Goal: Transaction & Acquisition: Purchase product/service

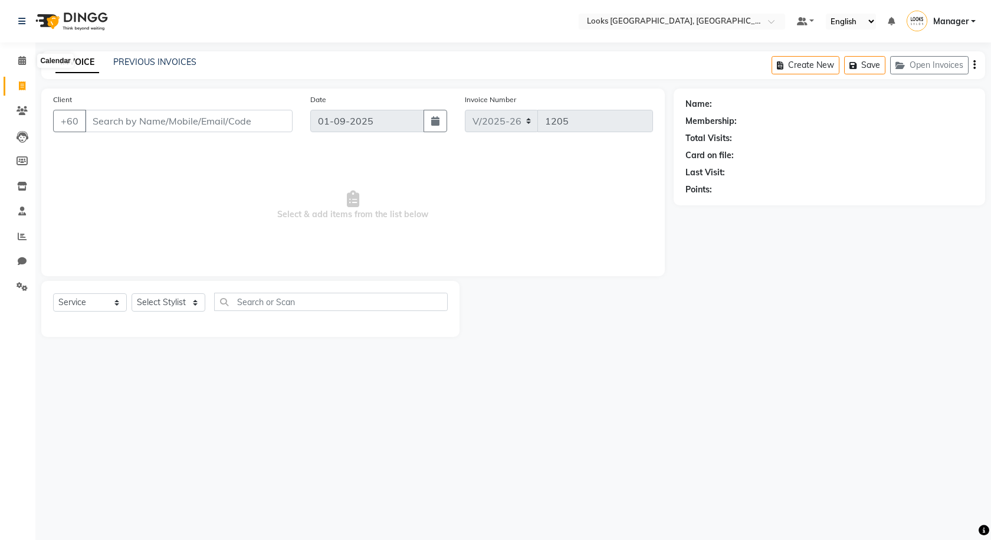
select select "8109"
select select "service"
click at [22, 60] on icon at bounding box center [22, 60] width 8 height 9
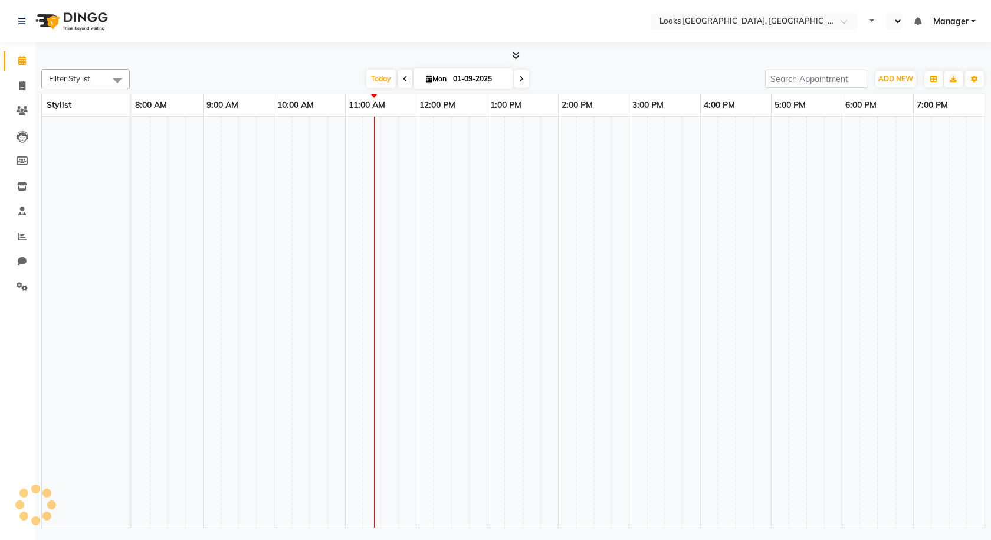
select select "en"
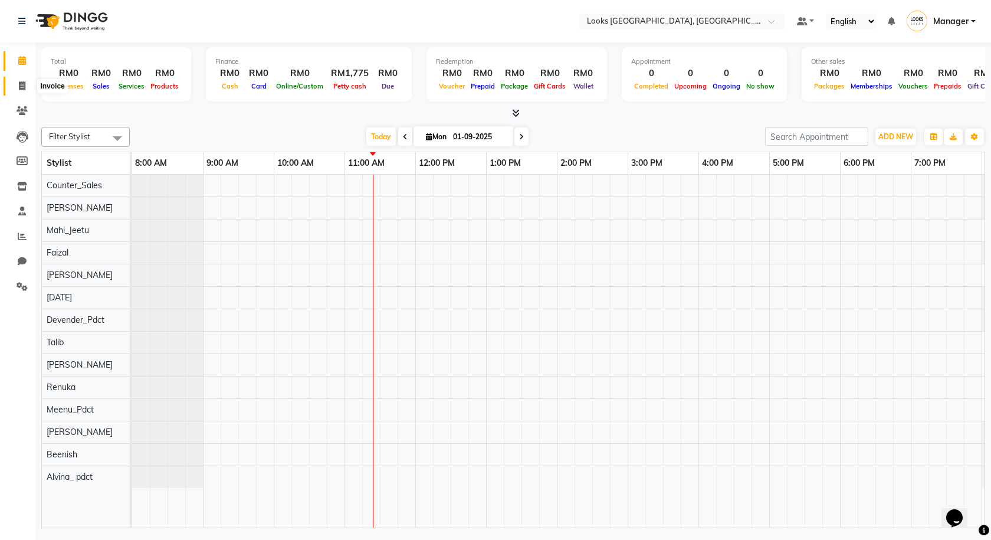
click at [18, 90] on span at bounding box center [22, 87] width 21 height 14
select select "8109"
select select "service"
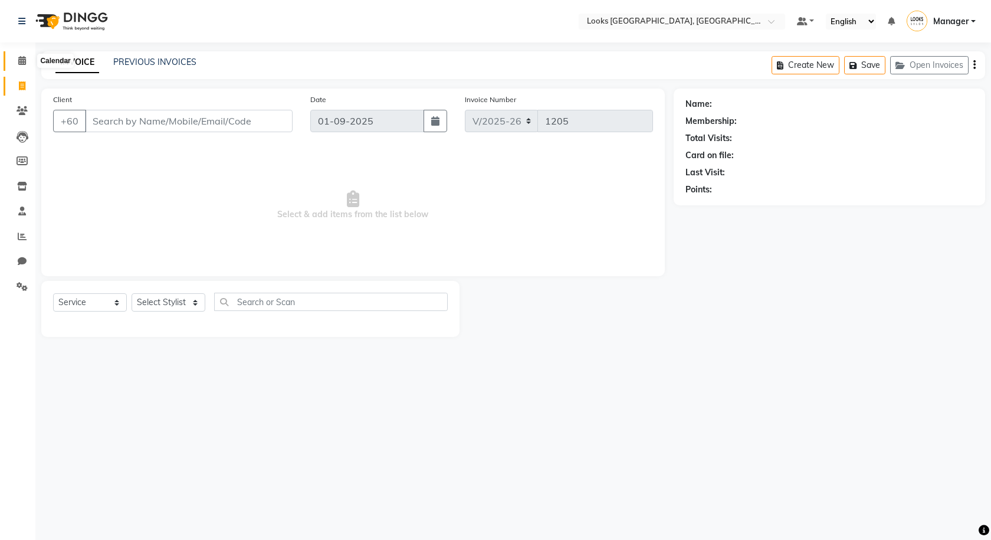
click at [17, 65] on span at bounding box center [22, 61] width 21 height 14
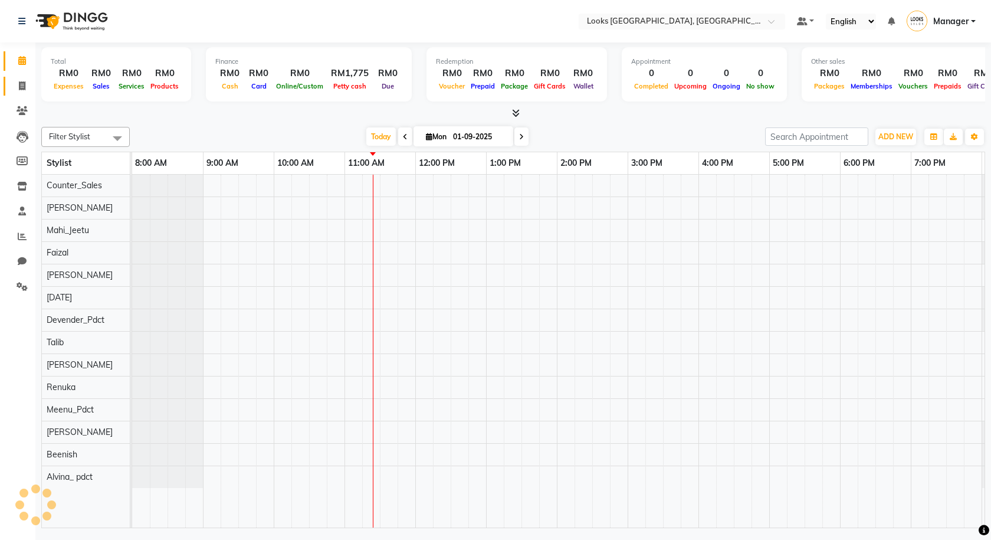
click at [23, 85] on icon at bounding box center [22, 85] width 6 height 9
select select "service"
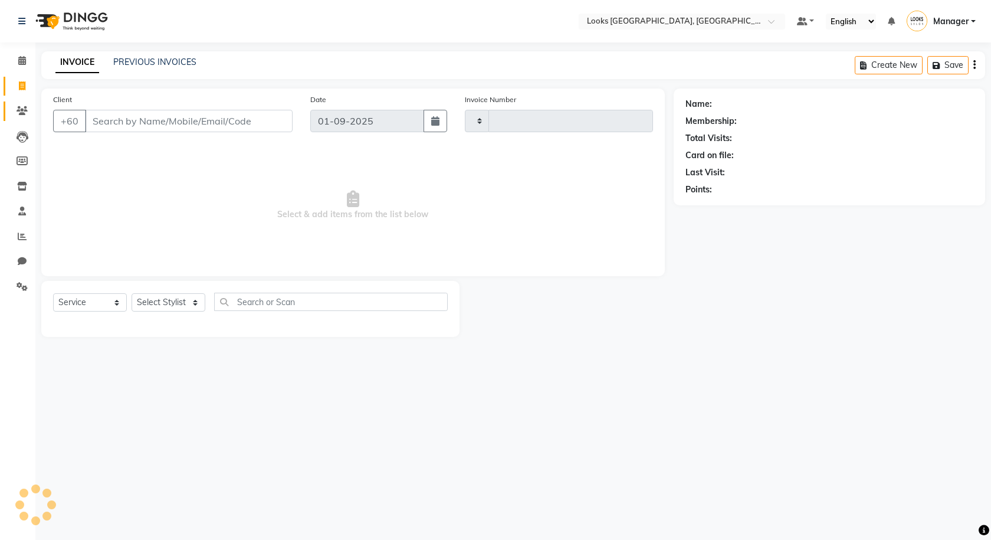
type input "1205"
select select "8109"
click at [19, 113] on icon at bounding box center [22, 110] width 11 height 9
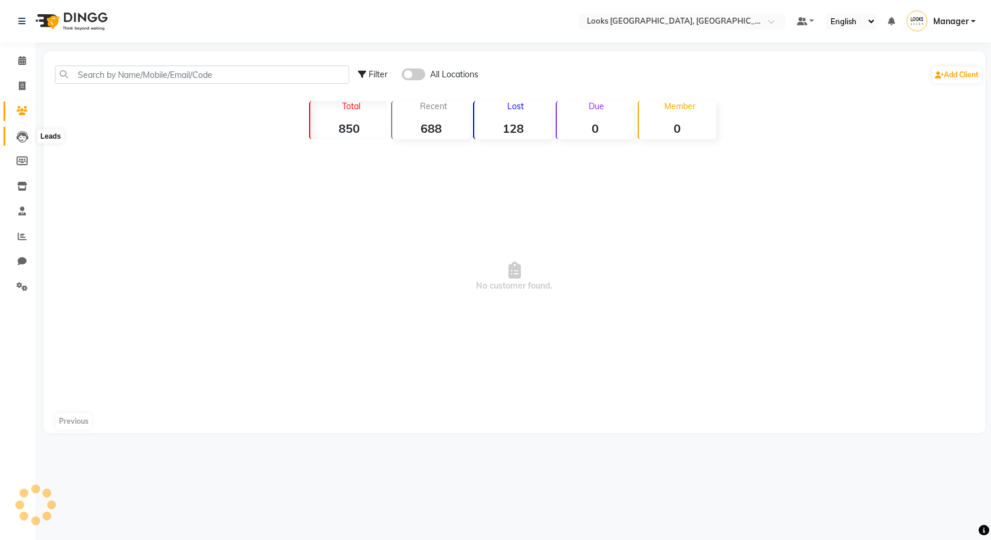
click at [20, 139] on icon at bounding box center [23, 137] width 12 height 12
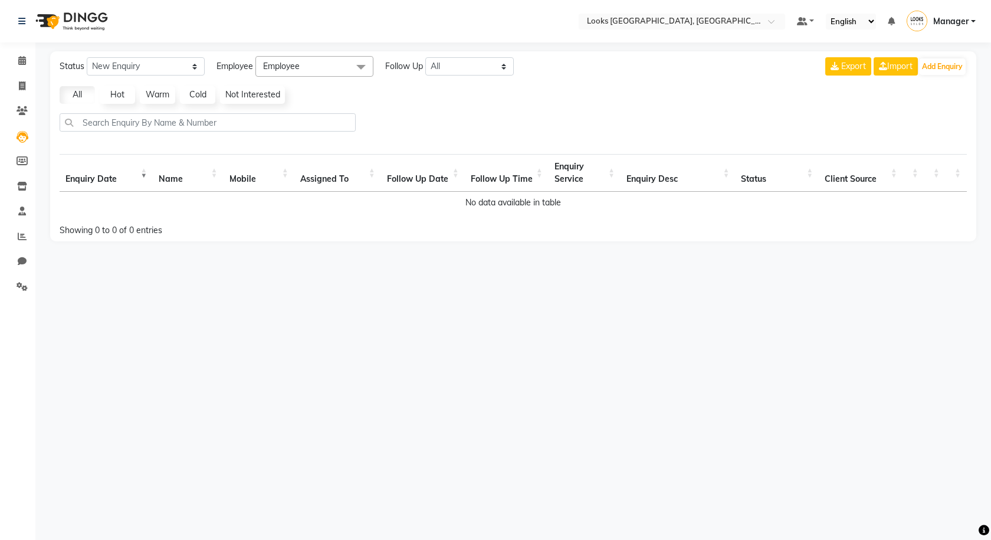
click at [18, 73] on li "Calendar" at bounding box center [17, 60] width 35 height 25
click at [18, 74] on li "Invoice" at bounding box center [17, 86] width 35 height 25
click at [17, 60] on span at bounding box center [22, 61] width 21 height 14
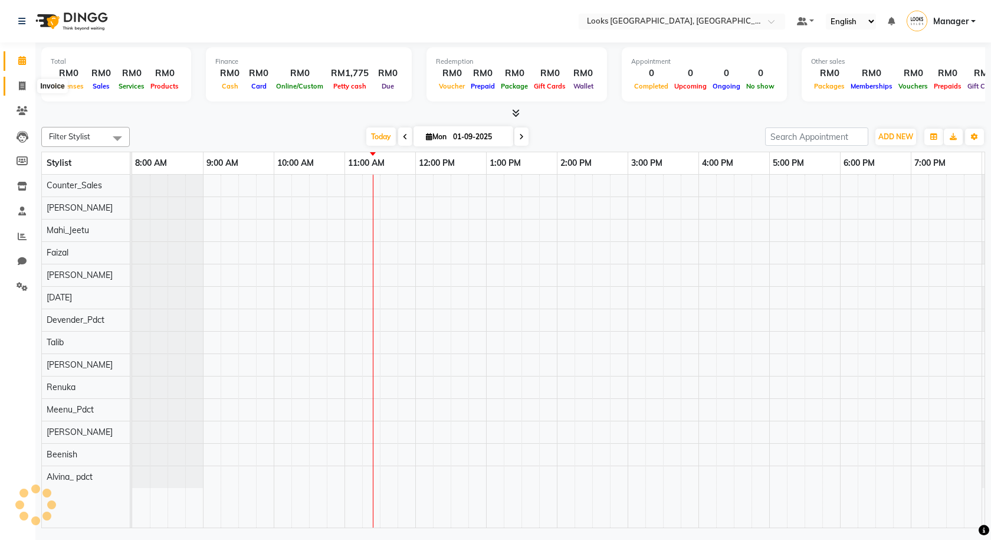
click at [22, 81] on icon at bounding box center [22, 85] width 6 height 9
select select "8109"
select select "service"
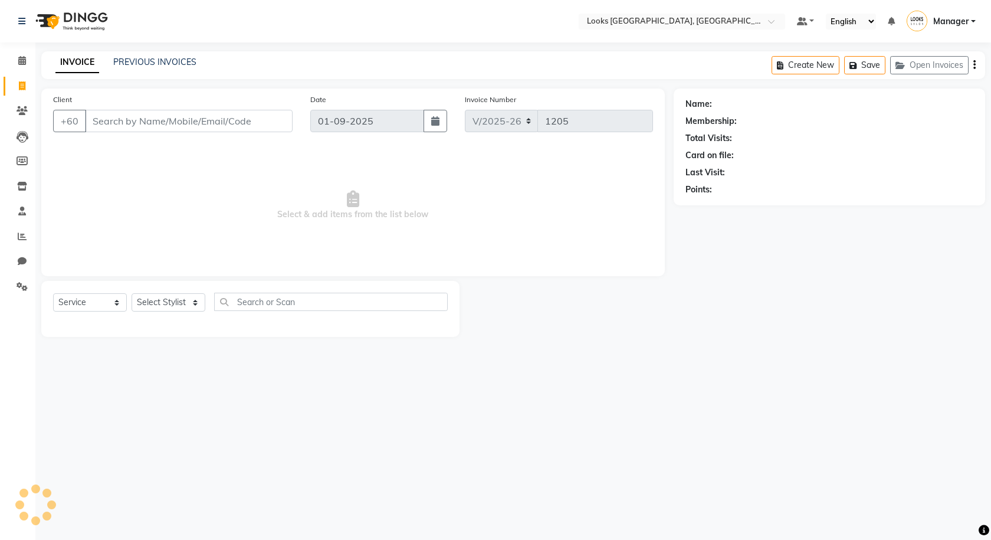
click at [128, 67] on div "PREVIOUS INVOICES" at bounding box center [154, 62] width 83 height 12
click at [133, 59] on link "PREVIOUS INVOICES" at bounding box center [154, 62] width 83 height 11
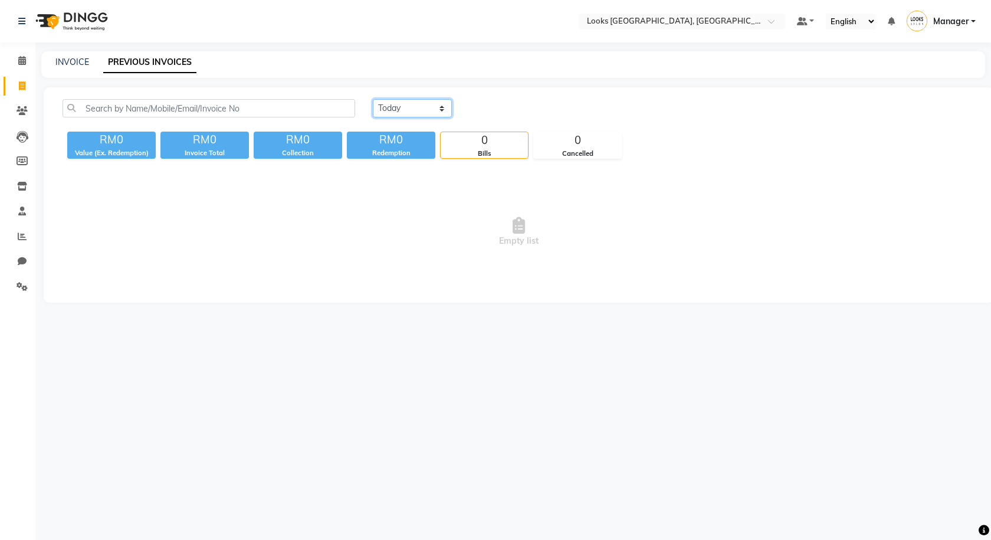
click at [414, 112] on select "Today Yesterday Custom Range" at bounding box center [412, 108] width 79 height 18
select select "yesterday"
click at [373, 99] on select "Today Yesterday Custom Range" at bounding box center [412, 108] width 79 height 18
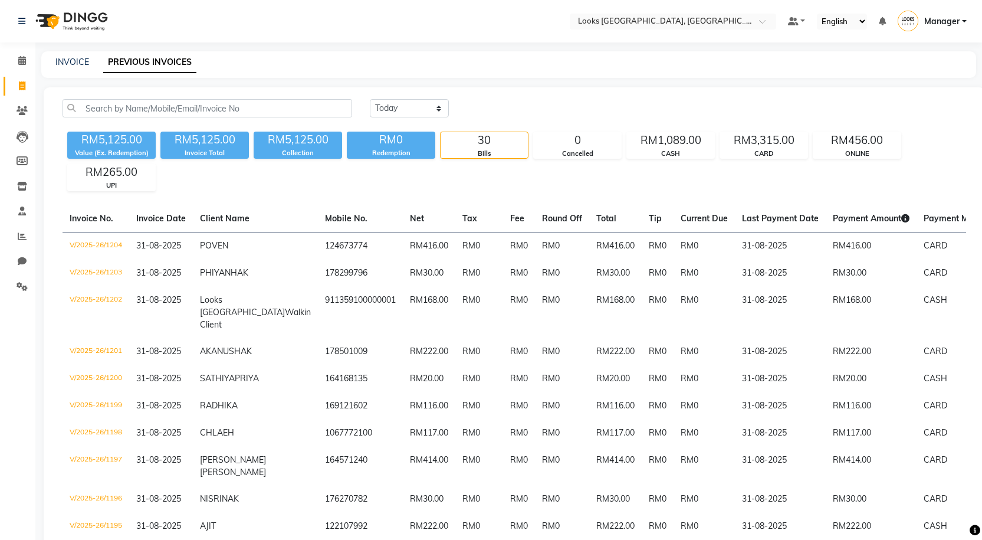
click at [527, 176] on div "RM5,125.00 Value (Ex. Redemption) RM5,125.00 Invoice Total RM5,125.00 Collectio…" at bounding box center [515, 159] width 904 height 64
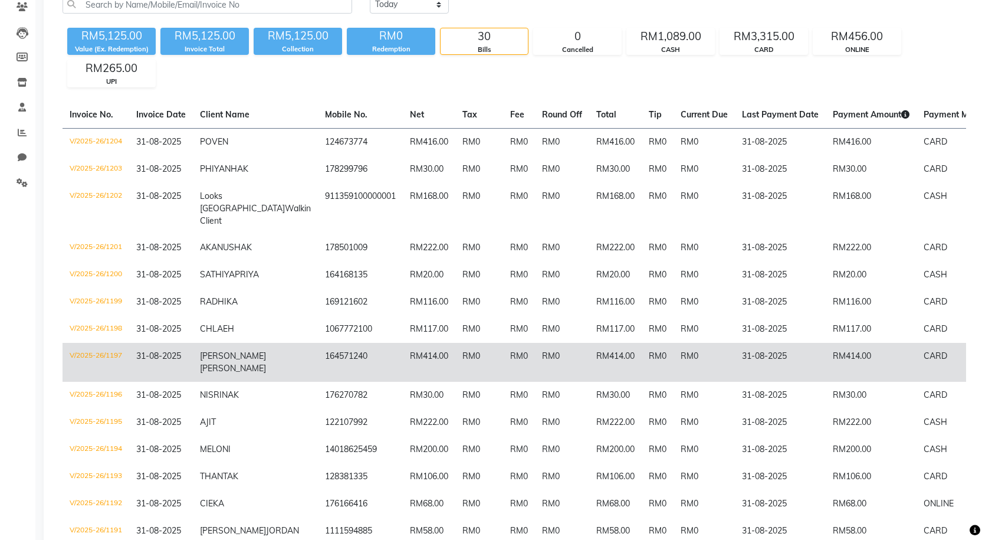
scroll to position [118, 0]
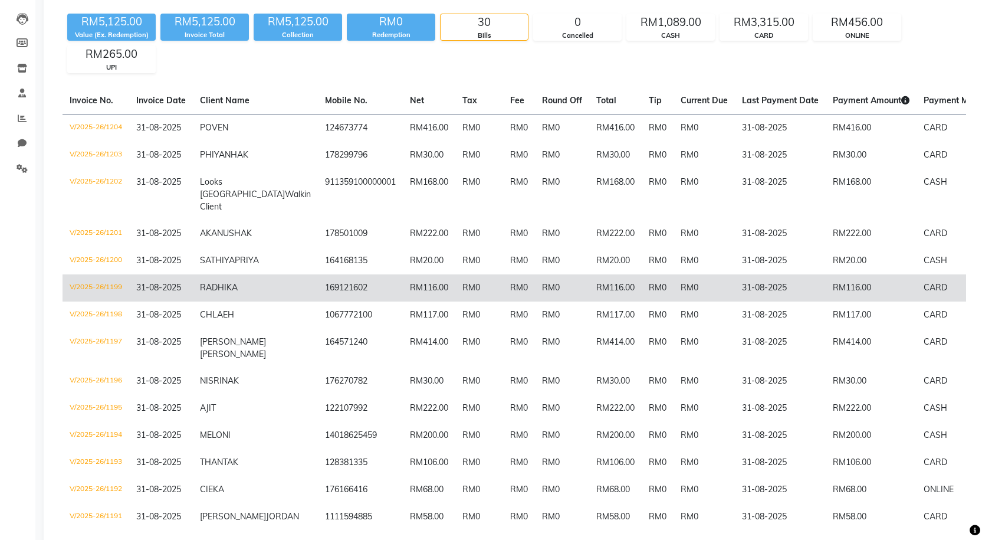
click at [589, 302] on td "RM116.00" at bounding box center [615, 287] width 53 height 27
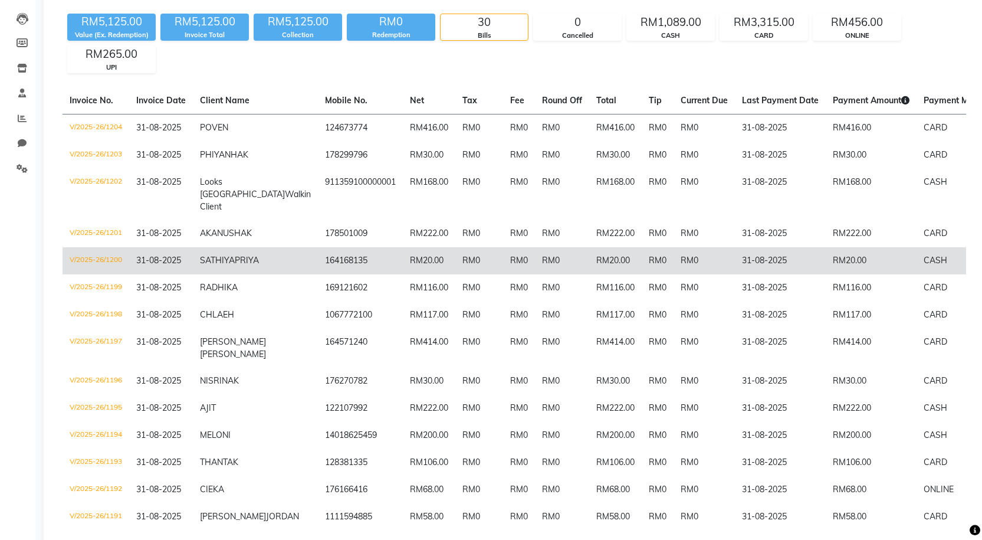
click at [403, 274] on td "RM20.00" at bounding box center [429, 260] width 53 height 27
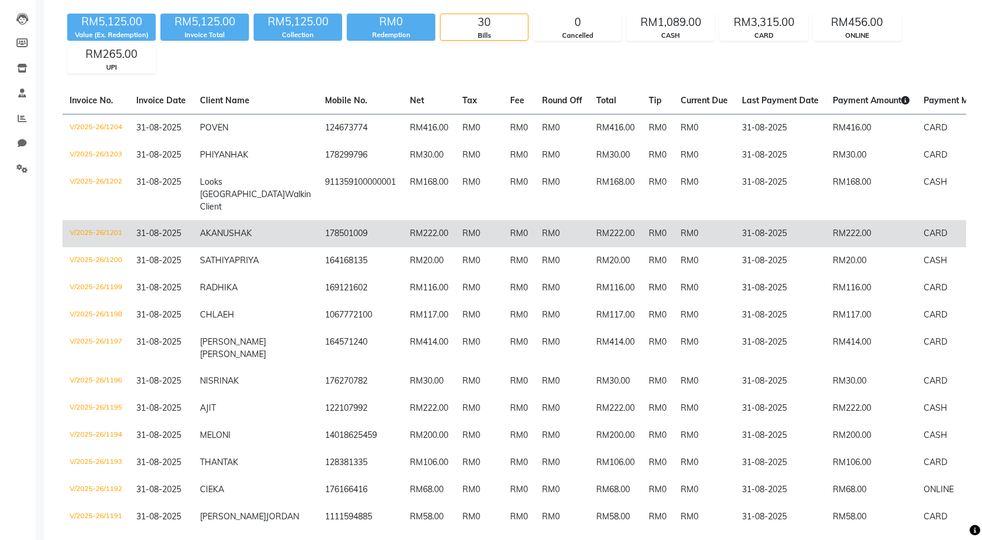
click at [503, 247] on td "RM0" at bounding box center [519, 233] width 32 height 27
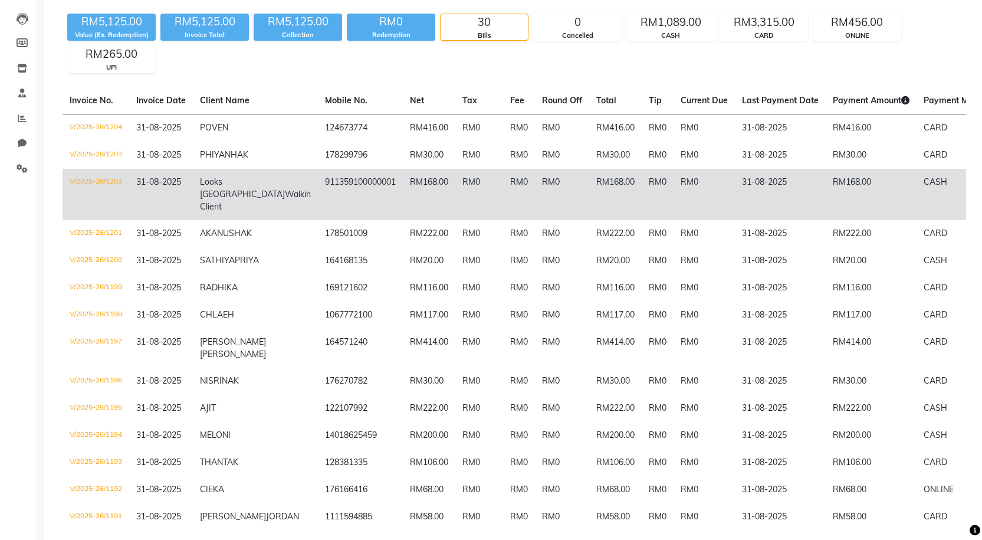
click at [318, 201] on td "911359100000001" at bounding box center [360, 194] width 85 height 51
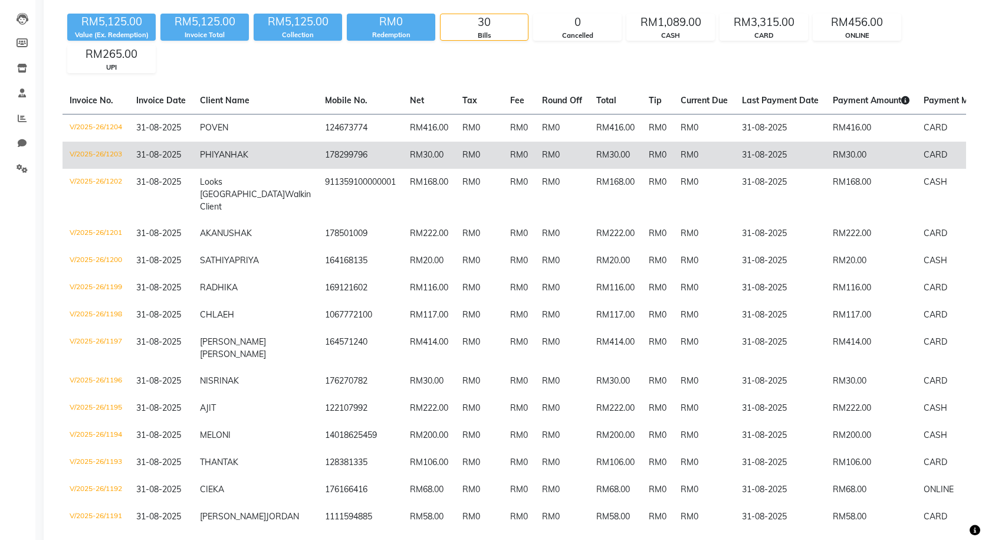
click at [251, 157] on td "PHIYANHA K" at bounding box center [255, 155] width 125 height 27
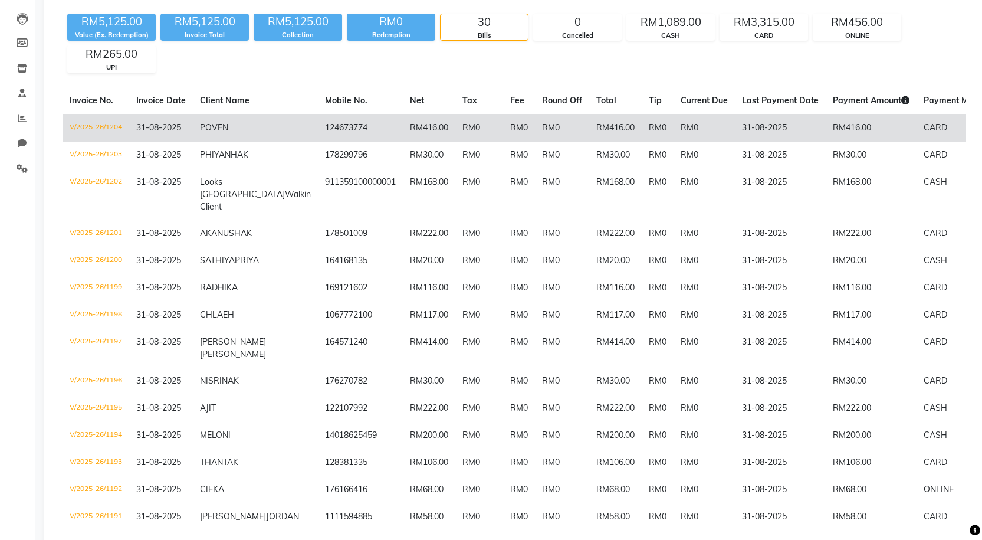
click at [214, 139] on td "POVEN" at bounding box center [255, 128] width 125 height 28
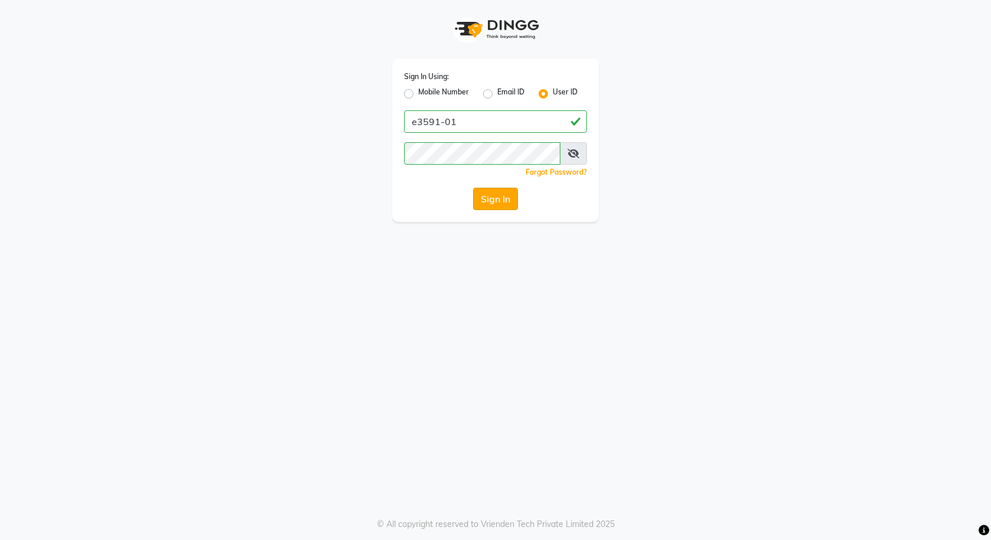
click at [500, 199] on button "Sign In" at bounding box center [495, 199] width 45 height 22
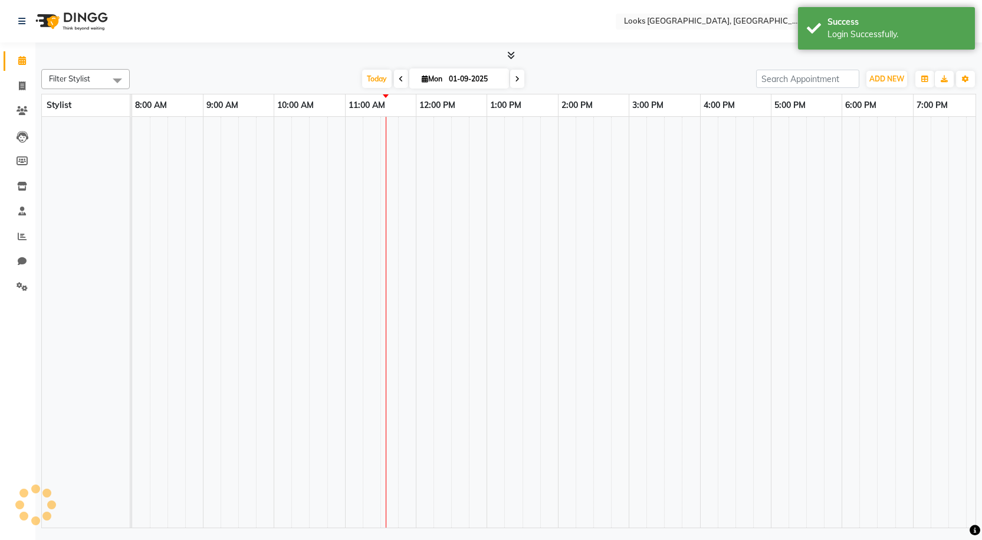
select select "en"
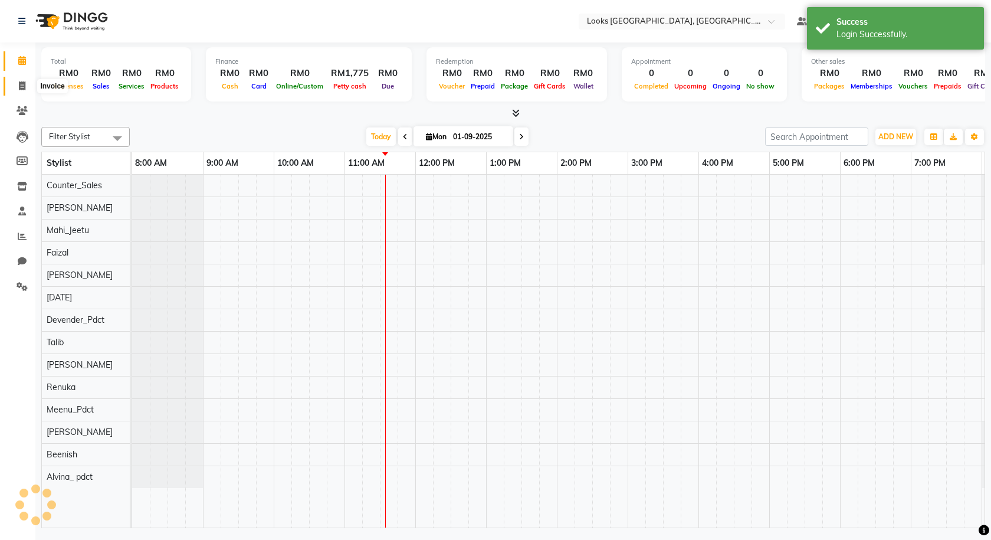
click at [27, 84] on span at bounding box center [22, 87] width 21 height 14
select select "service"
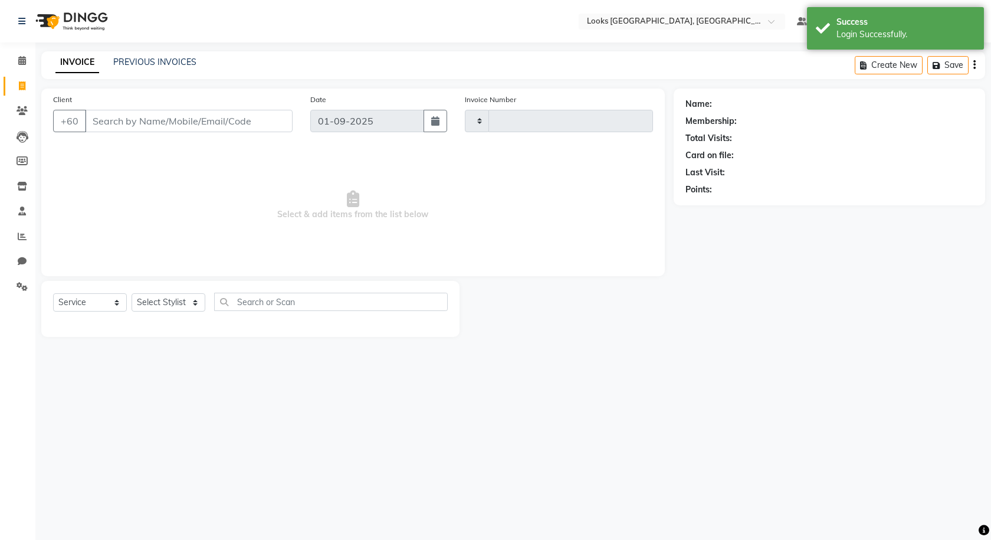
type input "1205"
select select "8109"
click at [157, 65] on link "PREVIOUS INVOICES" at bounding box center [154, 62] width 83 height 11
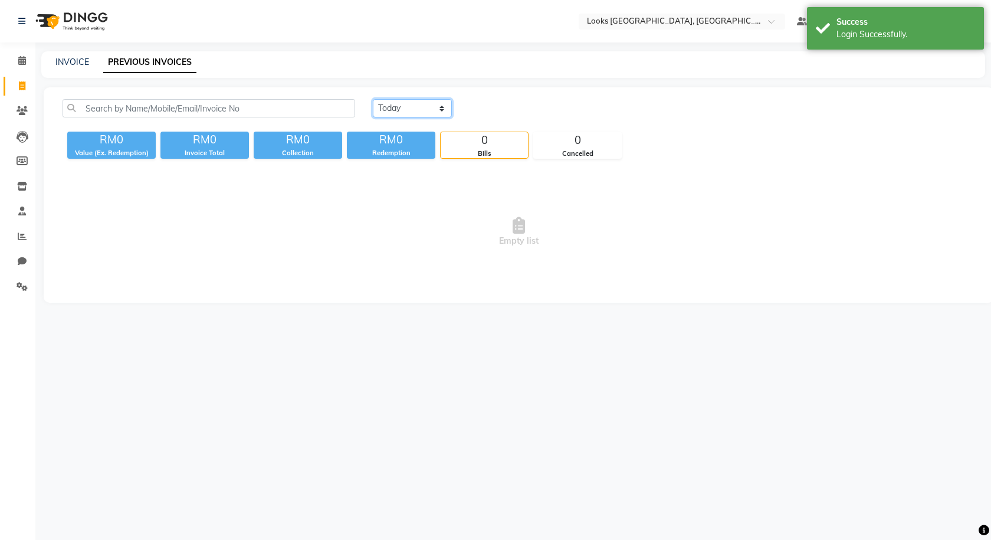
click at [416, 106] on select "Today Yesterday Custom Range" at bounding box center [412, 108] width 79 height 18
select select "yesterday"
click at [373, 99] on select "Today Yesterday Custom Range" at bounding box center [412, 108] width 79 height 18
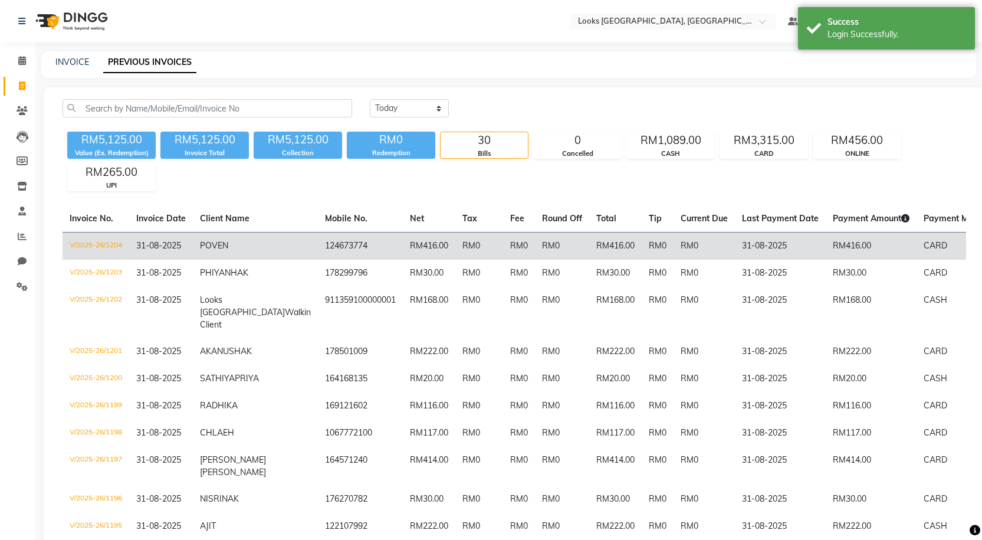
click at [146, 247] on span "31-08-2025" at bounding box center [158, 245] width 45 height 11
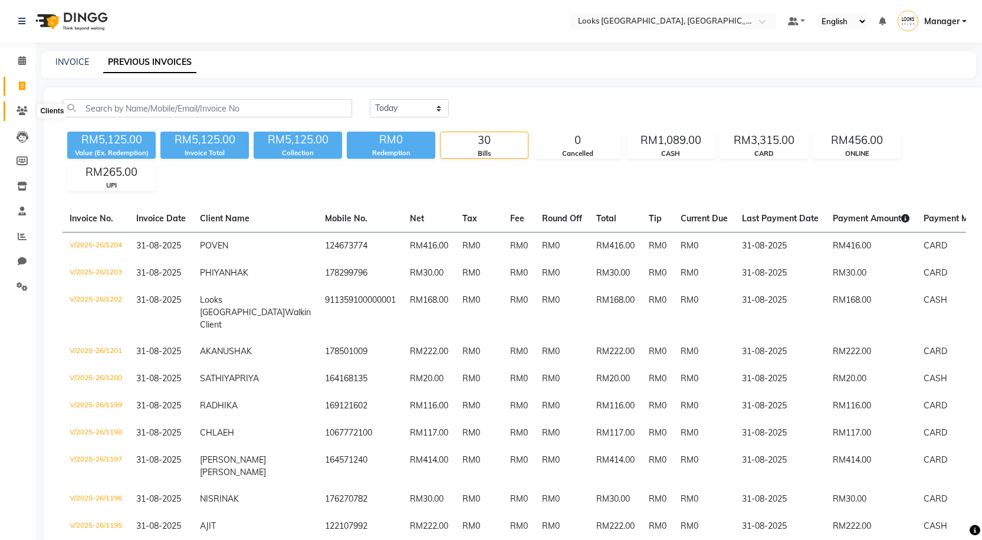
click at [21, 104] on span at bounding box center [22, 111] width 21 height 14
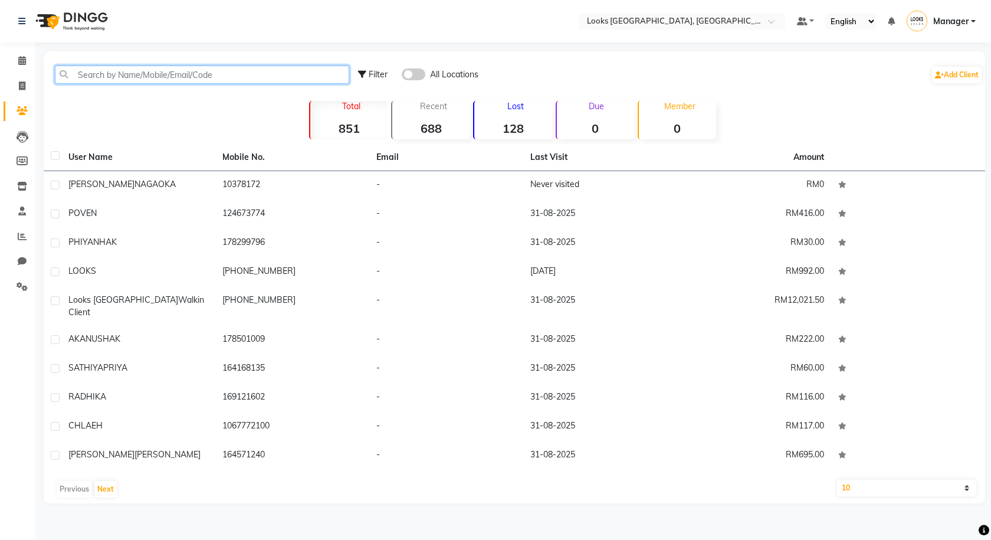
click at [129, 77] on input "text" at bounding box center [202, 74] width 294 height 18
paste input "60124673774"
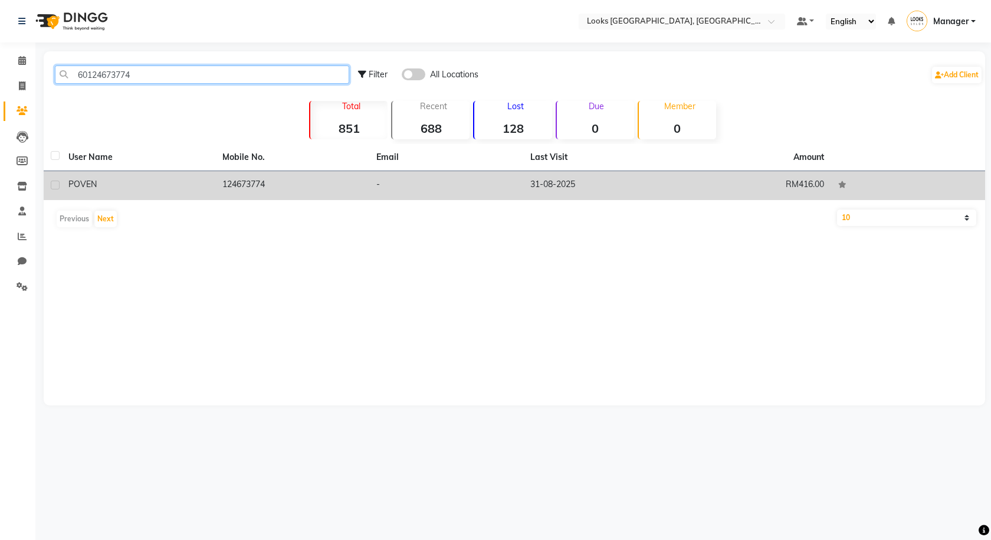
type input "60124673774"
click at [289, 180] on td "124673774" at bounding box center [292, 185] width 154 height 29
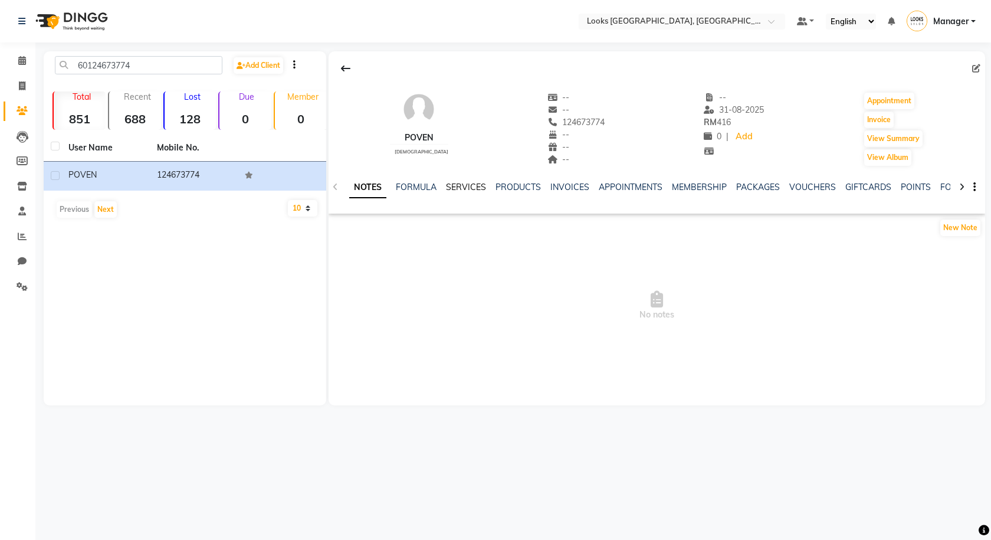
click at [473, 183] on link "SERVICES" at bounding box center [466, 187] width 40 height 11
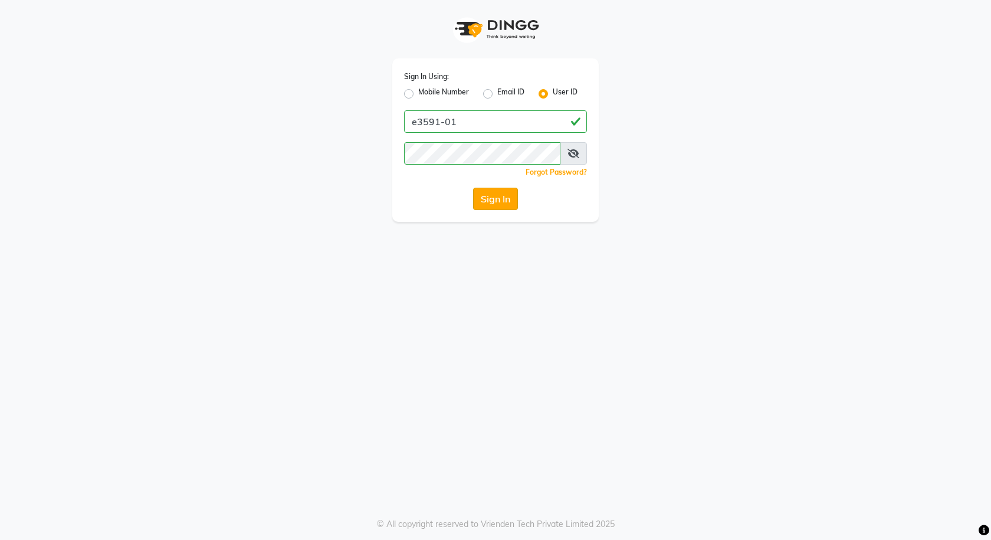
click at [492, 198] on button "Sign In" at bounding box center [495, 199] width 45 height 22
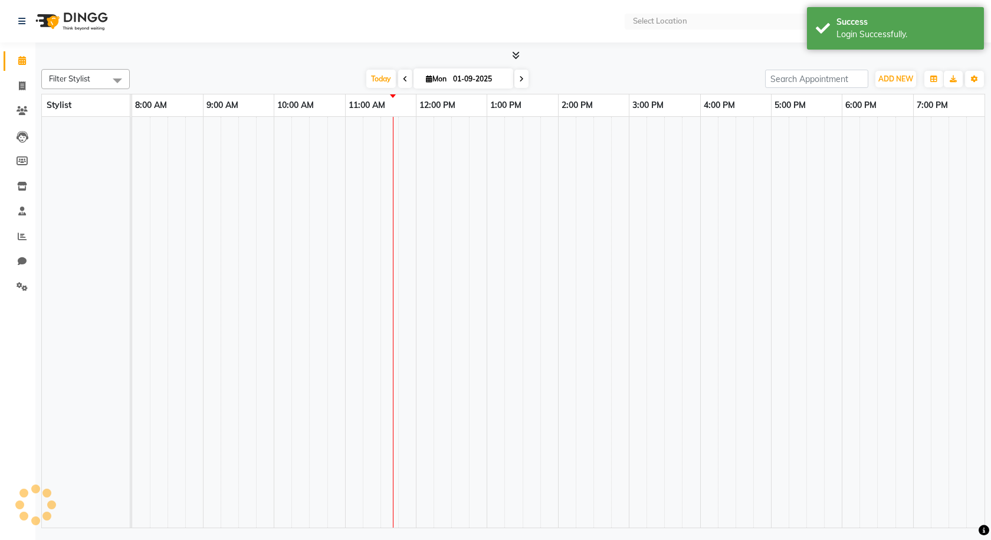
select select "en"
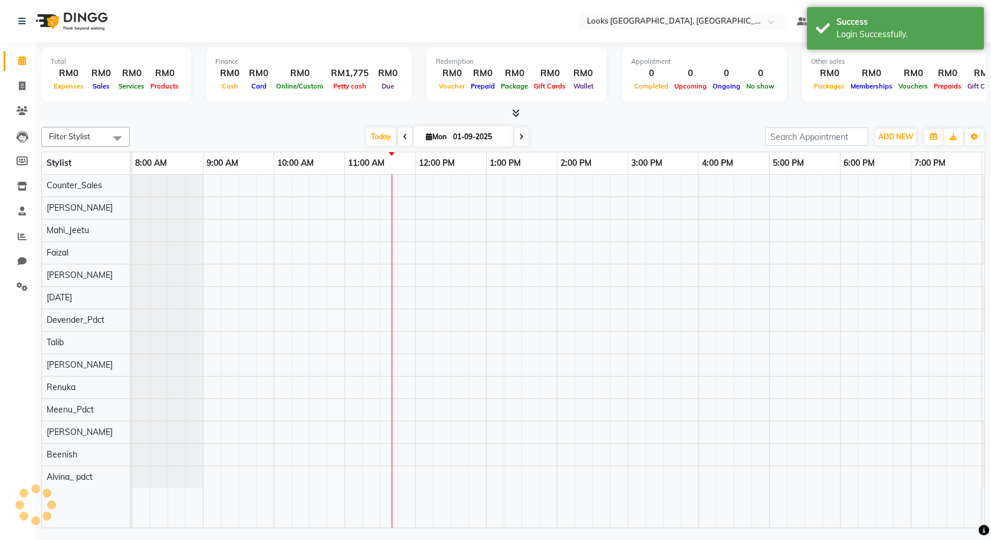
scroll to position [0, 68]
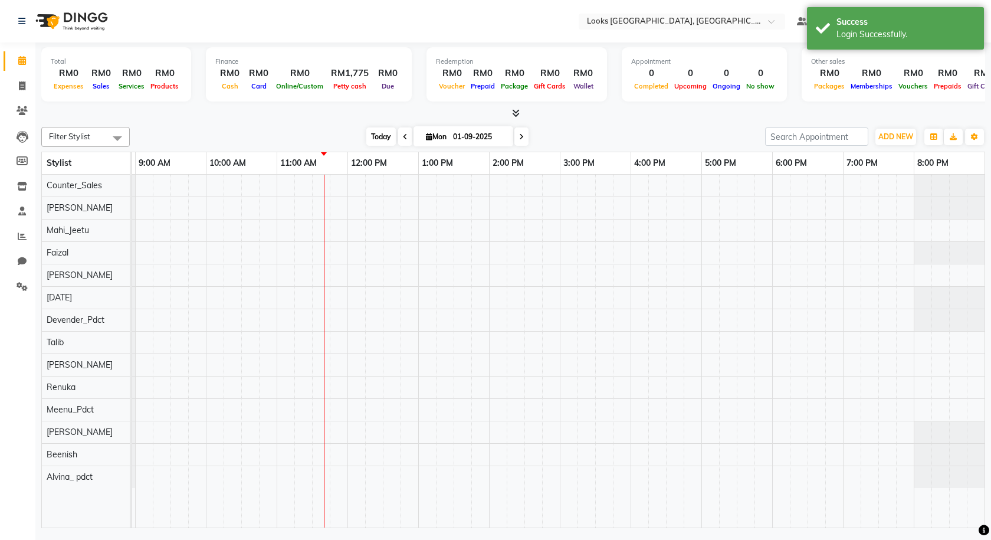
click at [387, 133] on span "Today" at bounding box center [381, 136] width 30 height 18
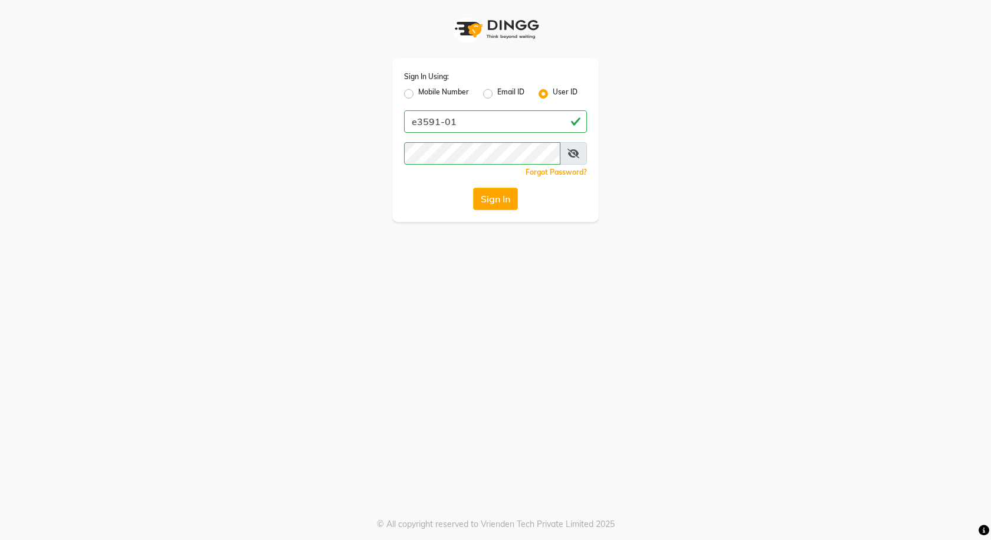
drag, startPoint x: 0, startPoint y: 184, endPoint x: 0, endPoint y: 103, distance: 80.2
click at [495, 188] on button "Sign In" at bounding box center [495, 199] width 45 height 22
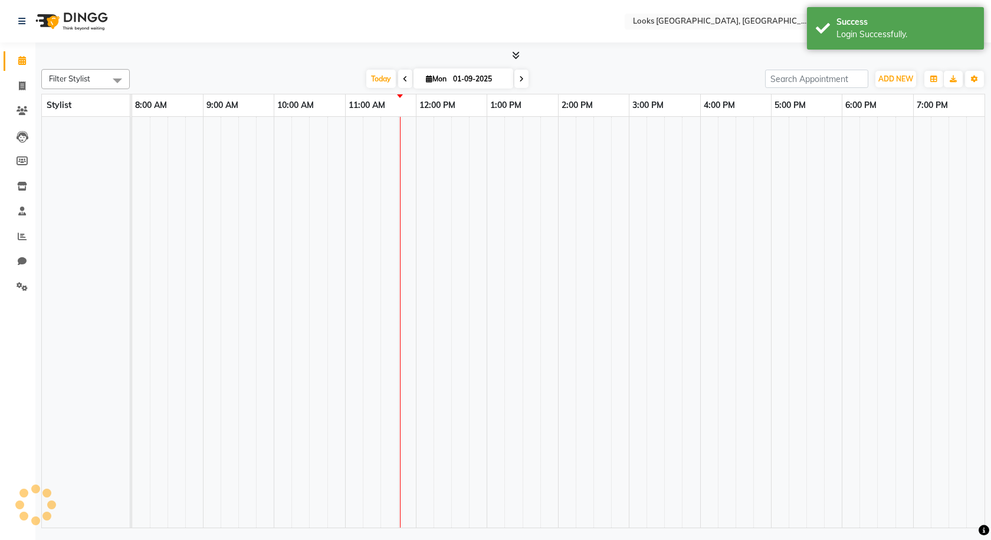
select select "en"
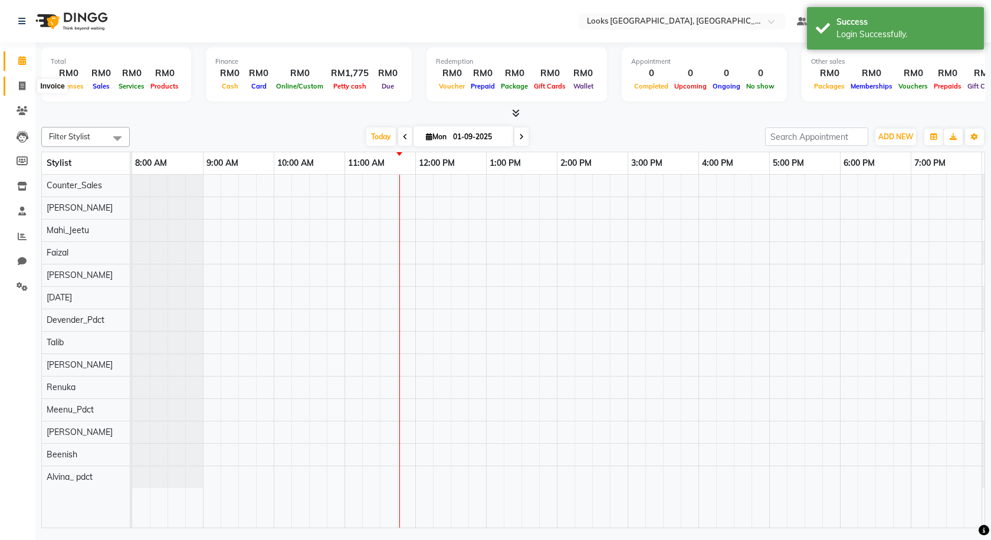
click at [25, 89] on icon at bounding box center [22, 85] width 6 height 9
select select "service"
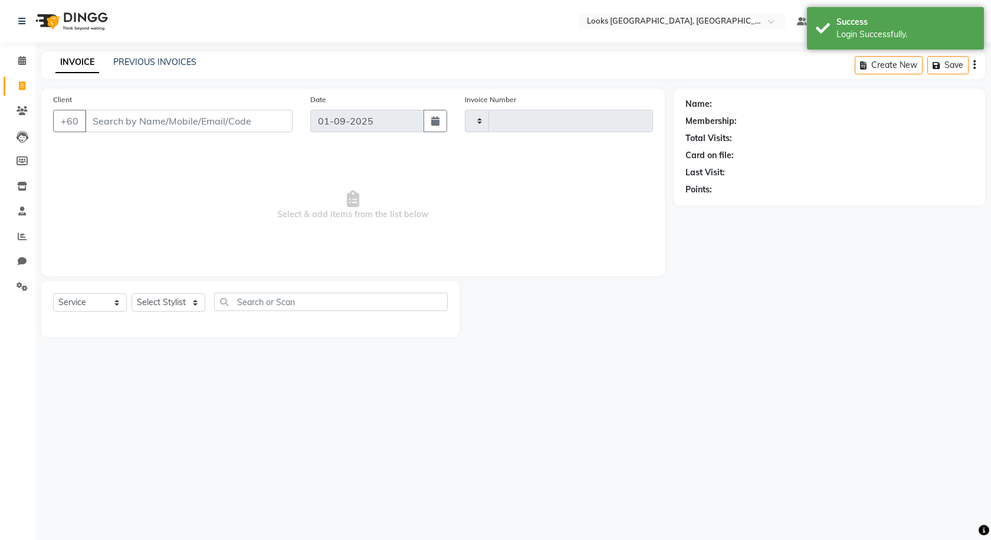
type input "1205"
select select "8109"
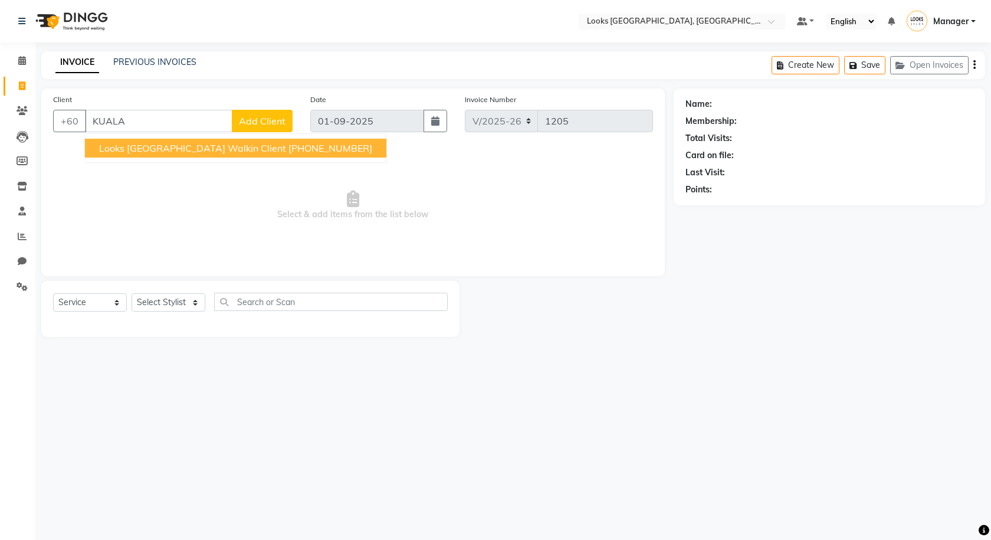
click at [164, 143] on span "Looks Kuala Lumpur Walkin Client" at bounding box center [192, 148] width 187 height 12
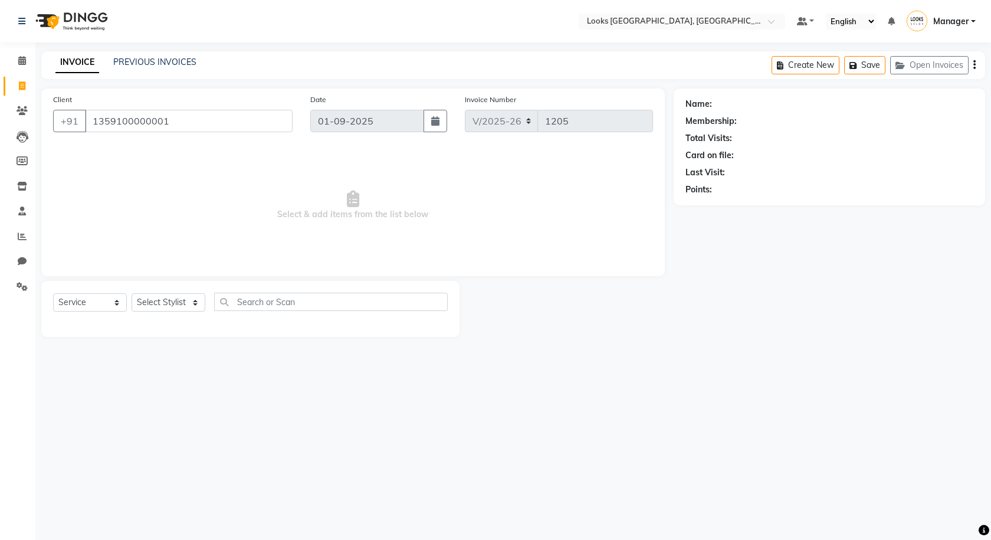
type input "1359100000001"
select select "1: Object"
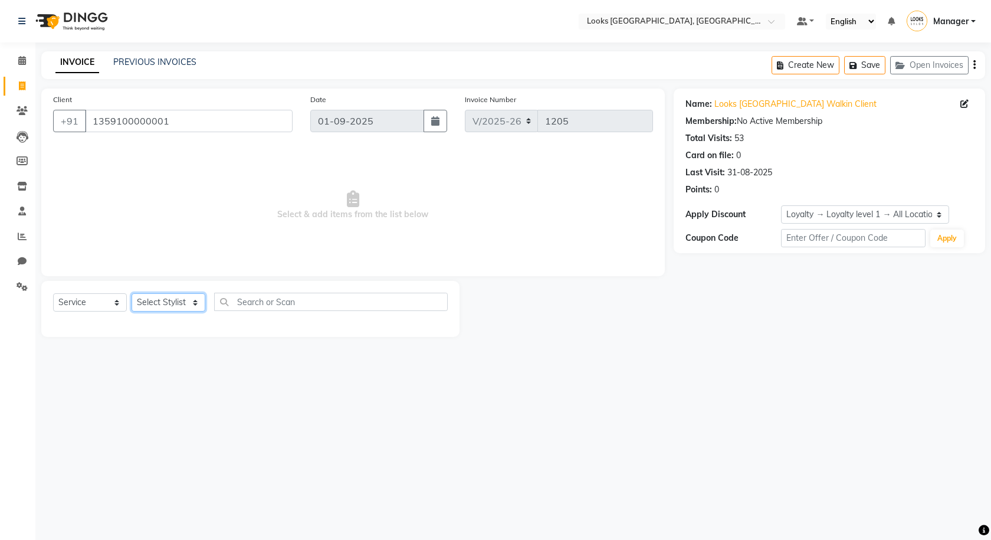
click at [173, 300] on select "Select Stylist Alvina_ pdct Awaiz_Mgr Beenish Counter_Sales [PERSON_NAME] Deven…" at bounding box center [169, 302] width 74 height 18
select select "75497"
click at [132, 293] on select "Select Stylist Alvina_ pdct Awaiz_Mgr Beenish Counter_Sales [PERSON_NAME] Deven…" at bounding box center [169, 302] width 74 height 18
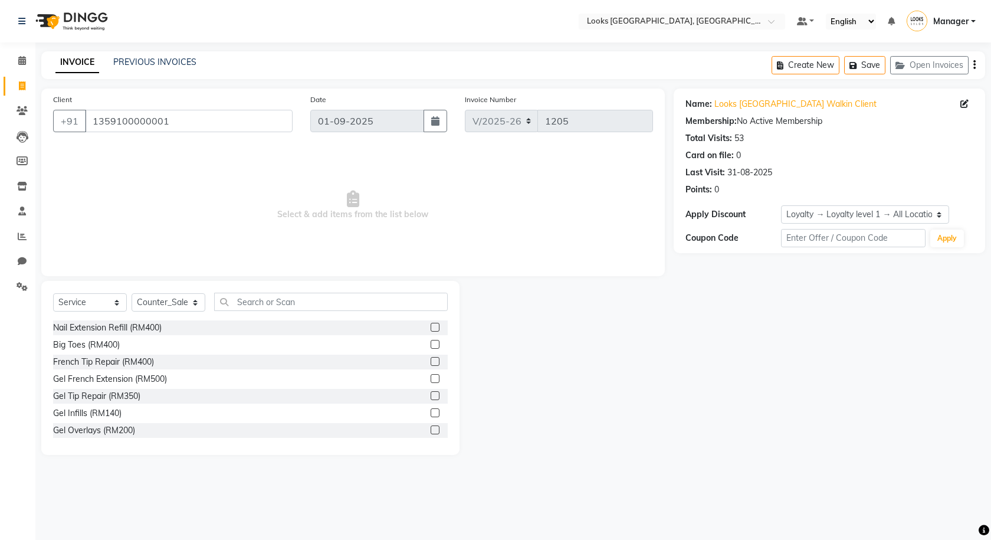
click at [301, 290] on div "Select Service Product Membership Package Voucher Prepaid Gift Card Select Styl…" at bounding box center [250, 368] width 418 height 174
click at [311, 310] on input "text" at bounding box center [331, 302] width 234 height 18
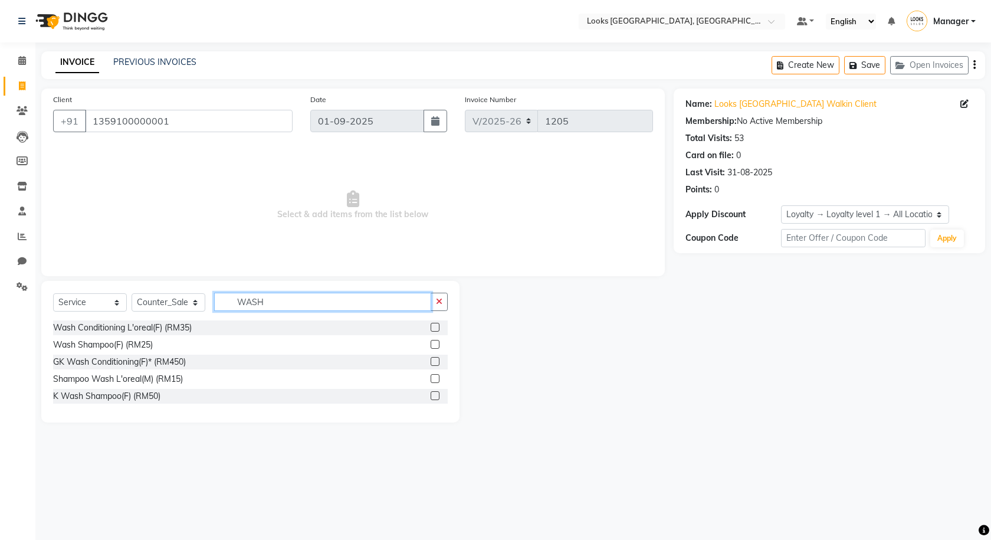
type input "WASH"
click at [437, 379] on label at bounding box center [435, 378] width 9 height 9
click at [437, 379] on input "checkbox" at bounding box center [435, 379] width 8 height 8
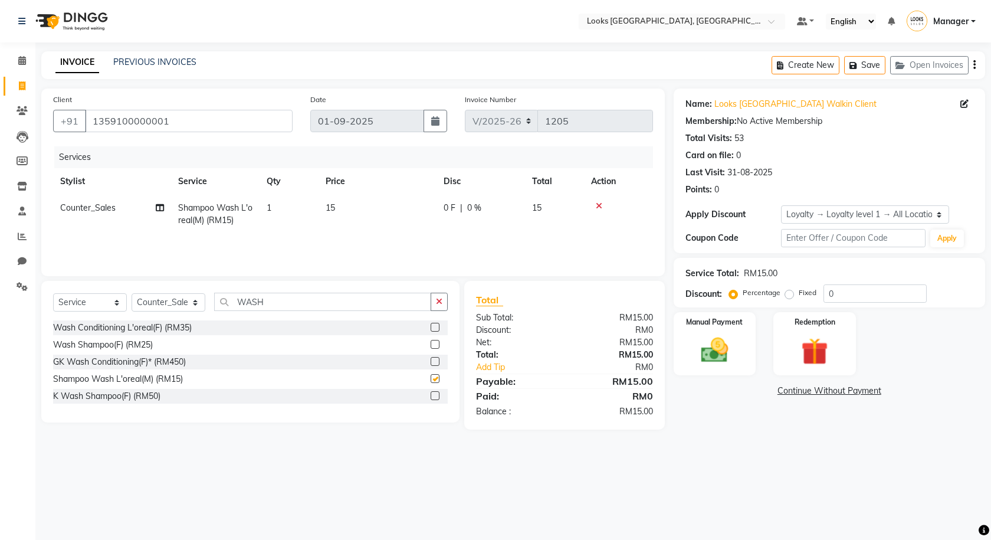
click at [337, 231] on td "15" at bounding box center [378, 214] width 118 height 39
checkbox input "false"
select select "75497"
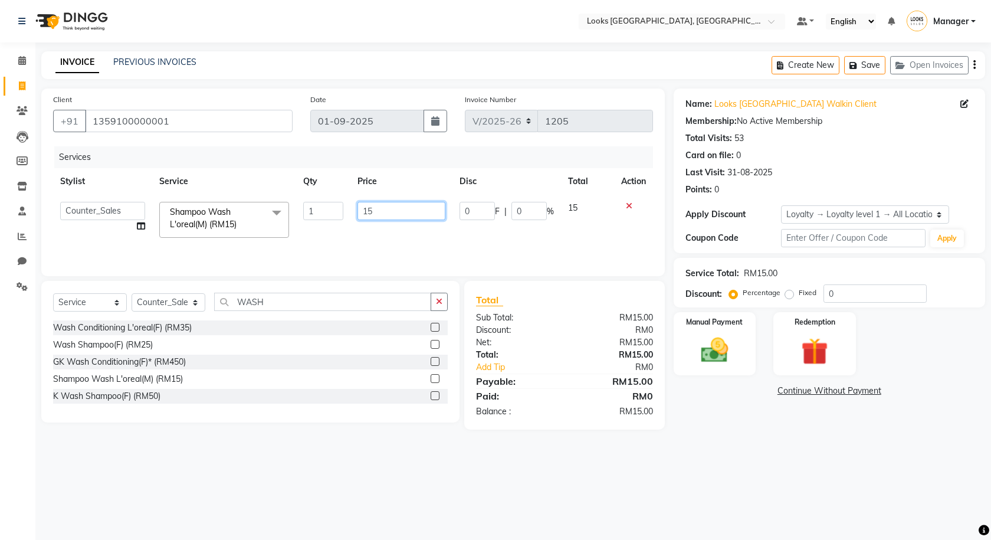
drag, startPoint x: 361, startPoint y: 216, endPoint x: 324, endPoint y: 211, distance: 37.6
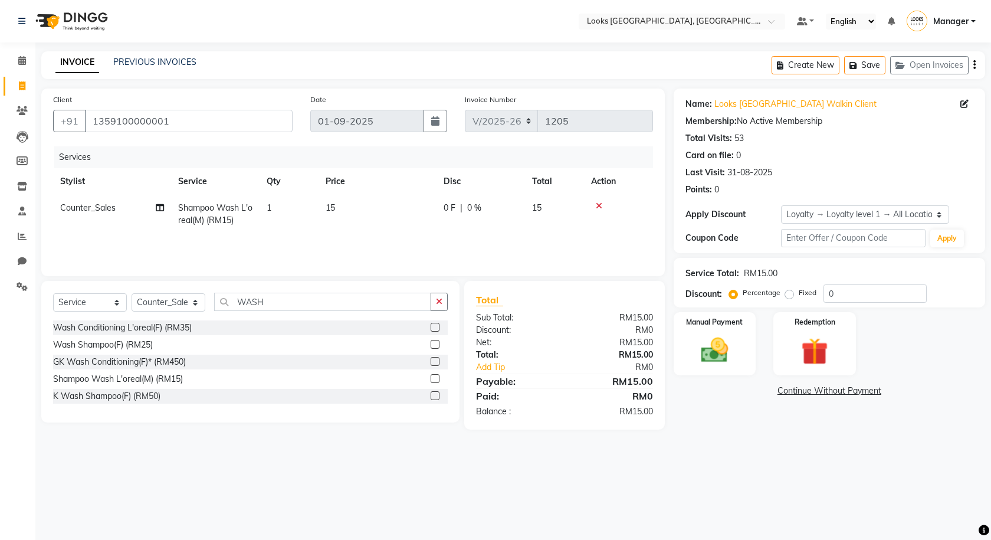
drag, startPoint x: 324, startPoint y: 211, endPoint x: 490, endPoint y: 485, distance: 320.6
click at [490, 485] on div "Select Location × Looks Kuala Lumpur, Malaysia Default Panel My Panel English E…" at bounding box center [495, 270] width 991 height 540
click at [402, 225] on td "15" at bounding box center [378, 214] width 118 height 39
select select "75497"
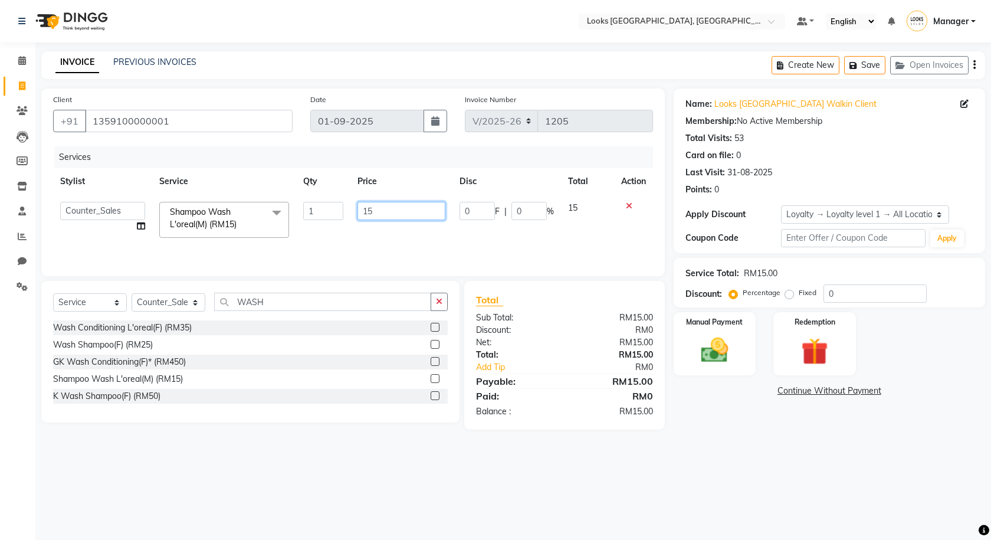
drag, startPoint x: 395, startPoint y: 207, endPoint x: 346, endPoint y: 211, distance: 49.2
click at [346, 211] on tr "Alvina_ pdct Awaiz_Mgr Beenish Counter_Sales Cynthia_pdct Devender_Pdct Faizal …" at bounding box center [353, 220] width 600 height 50
type input "20"
click at [705, 347] on img at bounding box center [715, 350] width 46 height 32
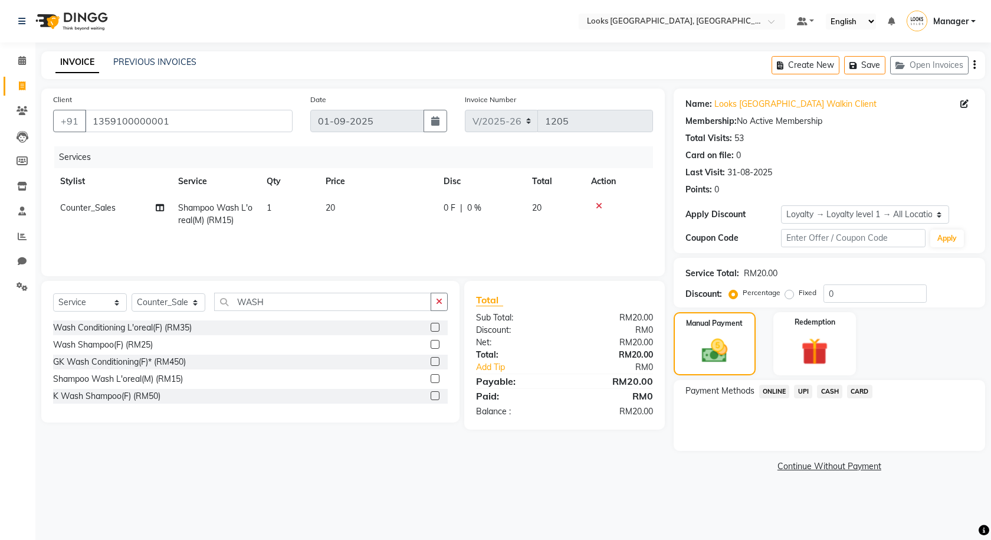
click at [841, 392] on span "CASH" at bounding box center [829, 392] width 25 height 14
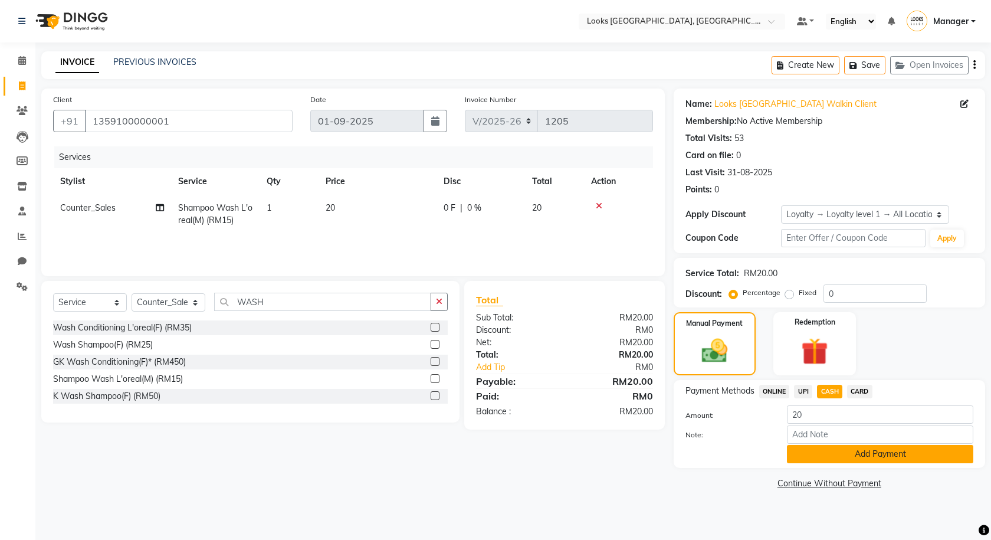
click at [863, 447] on button "Add Payment" at bounding box center [880, 454] width 186 height 18
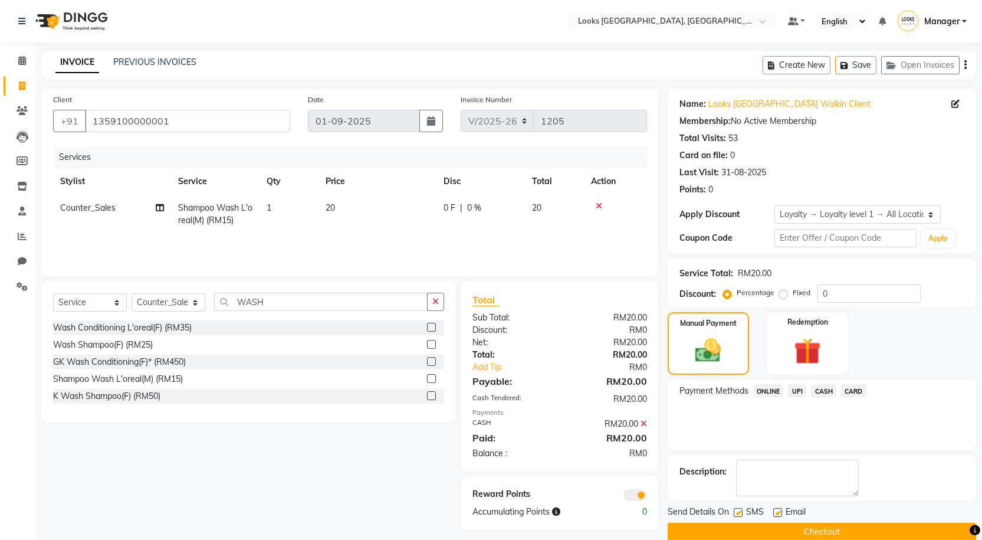
click at [638, 494] on span at bounding box center [636, 495] width 24 height 12
click at [647, 497] on input "checkbox" at bounding box center [647, 497] width 0 height 0
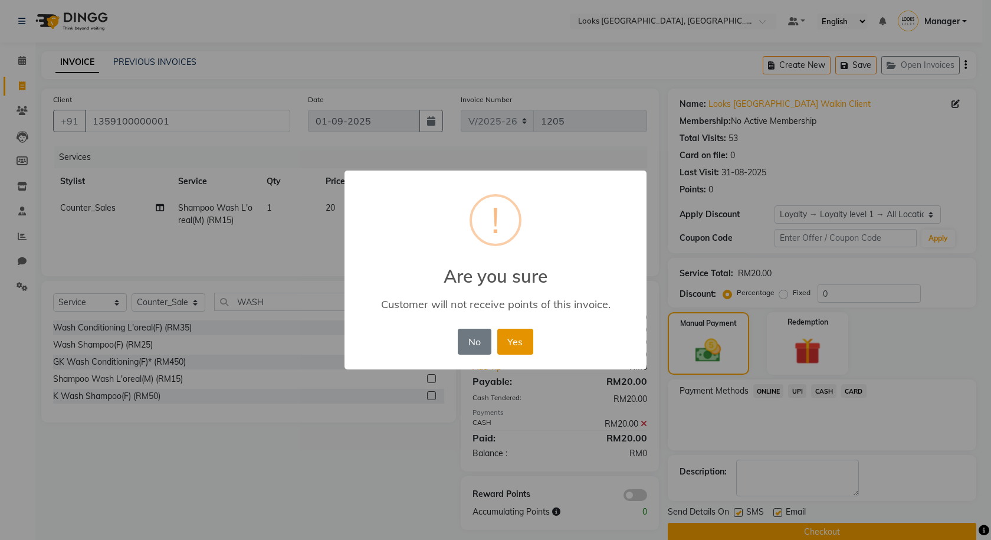
click at [516, 348] on button "Yes" at bounding box center [515, 342] width 36 height 26
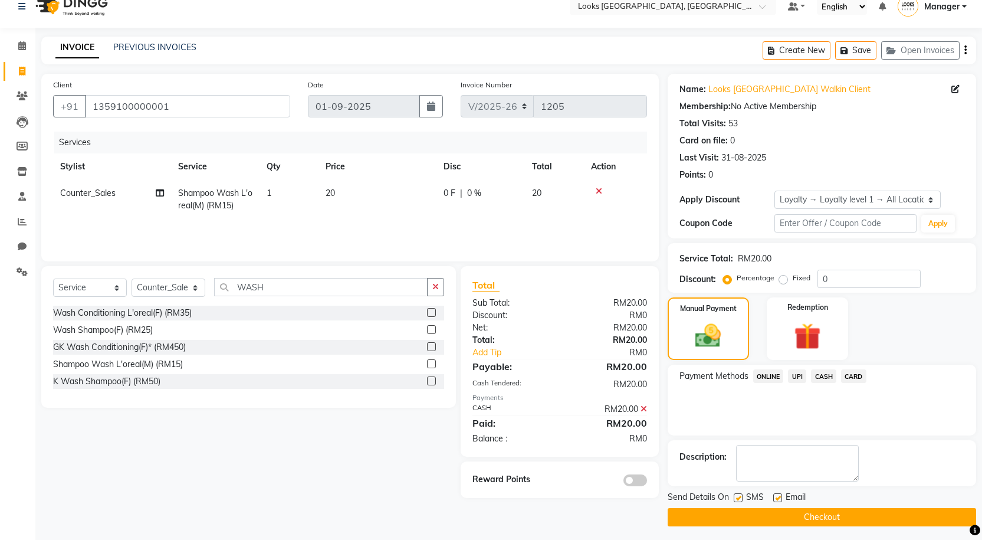
scroll to position [19, 0]
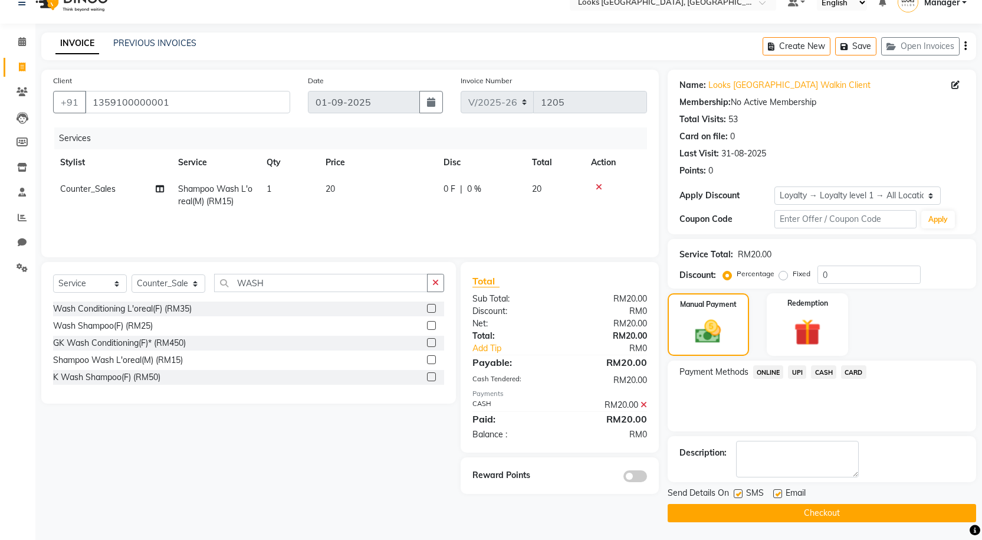
click at [717, 513] on button "Checkout" at bounding box center [822, 513] width 309 height 18
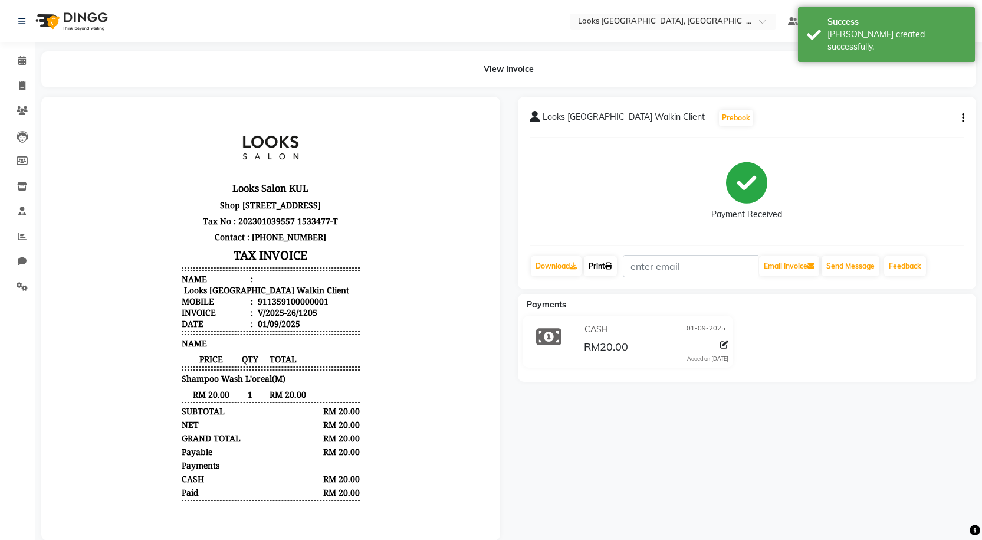
click at [601, 267] on link "Print" at bounding box center [600, 266] width 33 height 20
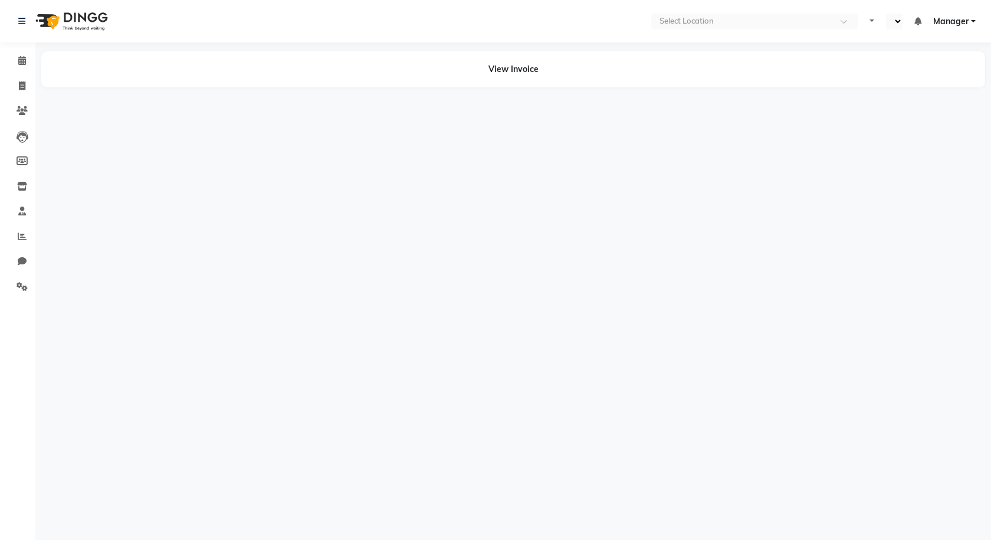
select select "en"
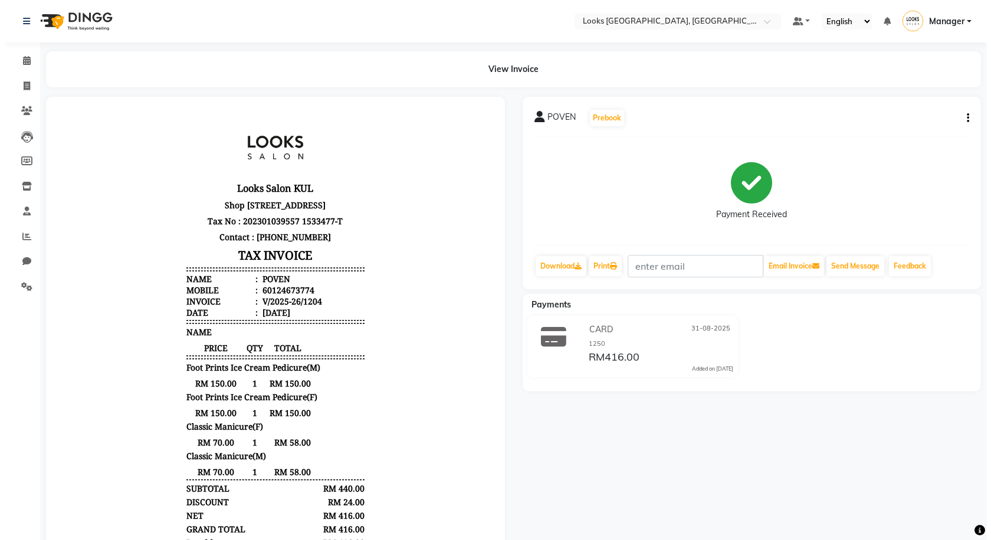
scroll to position [9, 0]
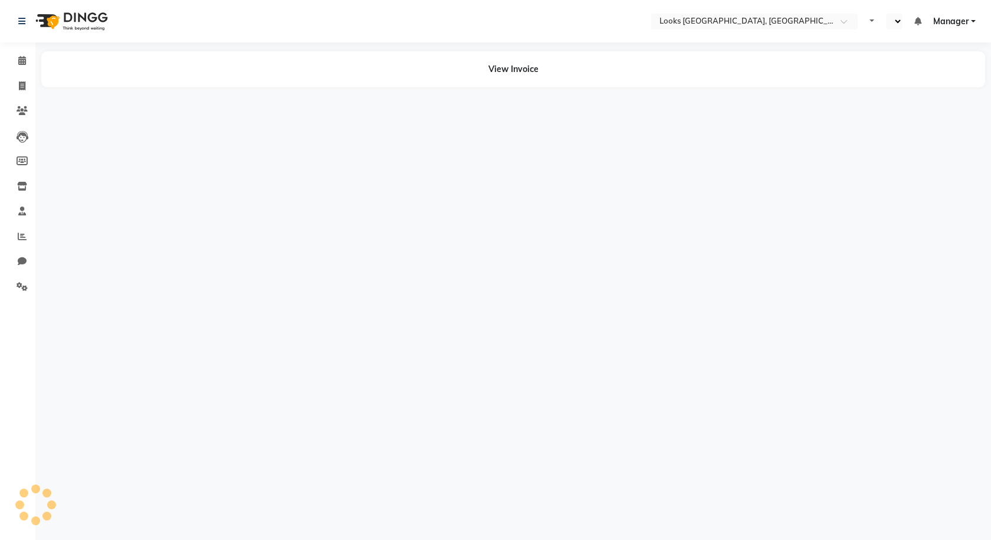
select select "en"
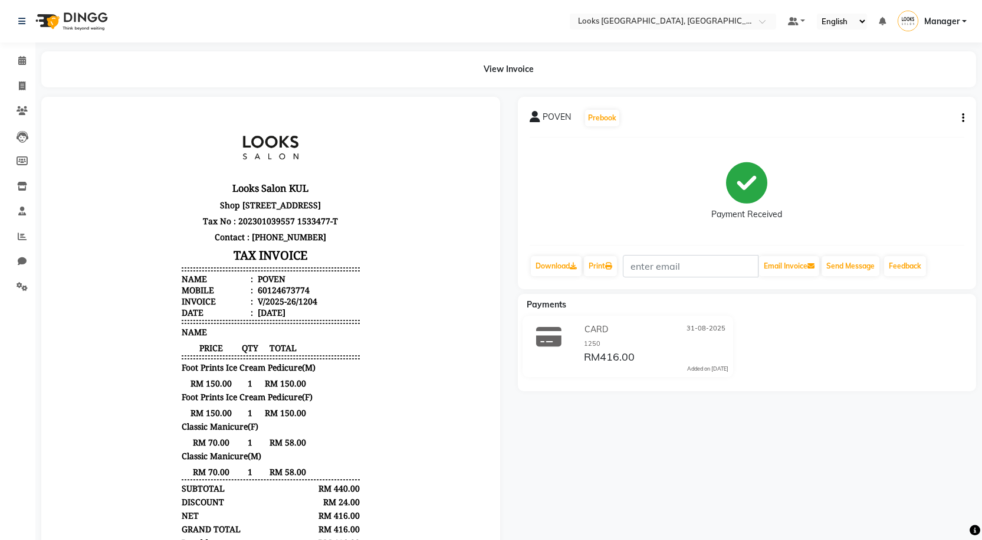
click at [288, 296] on div "60124673774" at bounding box center [282, 289] width 54 height 11
copy div "60124673774"
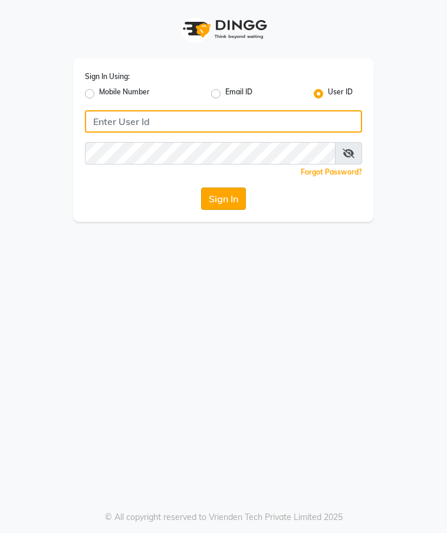
type input "e3591-01"
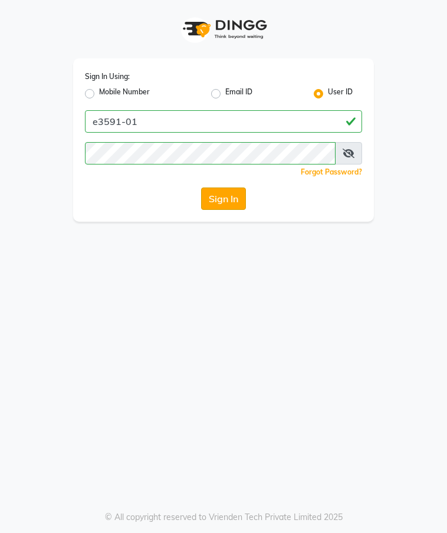
click at [235, 194] on button "Sign In" at bounding box center [223, 199] width 45 height 22
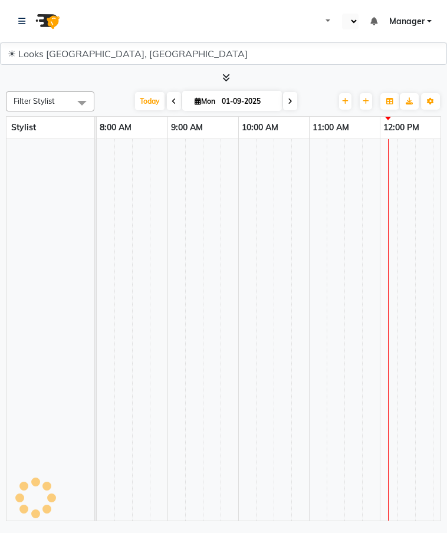
select select "en"
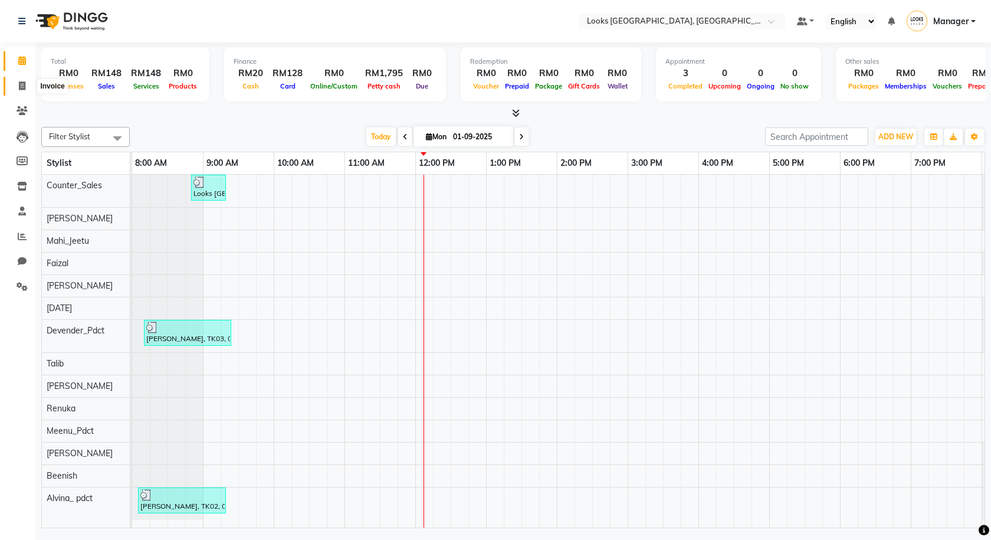
click at [20, 85] on icon at bounding box center [22, 85] width 6 height 9
select select "service"
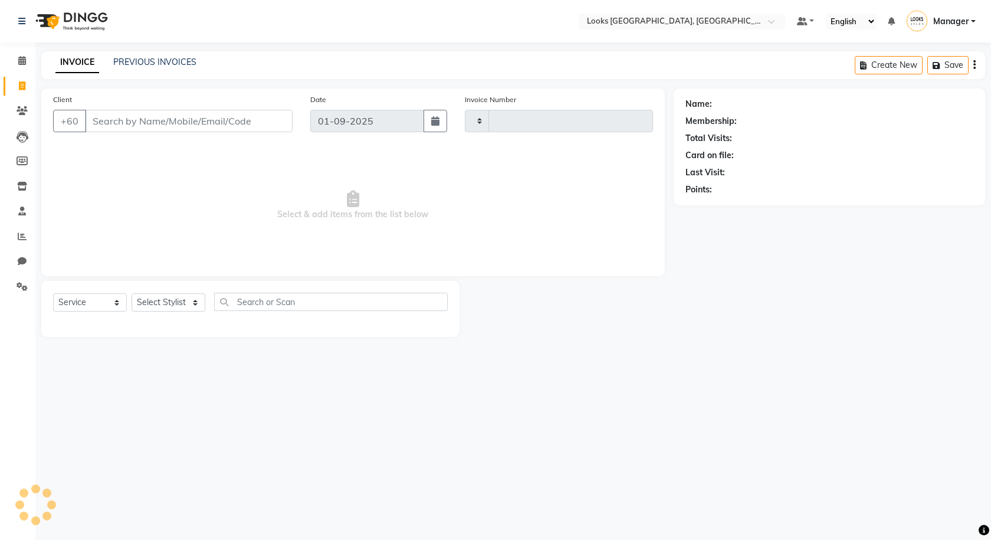
type input "1208"
select select "8109"
click at [447, 63] on button "Open Invoices" at bounding box center [929, 65] width 78 height 18
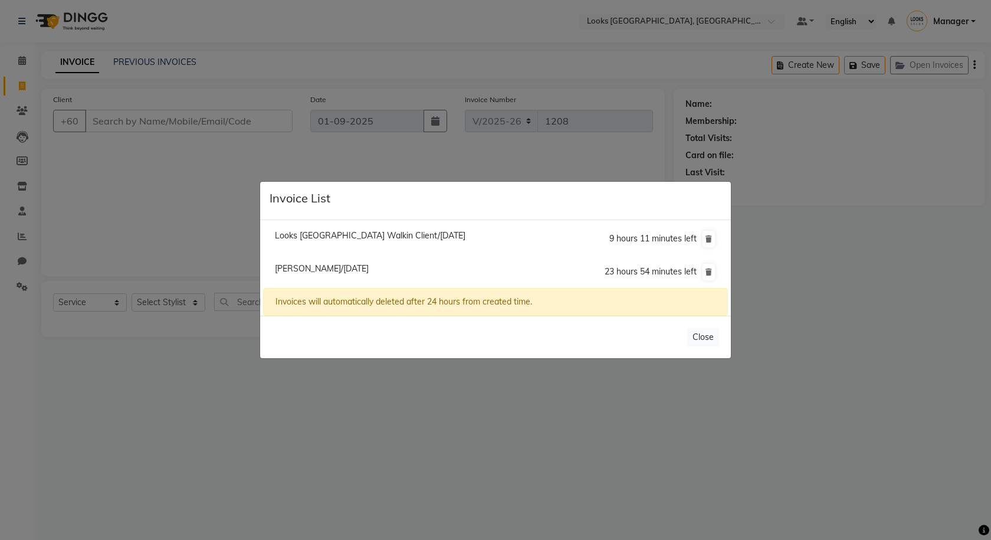
click at [327, 270] on span "[PERSON_NAME]/[DATE]" at bounding box center [322, 268] width 94 height 11
type input "1434647727"
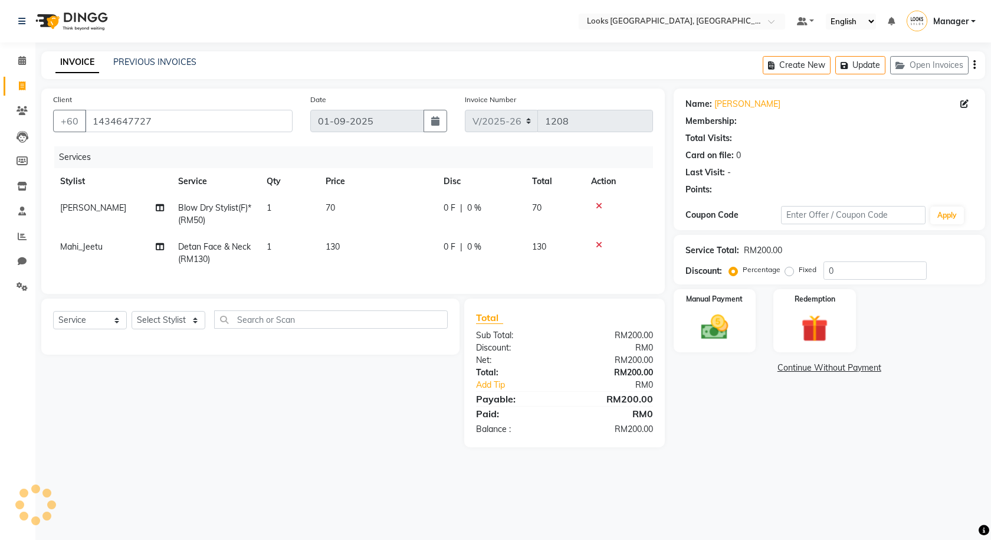
select select "1: Object"
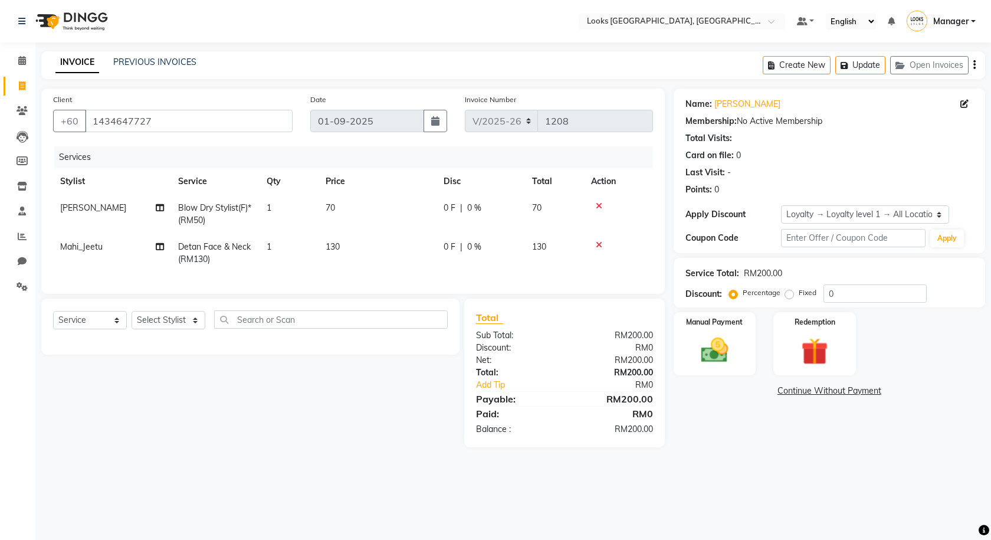
click at [355, 247] on td "130" at bounding box center [378, 253] width 118 height 39
select select "75529"
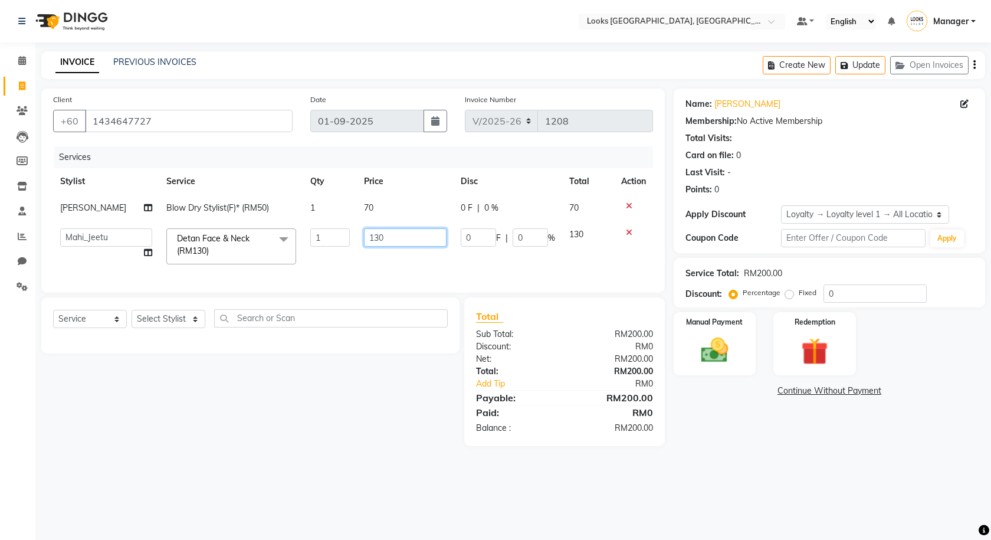
click at [392, 238] on input "130" at bounding box center [405, 237] width 83 height 18
type input "1"
type input "150"
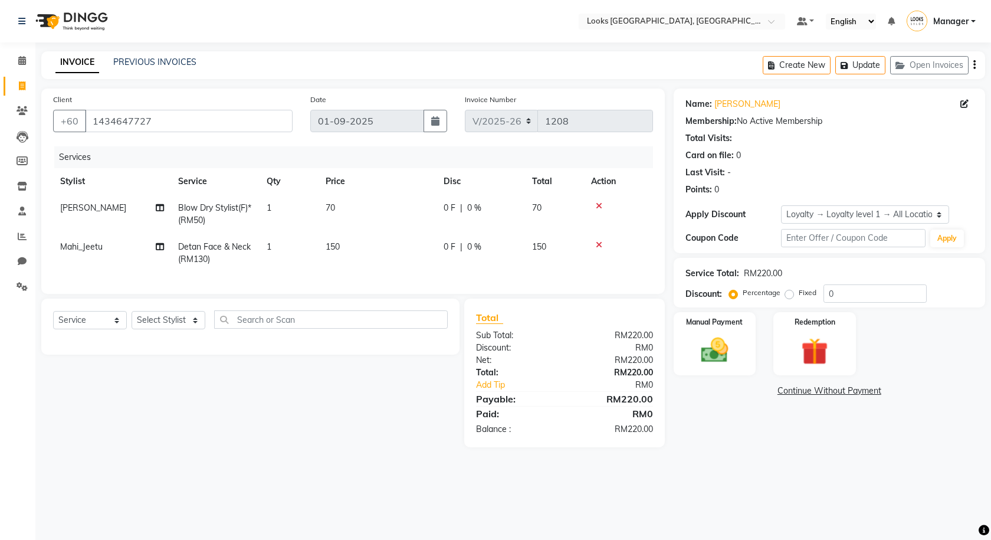
click at [400, 253] on td "150" at bounding box center [378, 253] width 118 height 39
select select "75529"
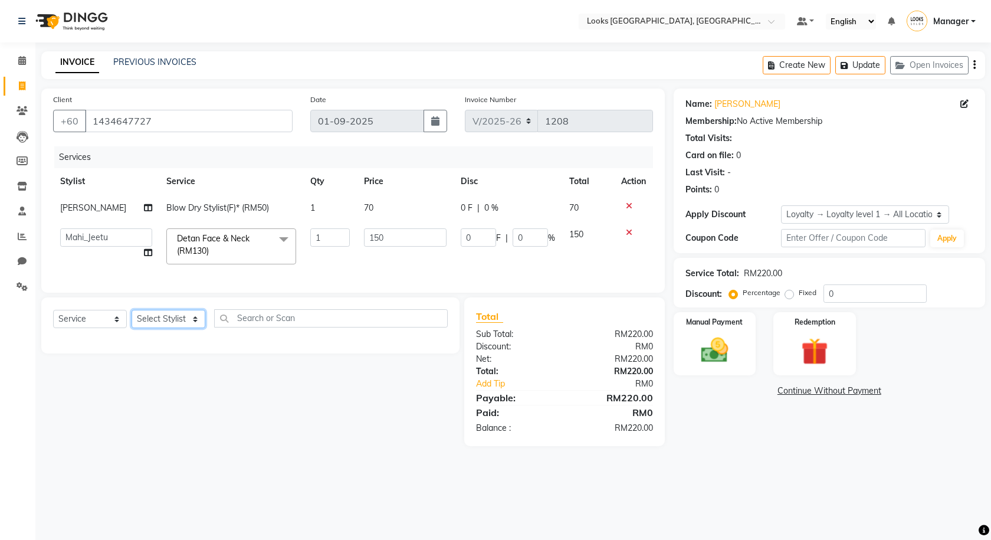
click at [182, 326] on select "Select Stylist Alvina_ pdct Awaiz_Mgr Beenish Counter_Sales [PERSON_NAME] Deven…" at bounding box center [169, 319] width 74 height 18
click at [349, 60] on div "INVOICE PREVIOUS INVOICES Create New Update Open Invoices" at bounding box center [513, 65] width 944 height 28
click at [194, 326] on select "Select Stylist Alvina_ pdct Awaiz_Mgr Beenish Counter_Sales [PERSON_NAME] Deven…" at bounding box center [169, 319] width 74 height 18
select select "75539"
click at [132, 319] on select "Select Stylist Alvina_ pdct Awaiz_Mgr Beenish Counter_Sales [PERSON_NAME] Deven…" at bounding box center [169, 319] width 74 height 18
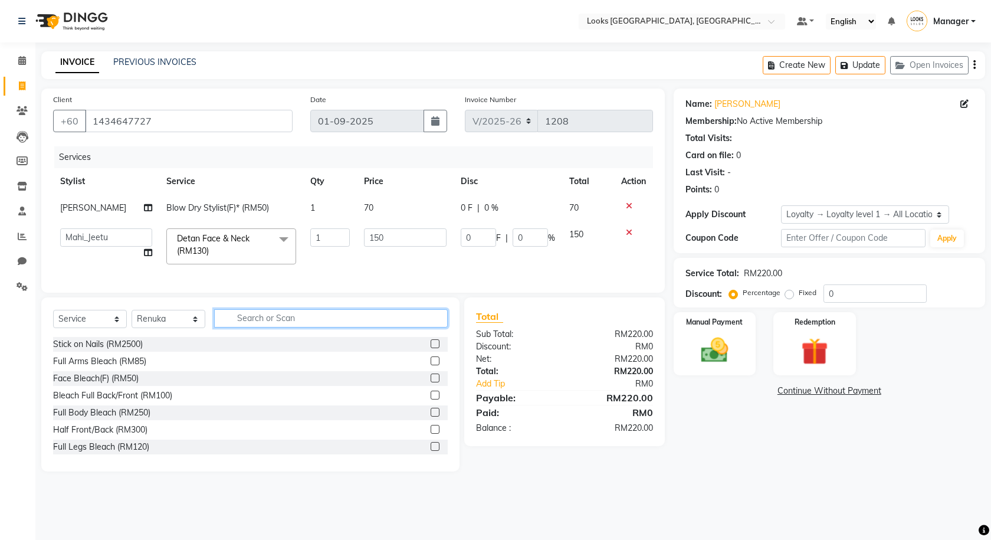
click at [242, 326] on input "text" at bounding box center [331, 318] width 234 height 18
type input "MAKEUP"
click at [431, 365] on label at bounding box center [435, 360] width 9 height 9
click at [431, 365] on input "checkbox" at bounding box center [435, 362] width 8 height 8
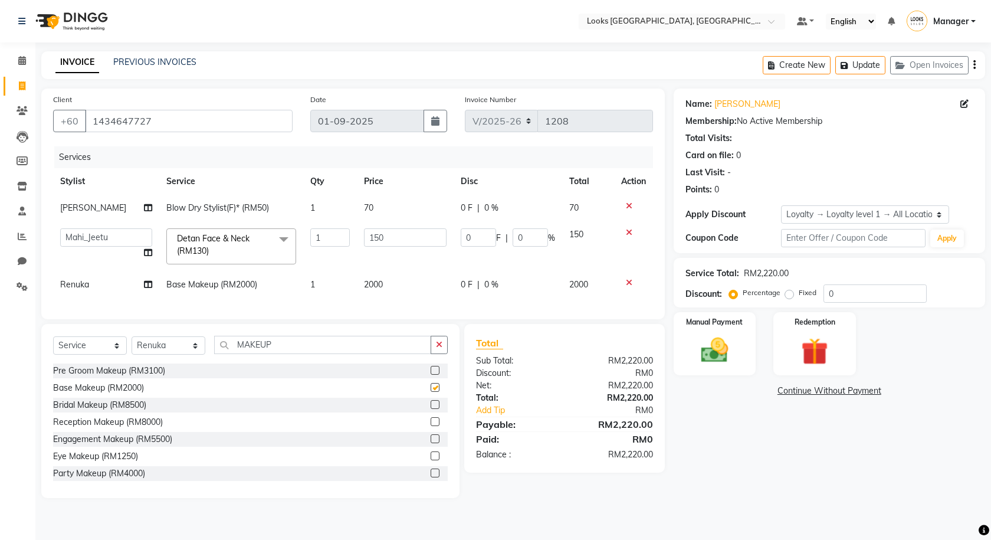
checkbox input "false"
click at [395, 278] on td "2000" at bounding box center [405, 284] width 97 height 27
select select "75539"
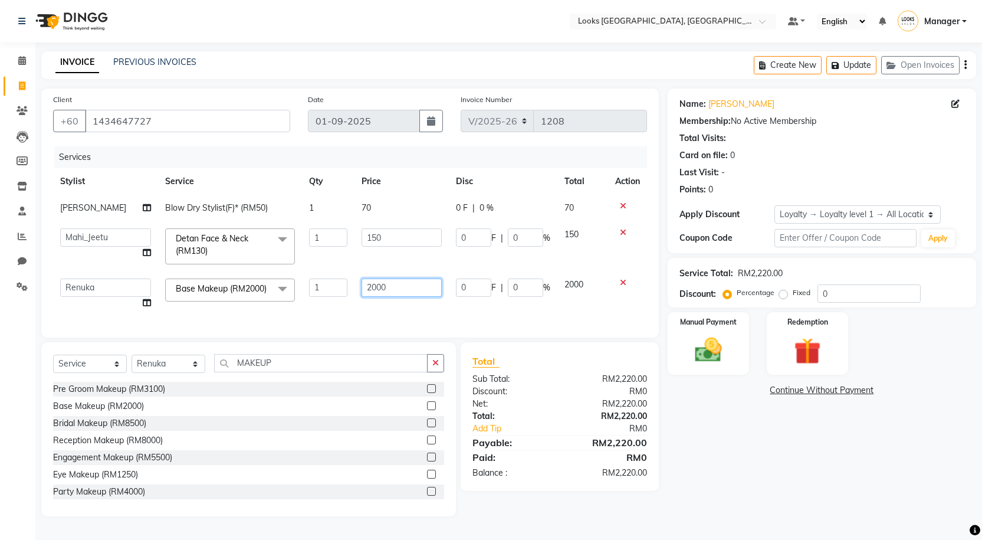
click at [392, 284] on input "2000" at bounding box center [402, 287] width 80 height 18
type input "2"
type input "280"
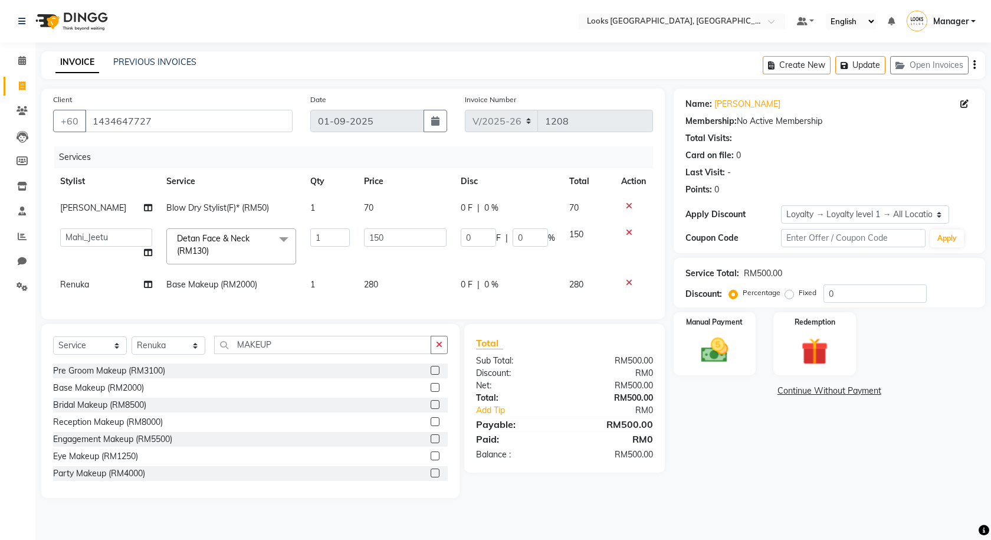
click at [447, 283] on div at bounding box center [633, 282] width 25 height 8
click at [447, 281] on icon at bounding box center [629, 282] width 6 height 8
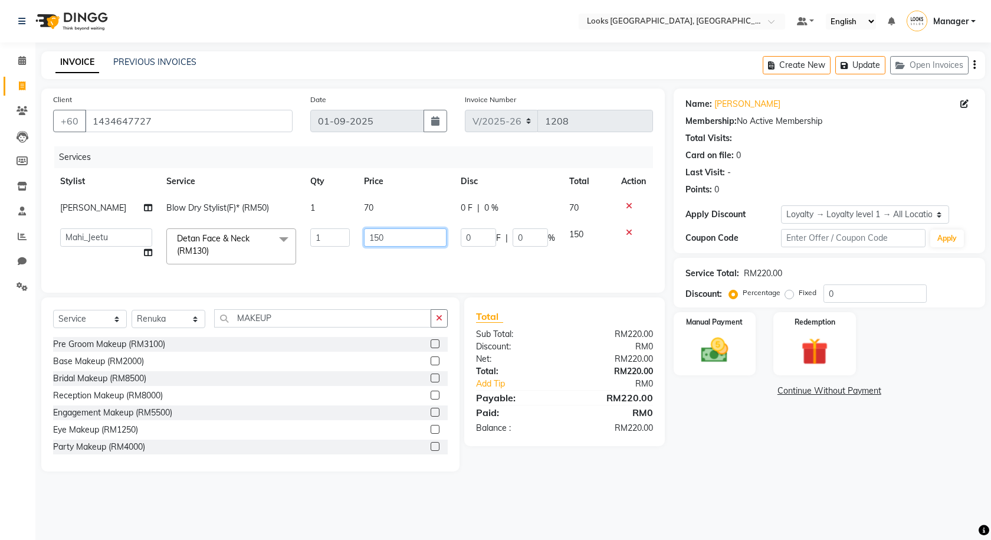
click at [397, 237] on input "150" at bounding box center [405, 237] width 83 height 18
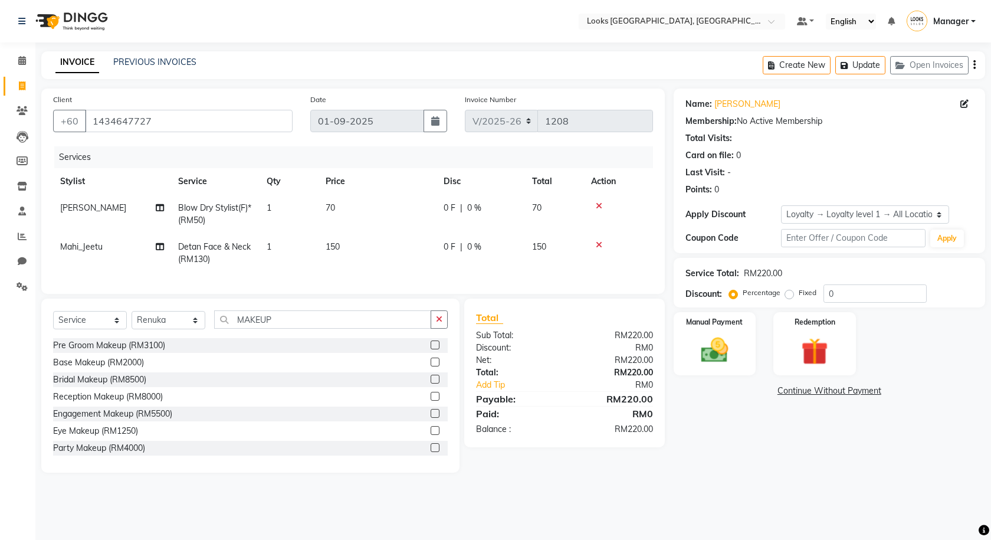
click at [447, 242] on span "0 F" at bounding box center [450, 247] width 12 height 12
select select "75529"
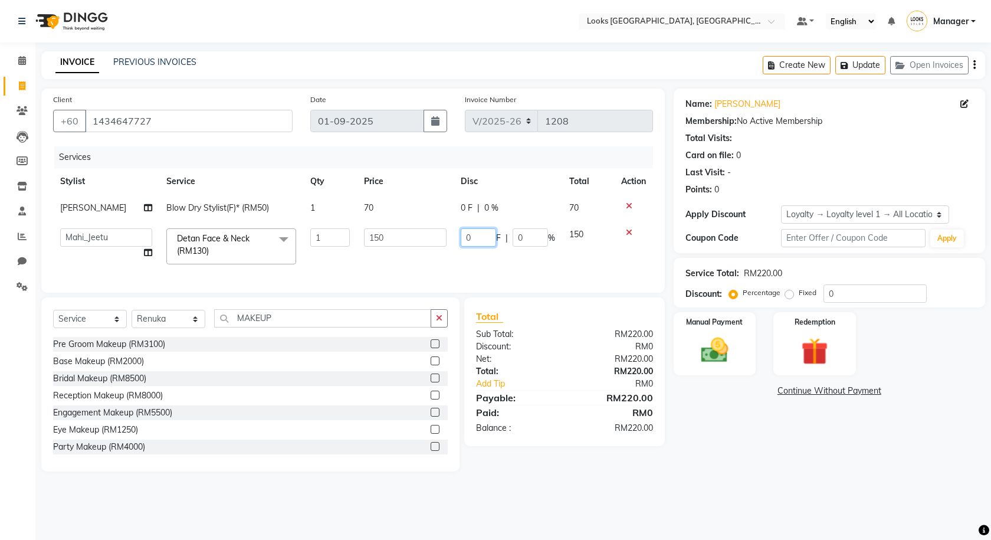
click at [447, 234] on input "0" at bounding box center [478, 237] width 35 height 18
type input "1"
type input "82"
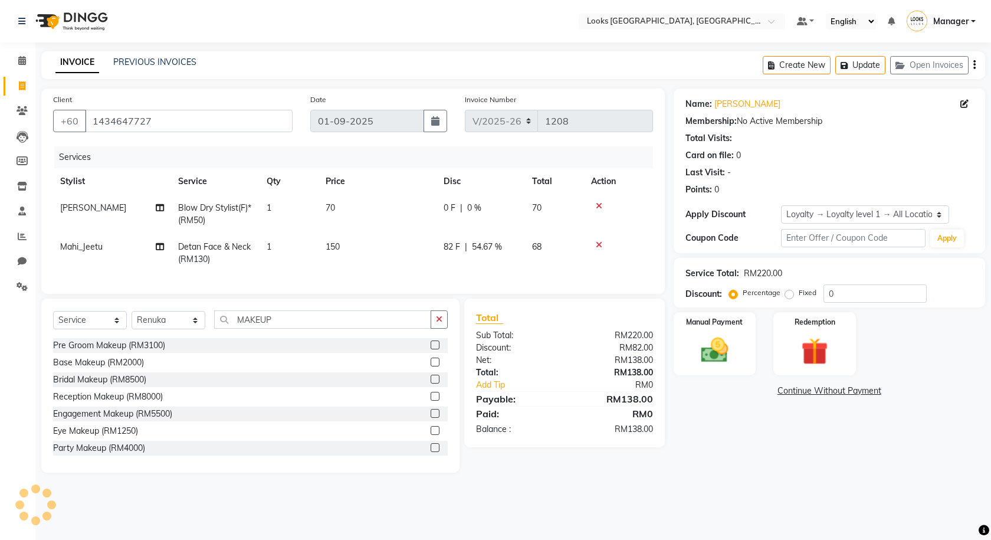
click at [447, 257] on td "82 F | 54.67 %" at bounding box center [481, 253] width 89 height 39
select select "75529"
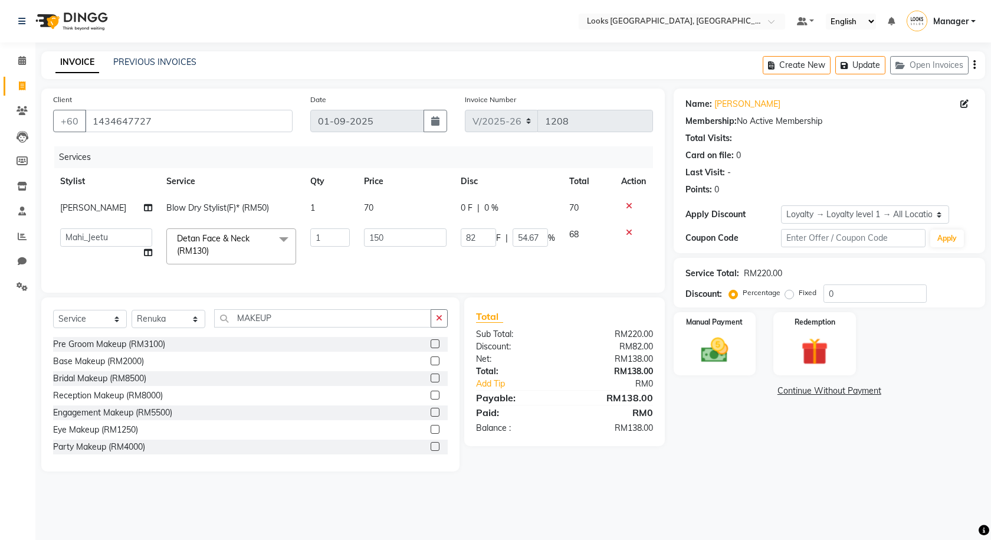
click at [447, 207] on span "0 F" at bounding box center [467, 208] width 12 height 12
select select "75538"
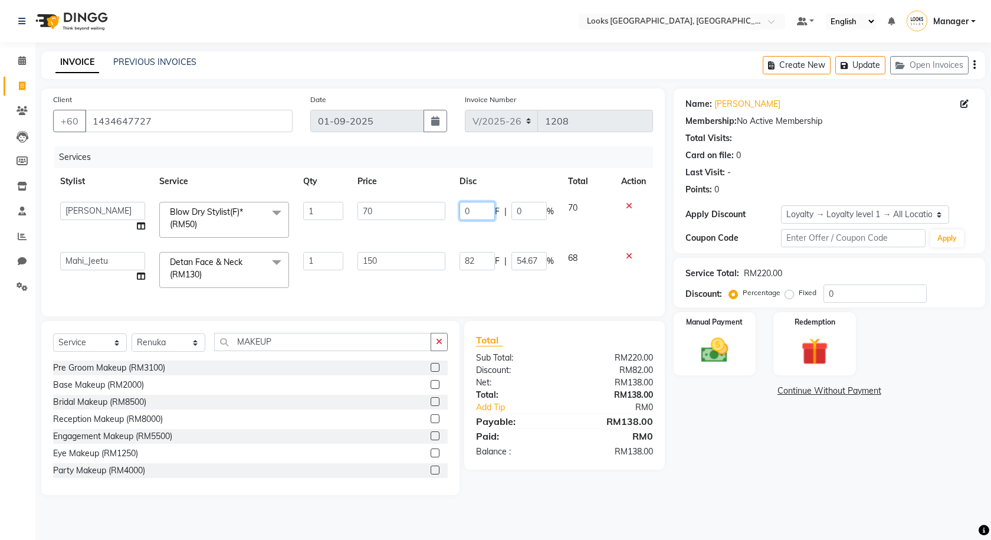
click at [447, 205] on input "0" at bounding box center [477, 211] width 35 height 18
type input "12"
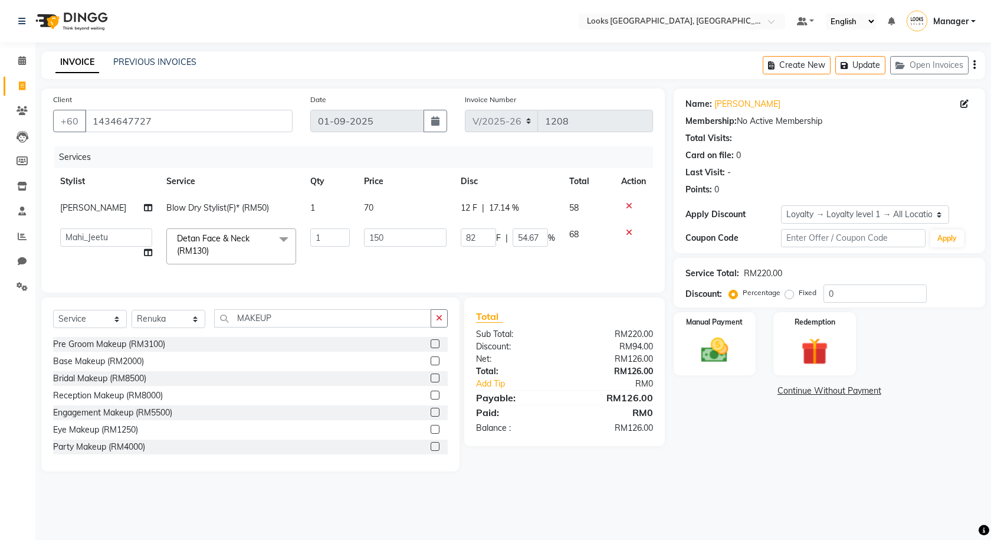
click at [443, 231] on tbody "Raj Blow Dry Stylist(F)* (RM50) 1 70 12 F | 17.14 % 58 Alvina_ pdct Awaiz_Mgr B…" at bounding box center [353, 233] width 600 height 77
click at [431, 365] on label at bounding box center [435, 360] width 9 height 9
click at [431, 365] on input "checkbox" at bounding box center [435, 362] width 8 height 8
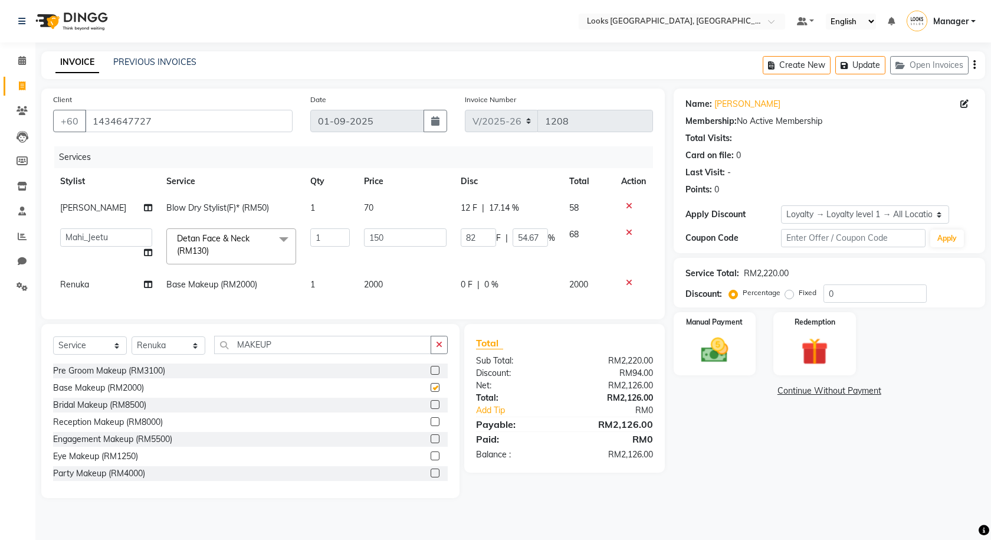
checkbox input "false"
click at [384, 288] on td "2000" at bounding box center [405, 284] width 97 height 27
select select "75539"
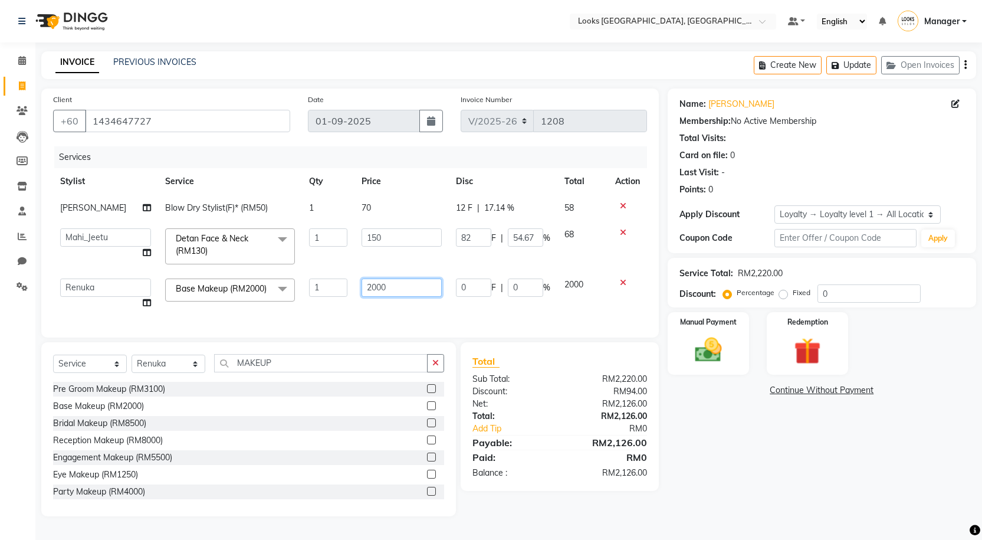
click at [385, 290] on input "2000" at bounding box center [402, 287] width 80 height 18
type input "2"
type input "330"
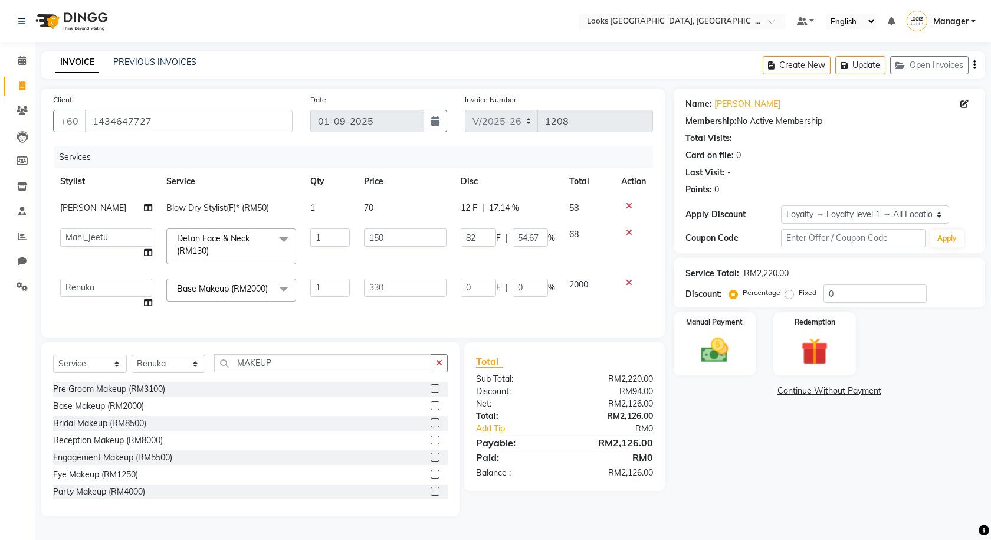
click at [384, 317] on div "Client +60 1434647727 Date 01-09-2025 Invoice Number V/2025 V/2025-26 1208 Serv…" at bounding box center [353, 213] width 624 height 249
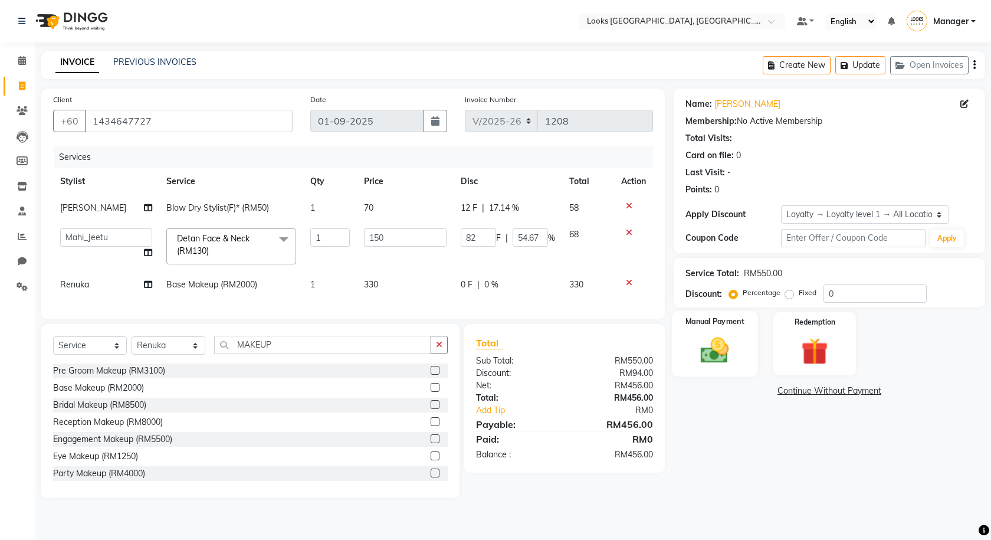
click at [447, 353] on img at bounding box center [715, 350] width 46 height 32
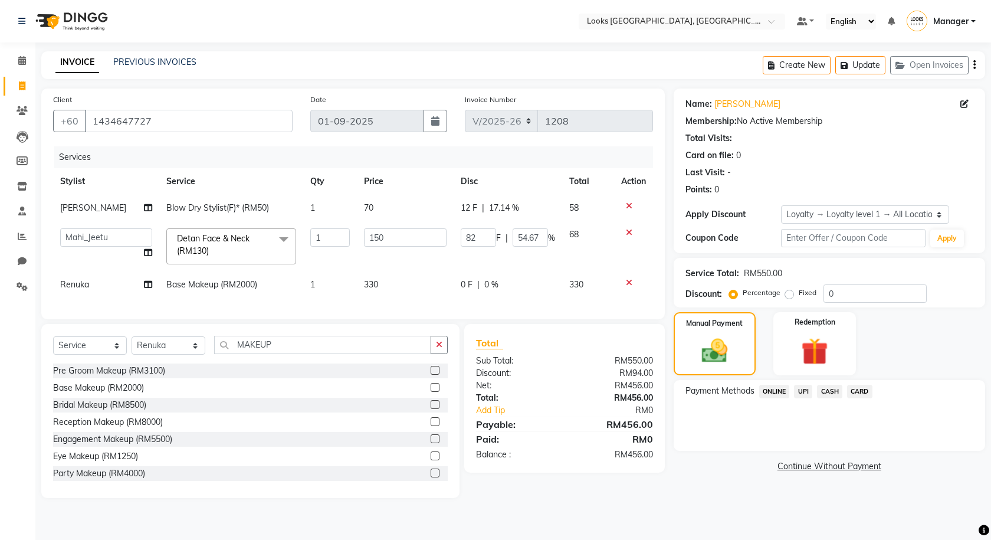
click at [447, 389] on span "CARD" at bounding box center [859, 392] width 25 height 14
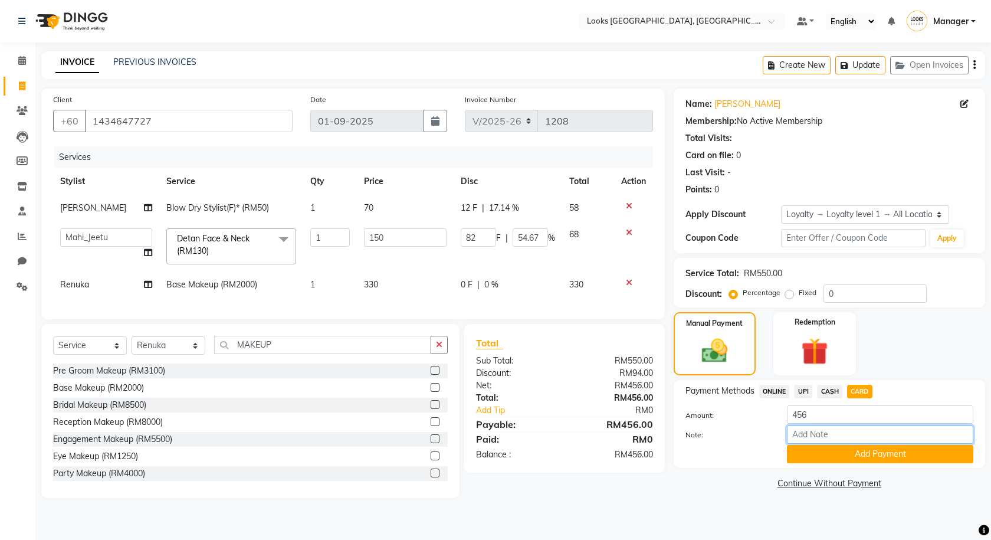
click at [447, 434] on input "Note:" at bounding box center [880, 434] width 186 height 18
type input "9221"
click at [447, 466] on div "Payment Methods ONLINE UPI CASH CARD Amount: 456 Note: 9221 Add Payment" at bounding box center [830, 424] width 312 height 88
click at [447, 455] on button "Add Payment" at bounding box center [880, 454] width 186 height 18
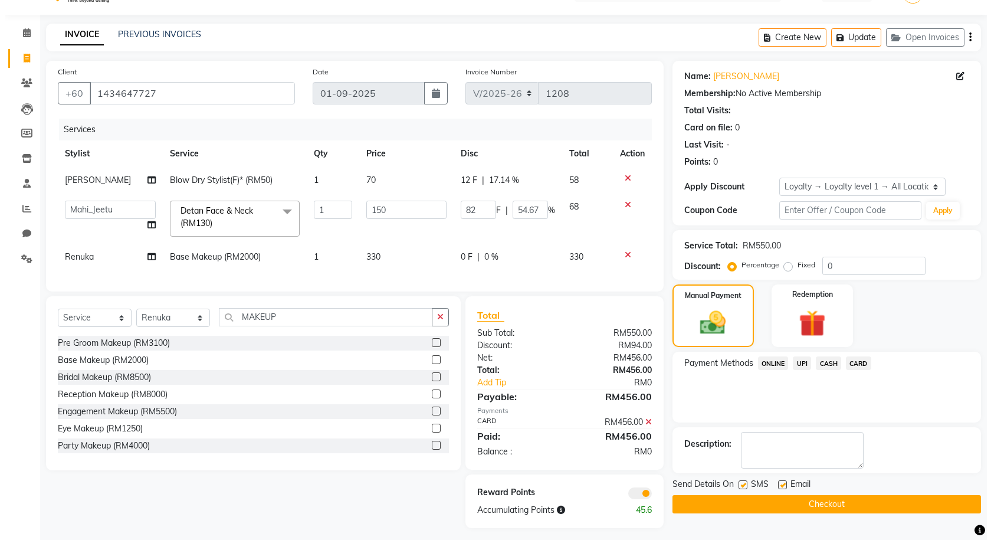
scroll to position [42, 0]
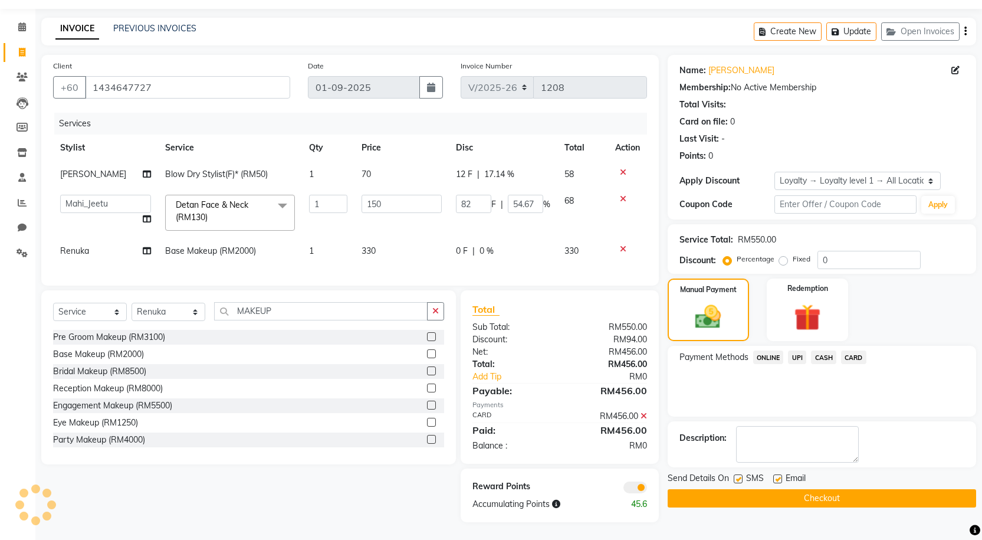
click at [447, 489] on span at bounding box center [636, 487] width 24 height 12
click at [447, 489] on input "checkbox" at bounding box center [647, 489] width 0 height 0
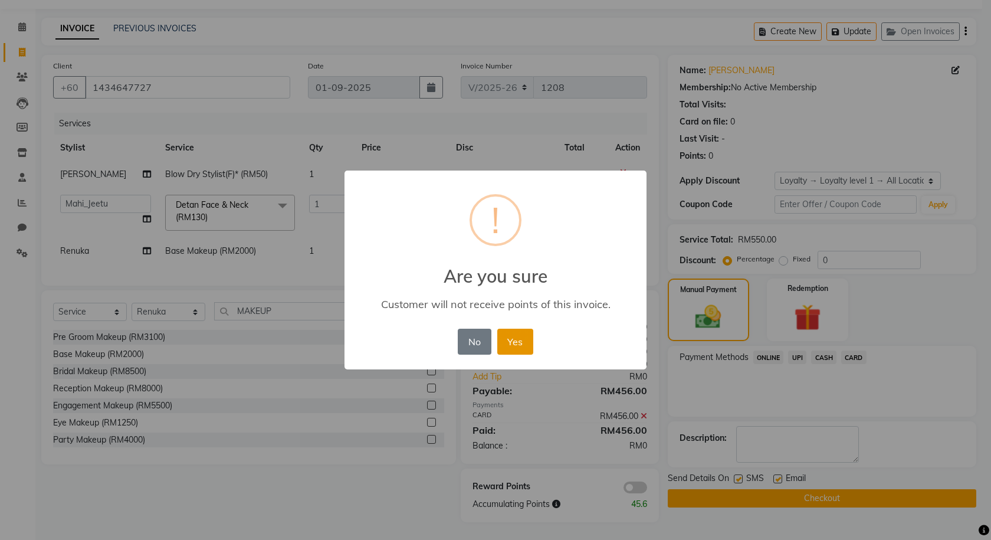
click at [447, 348] on button "Yes" at bounding box center [515, 342] width 36 height 26
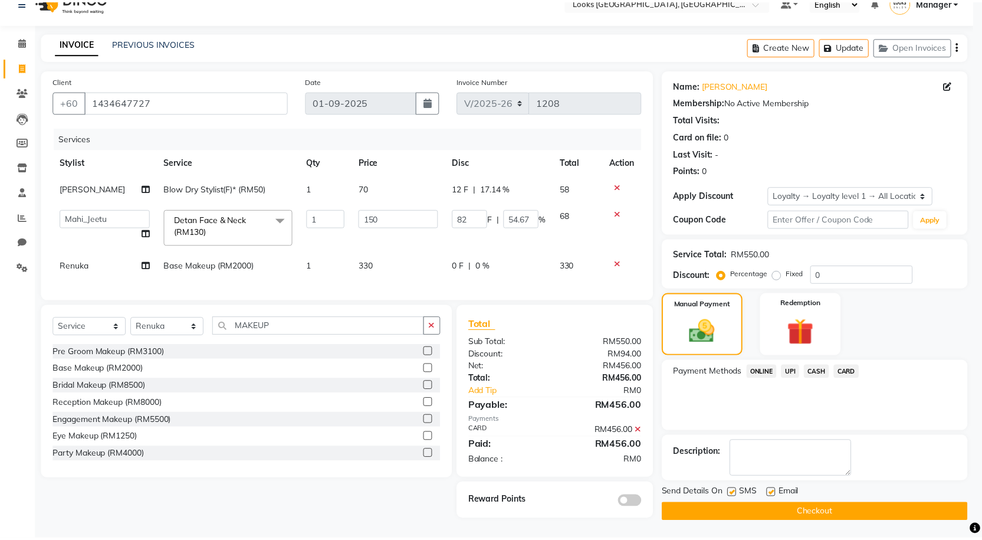
scroll to position [25, 0]
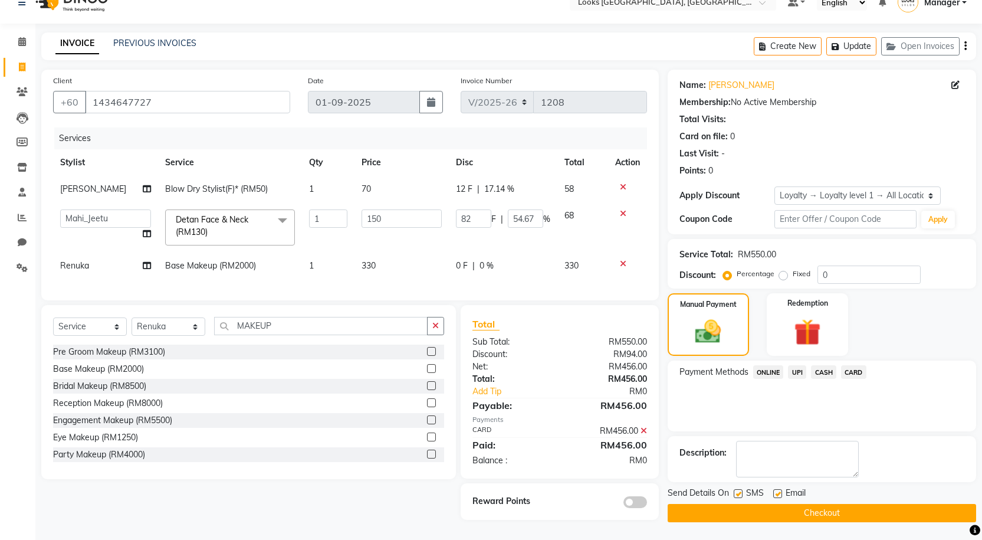
click at [447, 507] on button "Checkout" at bounding box center [822, 513] width 309 height 18
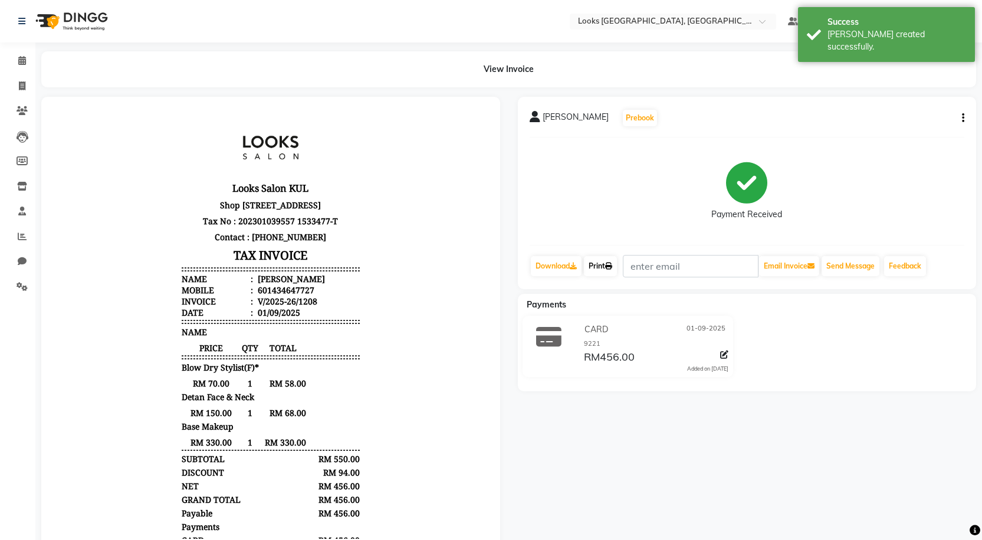
click at [447, 266] on link "Print" at bounding box center [600, 266] width 33 height 20
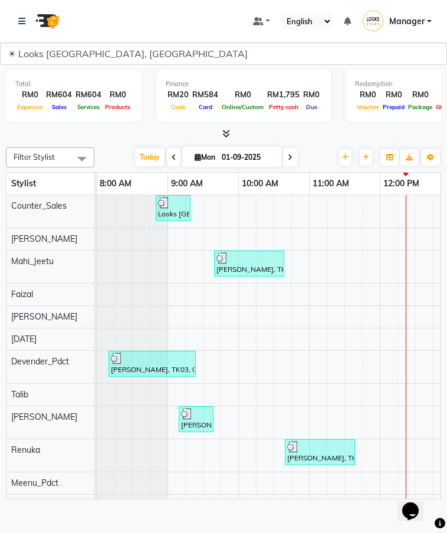
click at [129, 239] on div at bounding box center [132, 239] width 71 height 22
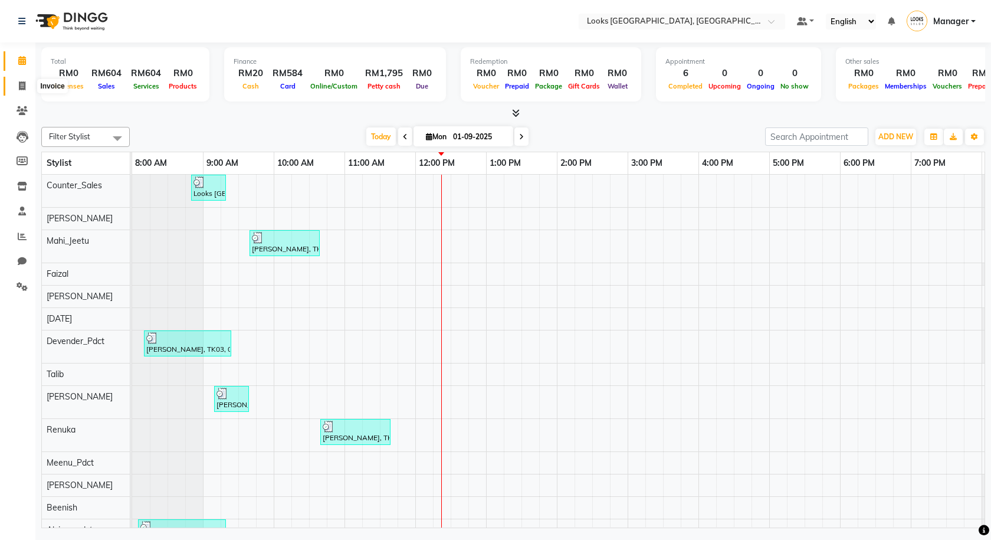
click at [24, 84] on icon at bounding box center [22, 85] width 6 height 9
select select "8109"
select select "service"
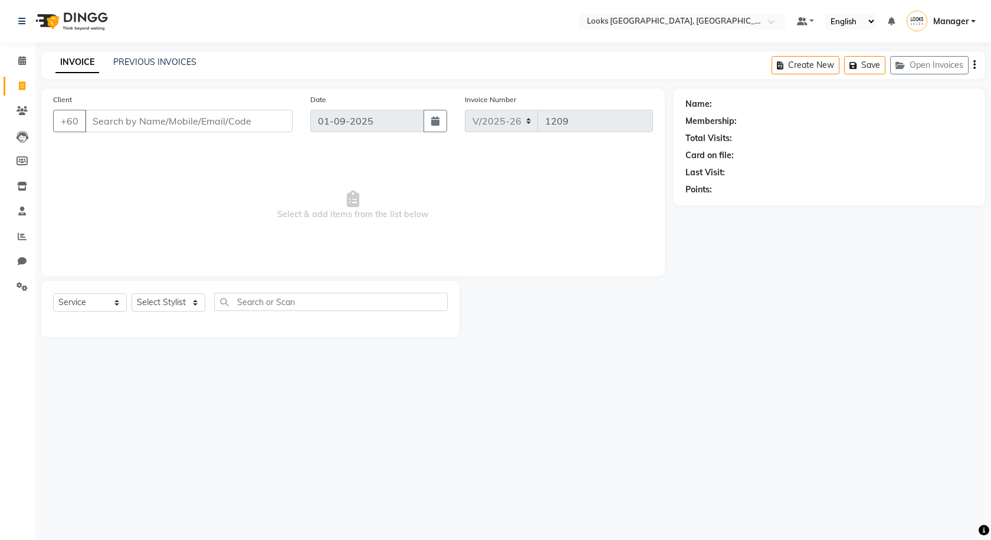
click at [120, 120] on input "Client" at bounding box center [189, 121] width 208 height 22
type input "0124722667"
click at [265, 122] on span "Add Client" at bounding box center [262, 121] width 47 height 12
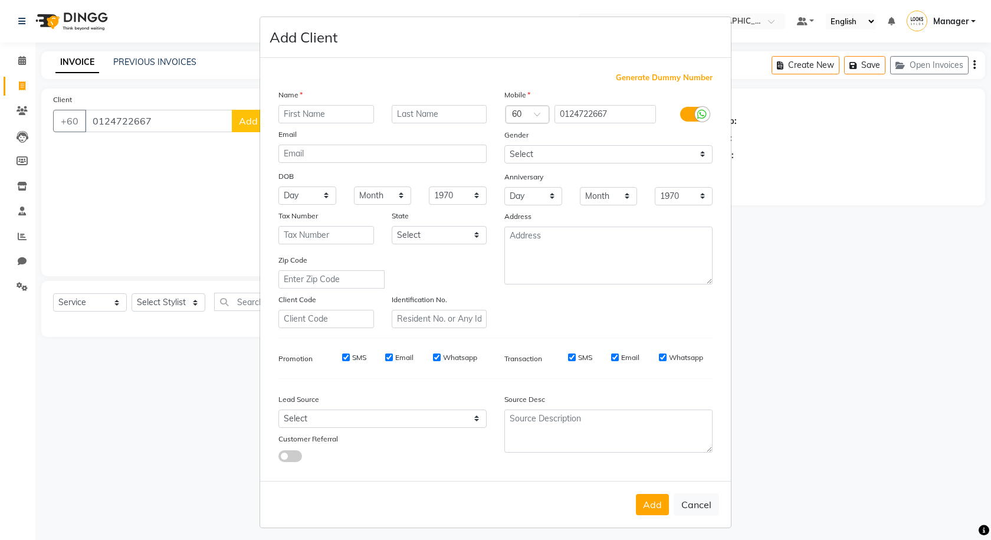
click at [309, 115] on input "text" at bounding box center [326, 114] width 96 height 18
type input "[PERSON_NAME]"
click at [437, 114] on input "text" at bounding box center [440, 114] width 96 height 18
type input "K"
click at [447, 151] on select "Select [DEMOGRAPHIC_DATA] [DEMOGRAPHIC_DATA] Other Prefer Not To Say" at bounding box center [608, 154] width 208 height 18
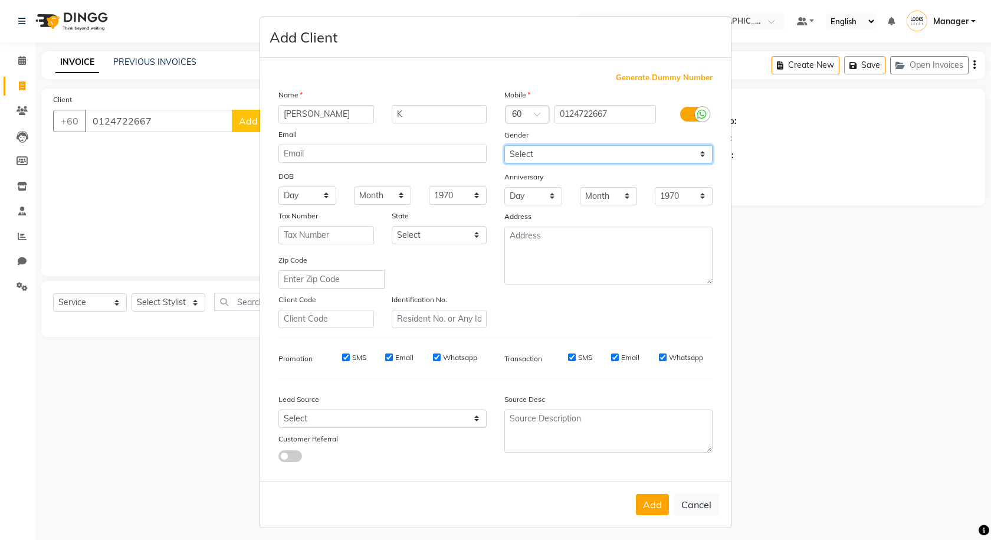
select select "[DEMOGRAPHIC_DATA]"
click at [447, 145] on select "Select [DEMOGRAPHIC_DATA] [DEMOGRAPHIC_DATA] Other Prefer Not To Say" at bounding box center [608, 154] width 208 height 18
click at [447, 506] on button "Add" at bounding box center [652, 504] width 33 height 21
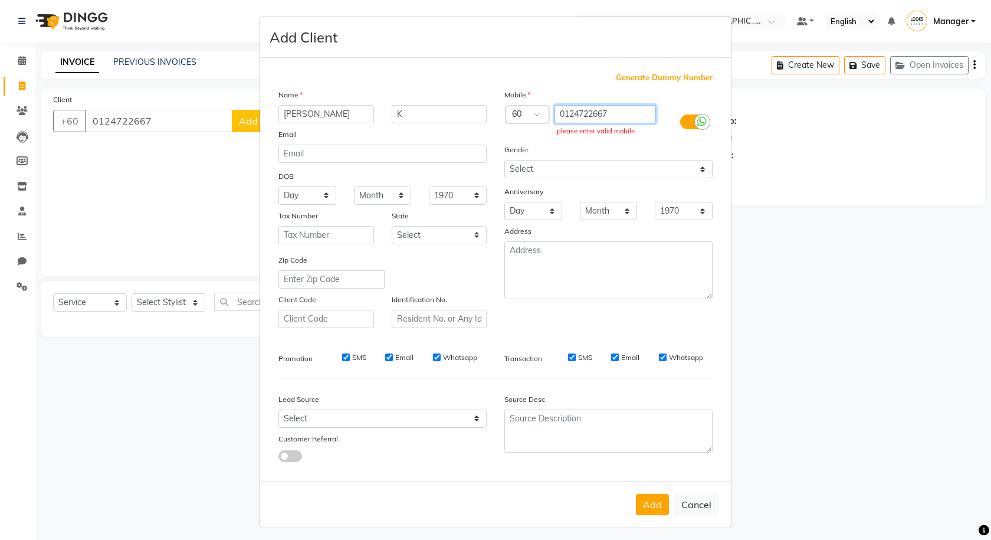
click at [447, 115] on input "0124722667" at bounding box center [606, 114] width 102 height 18
type input "124722667"
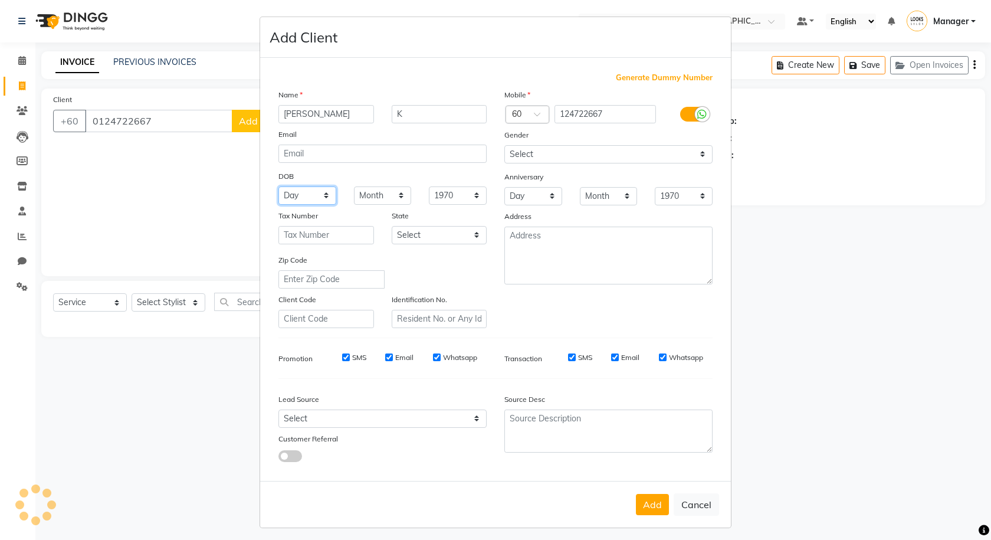
click at [300, 200] on select "Day 01 02 03 04 05 06 07 08 09 10 11 12 13 14 15 16 17 18 19 20 21 22 23 24 25 …" at bounding box center [307, 195] width 58 height 18
select select "11"
click at [278, 186] on select "Day 01 02 03 04 05 06 07 08 09 10 11 12 13 14 15 16 17 18 19 20 21 22 23 24 25 …" at bounding box center [307, 195] width 58 height 18
click at [373, 196] on select "Month January February March April May June July August September October Novem…" at bounding box center [383, 195] width 58 height 18
select select "05"
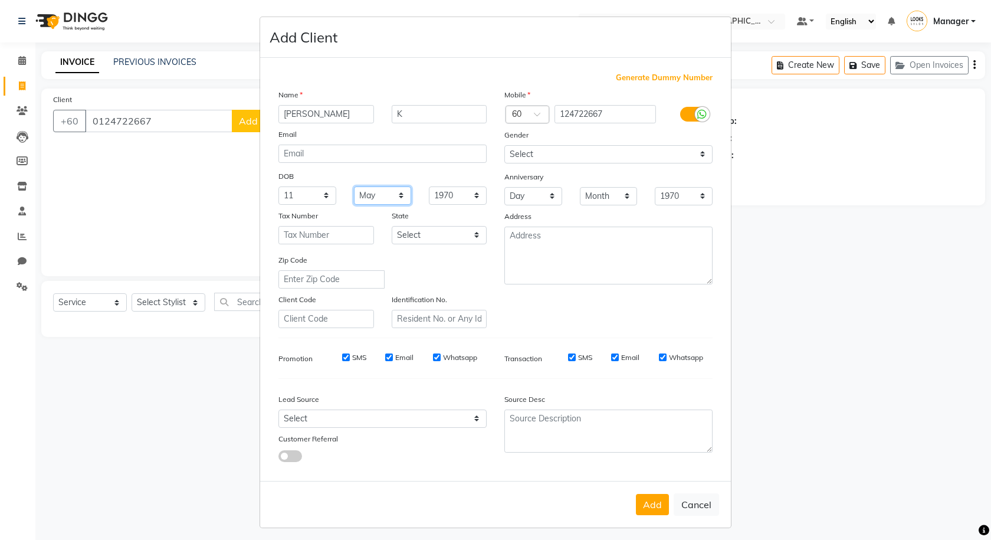
click at [354, 186] on select "Month January February March April May June July August September October Novem…" at bounding box center [383, 195] width 58 height 18
click at [447, 199] on select "1940 1941 1942 1943 1944 1945 1946 1947 1948 1949 1950 1951 1952 1953 1954 1955…" at bounding box center [458, 195] width 58 height 18
select select "1975"
click at [429, 186] on select "1940 1941 1942 1943 1944 1945 1946 1947 1948 1949 1950 1951 1952 1953 1954 1955…" at bounding box center [458, 195] width 58 height 18
click at [447, 507] on button "Add" at bounding box center [652, 504] width 33 height 21
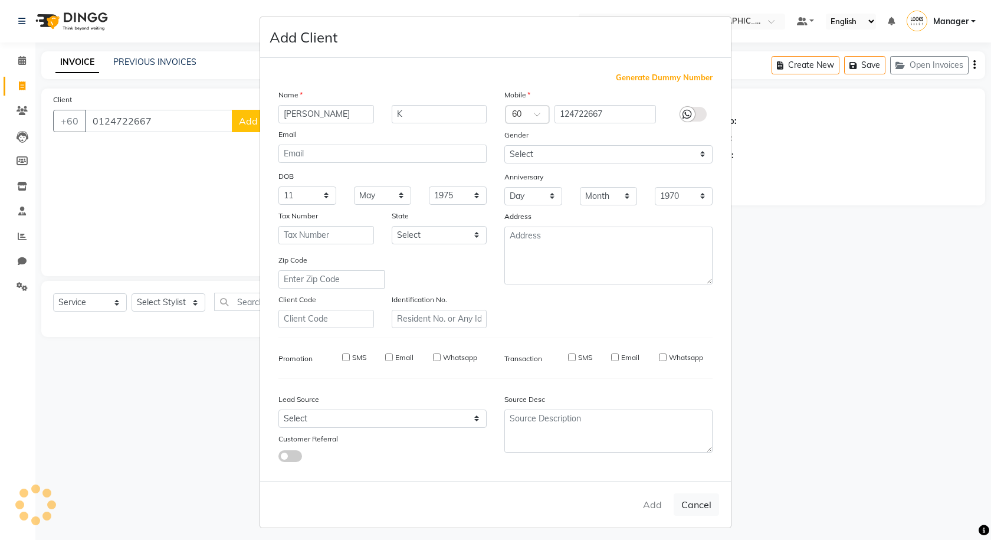
type input "124722667"
select select
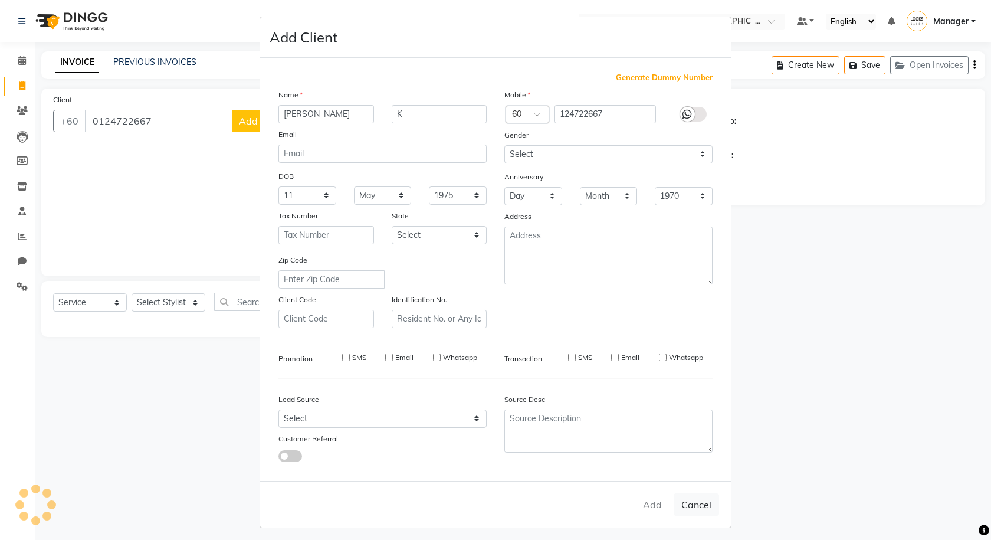
select select
checkbox input "false"
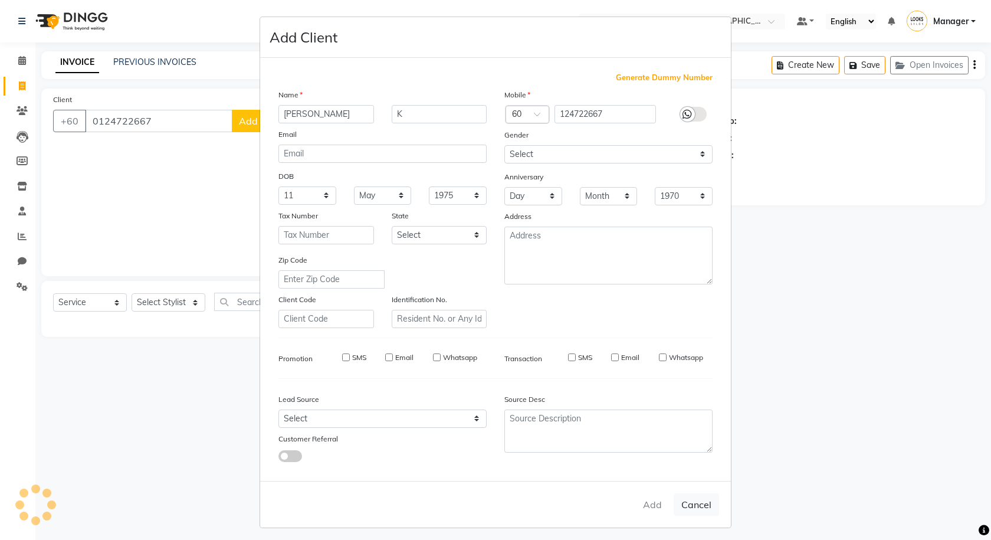
checkbox input "false"
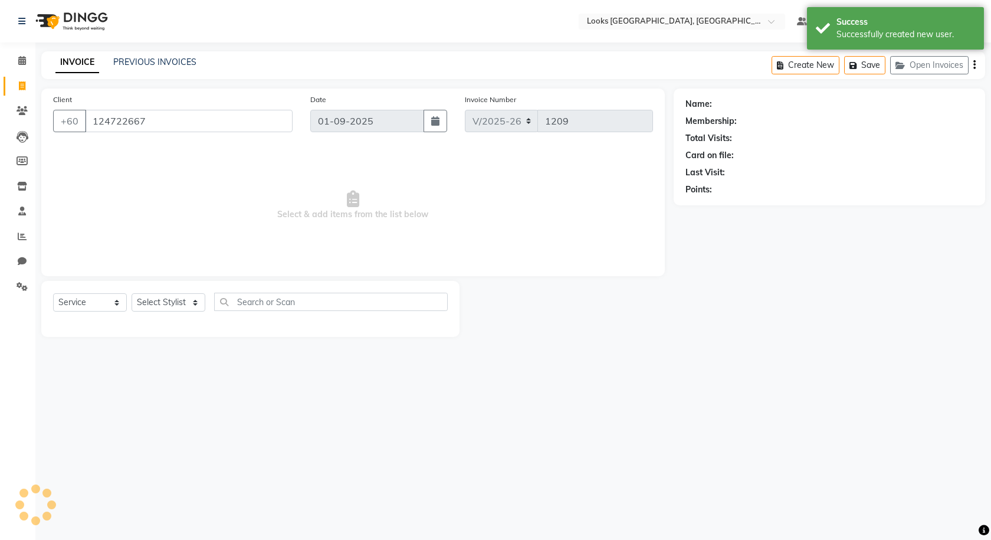
select select "1: Object"
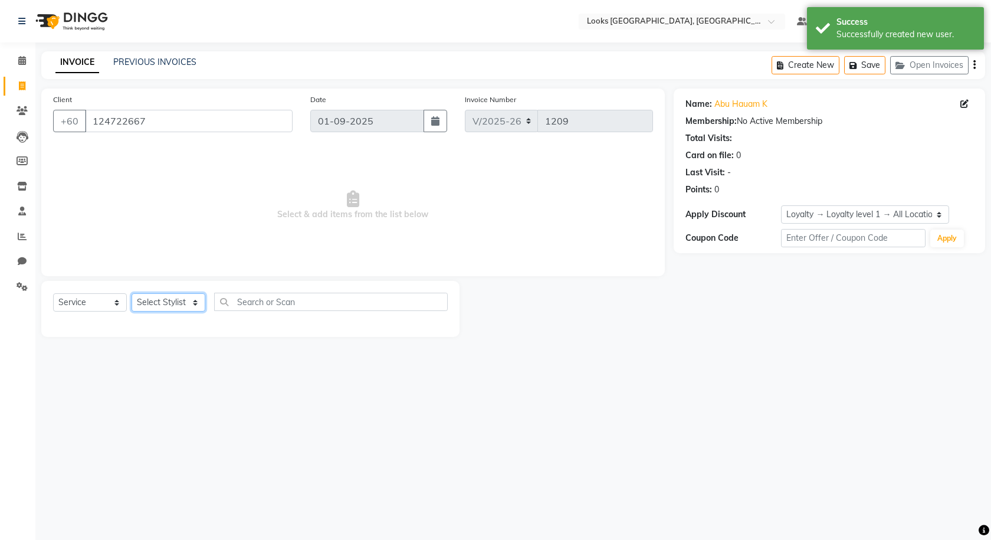
click at [145, 304] on select "Select Stylist Alvina_ pdct Awaiz_Mgr Beenish Counter_Sales [PERSON_NAME] Deven…" at bounding box center [169, 302] width 74 height 18
select select "75537"
click at [132, 293] on select "Select Stylist Alvina_ pdct Awaiz_Mgr Beenish Counter_Sales [PERSON_NAME] Deven…" at bounding box center [169, 302] width 74 height 18
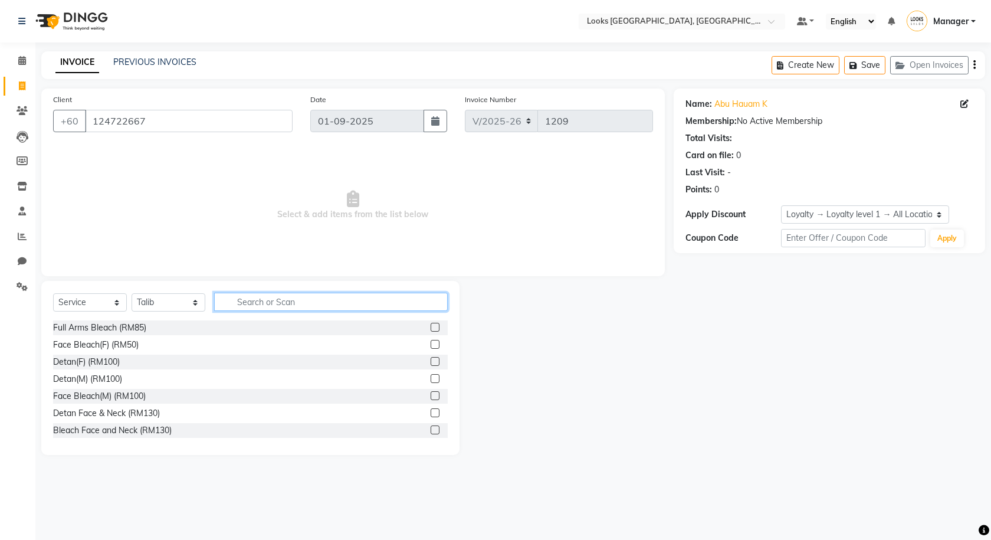
click at [234, 300] on input "text" at bounding box center [331, 302] width 234 height 18
type input "DE"
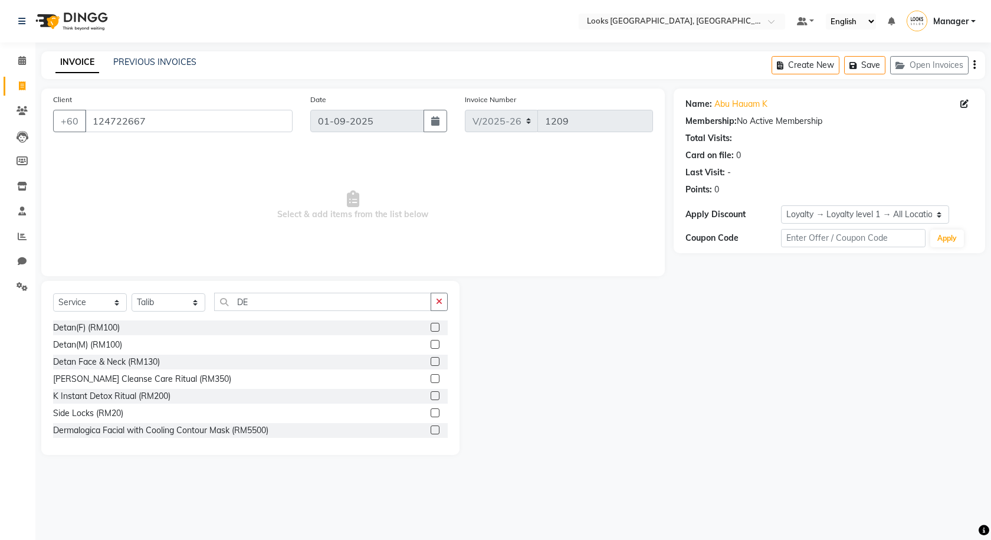
drag, startPoint x: 427, startPoint y: 361, endPoint x: 421, endPoint y: 358, distance: 6.9
click at [431, 361] on label at bounding box center [435, 361] width 9 height 9
click at [431, 361] on input "checkbox" at bounding box center [435, 362] width 8 height 8
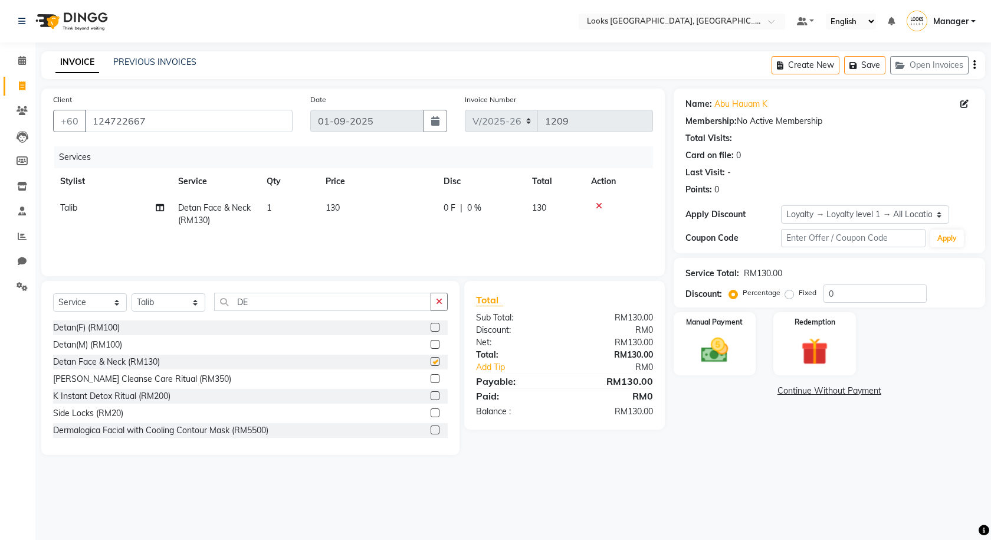
checkbox input "false"
click at [366, 212] on td "130" at bounding box center [378, 214] width 118 height 39
select select "75537"
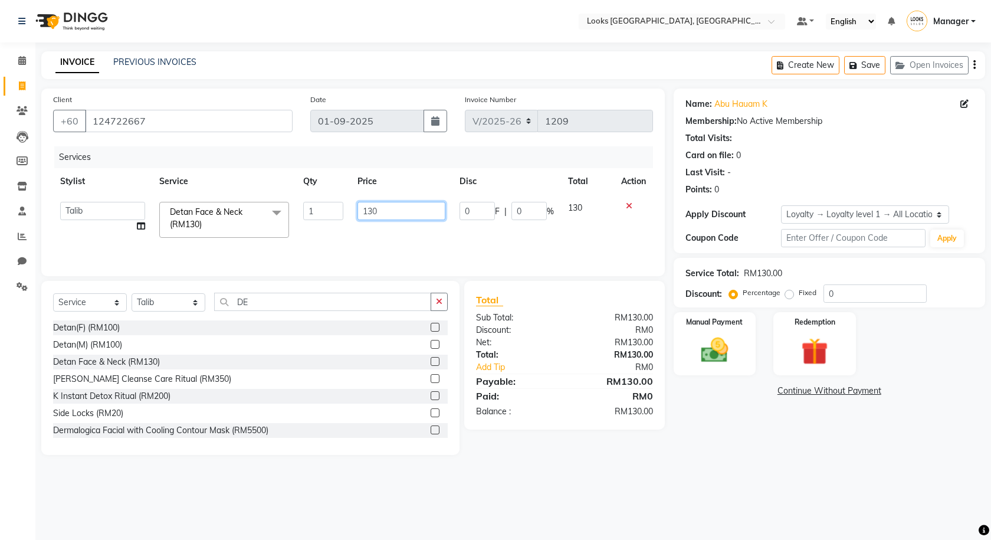
click at [376, 207] on input "130" at bounding box center [401, 211] width 87 height 18
type input "1"
type input "150"
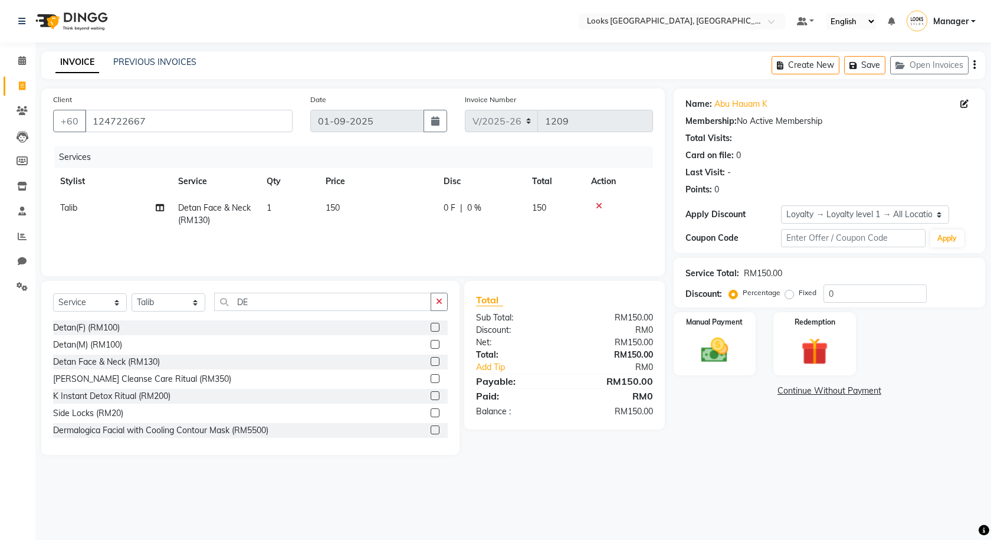
click at [373, 234] on div "Services Stylist Service Qty Price Disc Total Action Talib Detan Face & Neck (R…" at bounding box center [353, 205] width 600 height 118
click at [447, 67] on button "Save" at bounding box center [864, 65] width 41 height 18
click at [447, 479] on div "Select Location × Looks [GEOGRAPHIC_DATA], [GEOGRAPHIC_DATA] Default Panel My P…" at bounding box center [495, 270] width 991 height 540
click at [447, 214] on span "0 %" at bounding box center [474, 208] width 14 height 12
select select "75537"
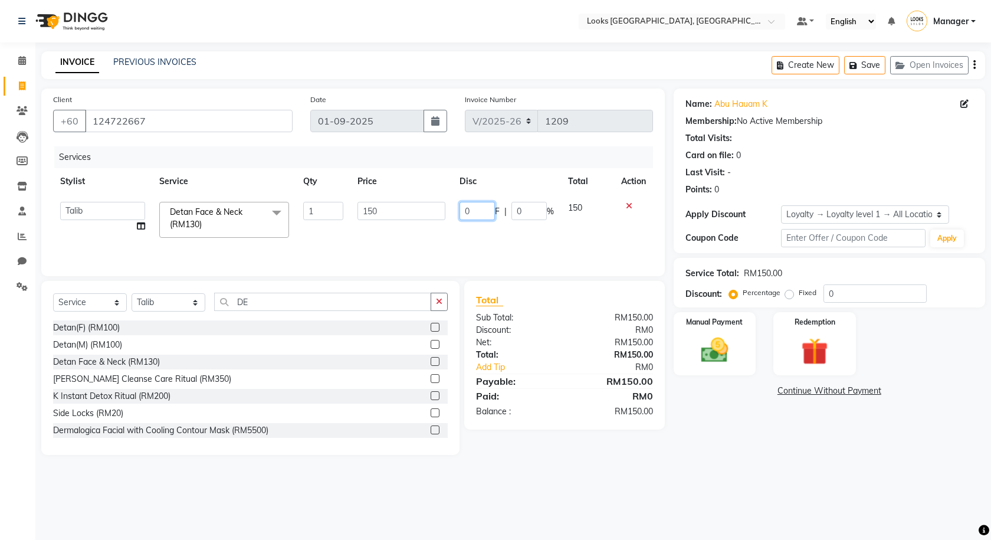
drag, startPoint x: 471, startPoint y: 211, endPoint x: 431, endPoint y: 211, distance: 40.1
click at [431, 211] on tr "Alvina_ pdct Awaiz_Mgr Beenish Counter_Sales [PERSON_NAME] Devender_Pdct [PERSO…" at bounding box center [353, 220] width 600 height 50
type input "82"
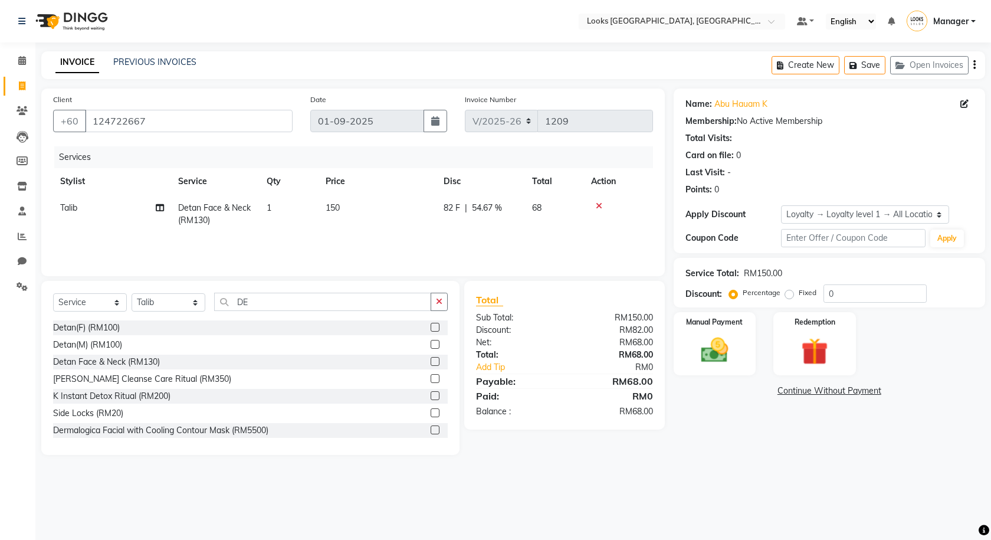
click at [447, 454] on div "Name: Abu Hauam K Membership: No Active Membership Total Visits: Card on file: …" at bounding box center [834, 272] width 320 height 366
click at [447, 338] on img at bounding box center [715, 350] width 46 height 32
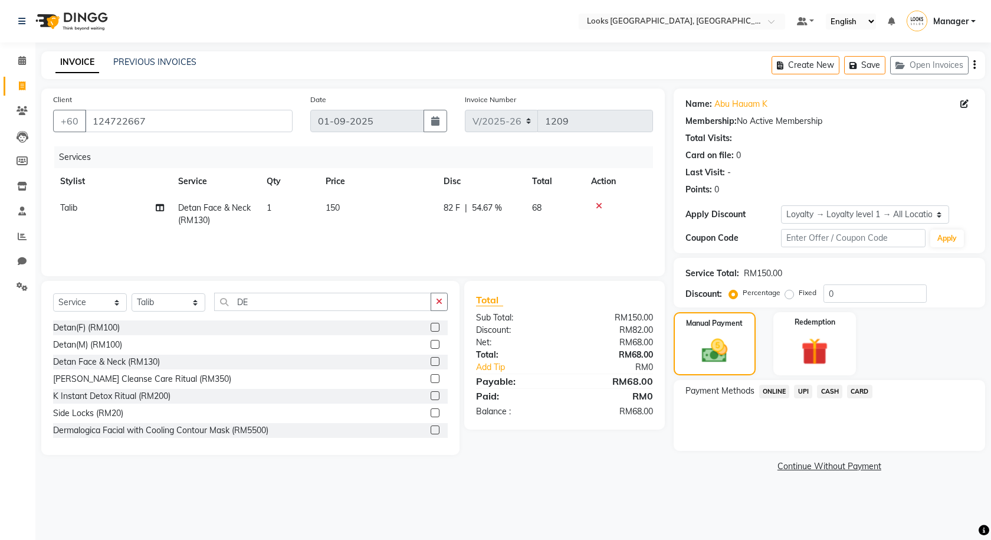
click at [447, 395] on span "CARD" at bounding box center [859, 392] width 25 height 14
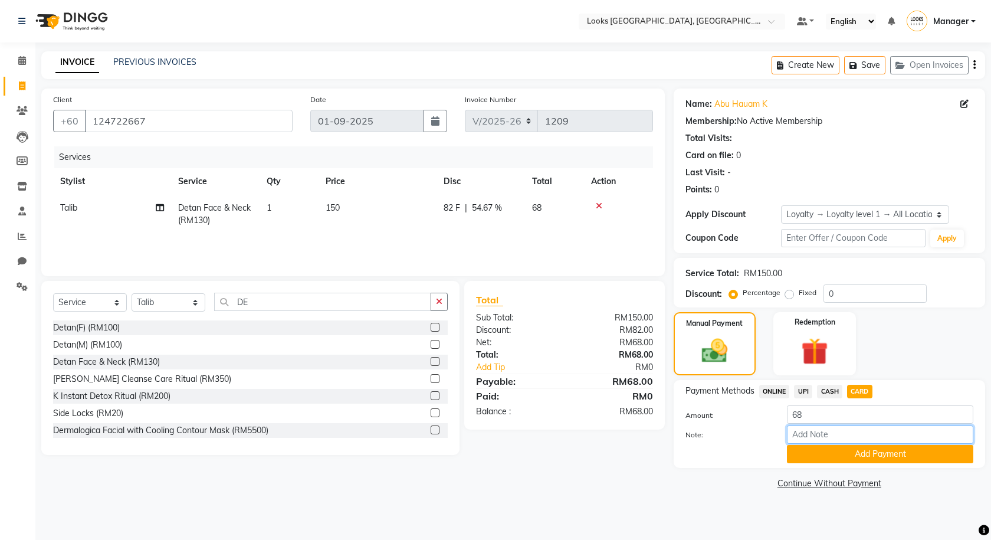
click at [447, 435] on input "Note:" at bounding box center [880, 434] width 186 height 18
type input "9353"
click at [447, 461] on button "Add Payment" at bounding box center [880, 454] width 186 height 18
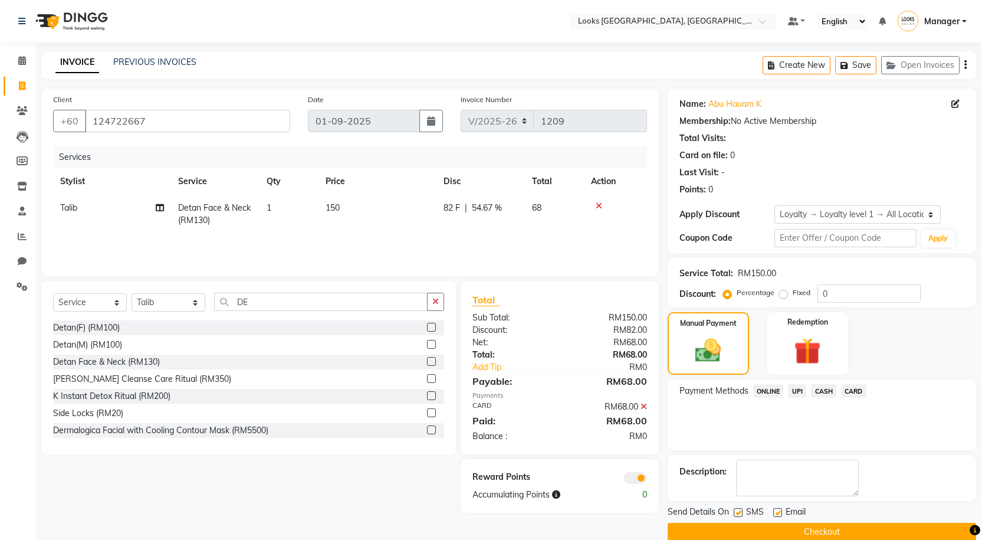
scroll to position [19, 0]
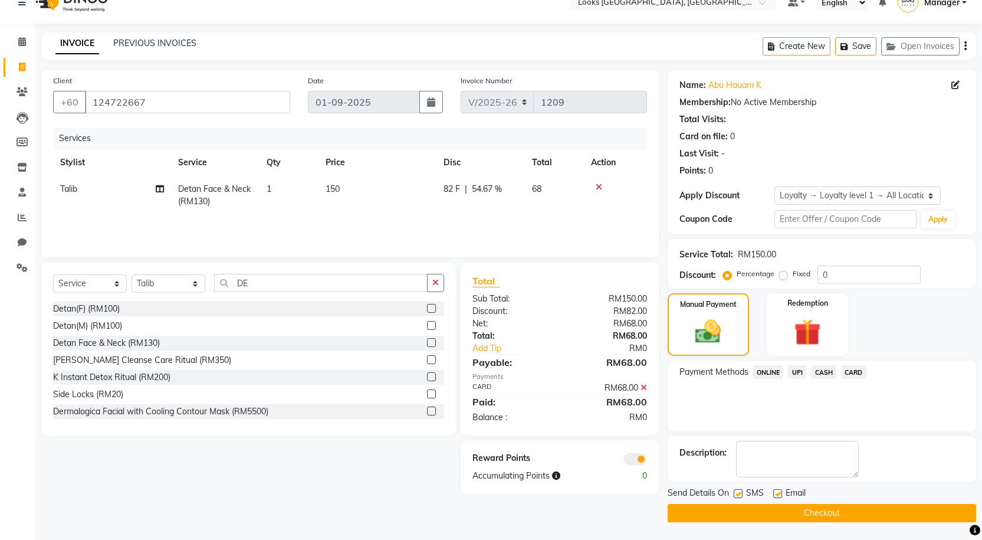
click at [447, 513] on button "Checkout" at bounding box center [822, 513] width 309 height 18
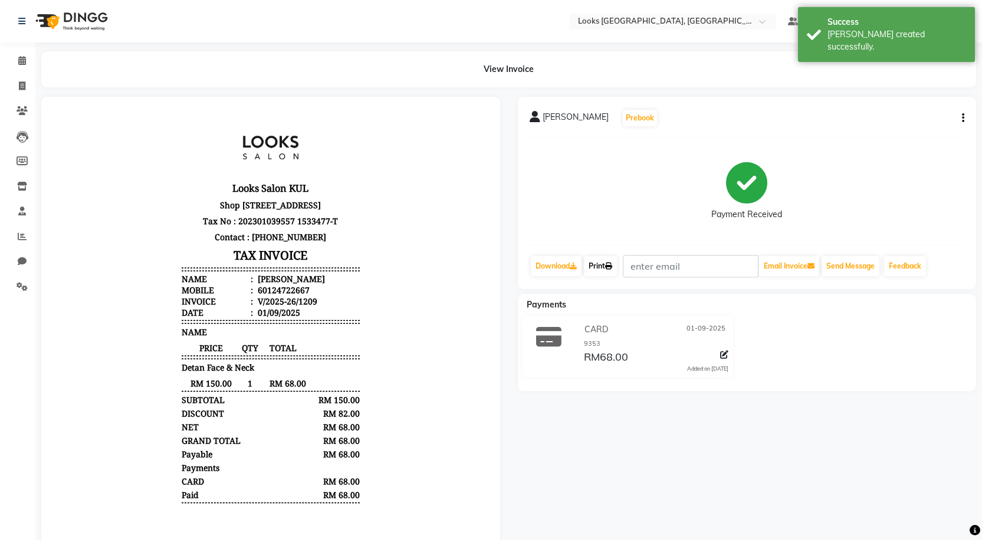
click at [447, 257] on link "Print" at bounding box center [600, 266] width 33 height 20
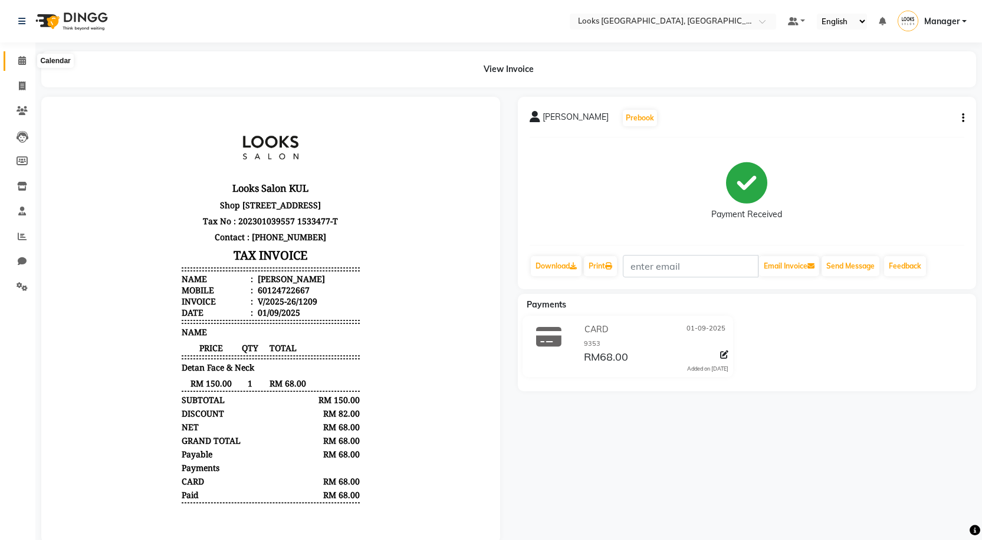
click at [12, 66] on span at bounding box center [22, 61] width 21 height 14
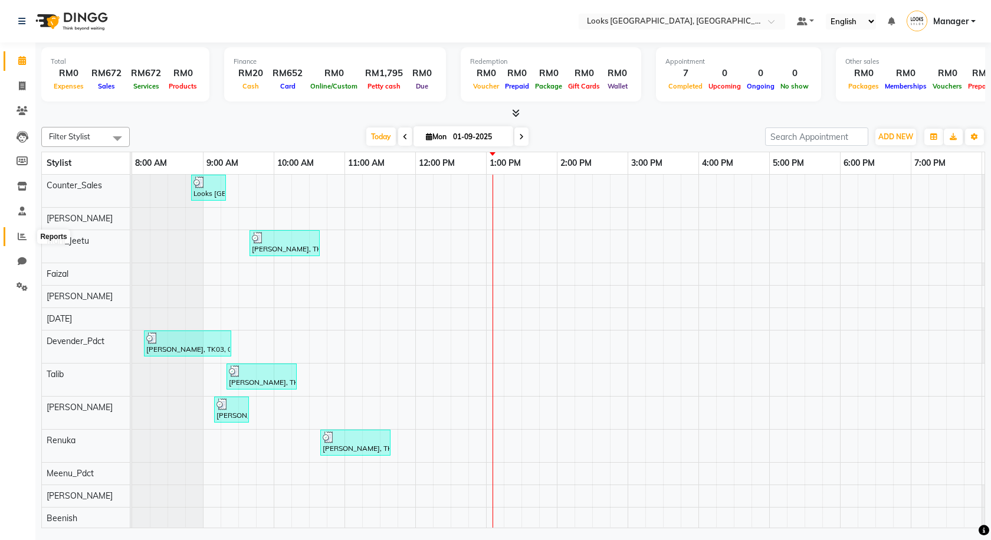
click at [28, 233] on span at bounding box center [22, 237] width 21 height 14
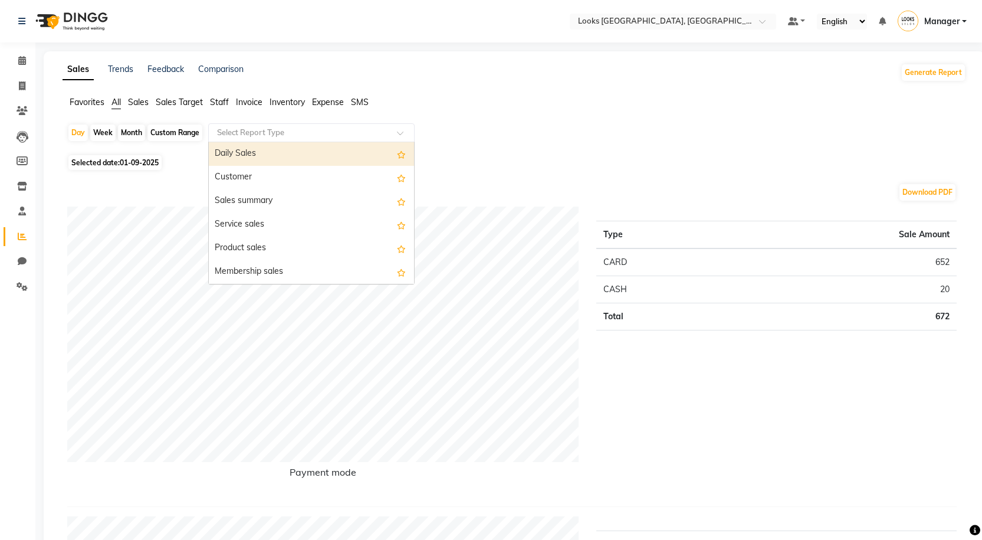
click at [237, 138] on input "text" at bounding box center [300, 133] width 170 height 12
click at [133, 131] on div "Month" at bounding box center [131, 132] width 27 height 17
select select "9"
select select "2025"
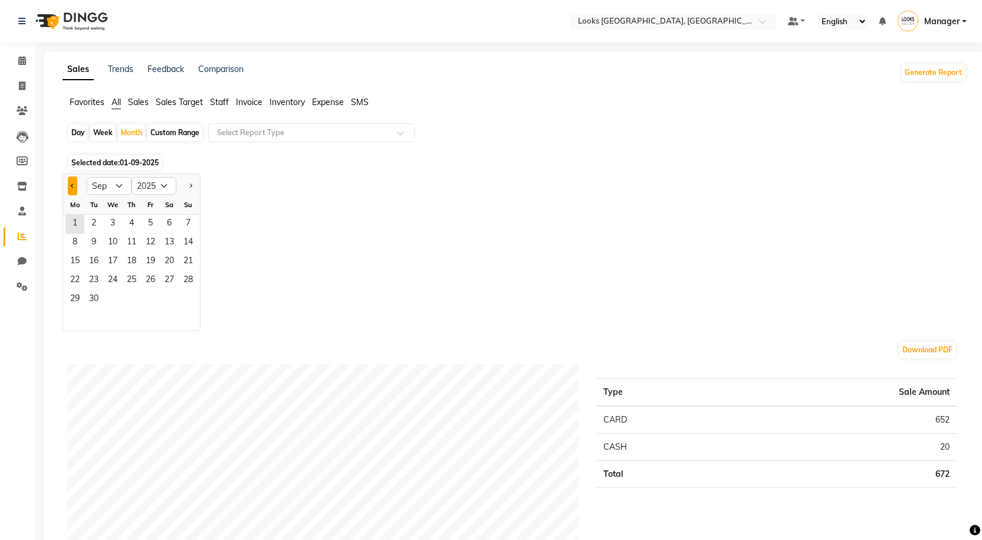
click at [70, 186] on button "Previous month" at bounding box center [72, 185] width 9 height 19
select select "8"
click at [145, 227] on span "1" at bounding box center [150, 224] width 19 height 19
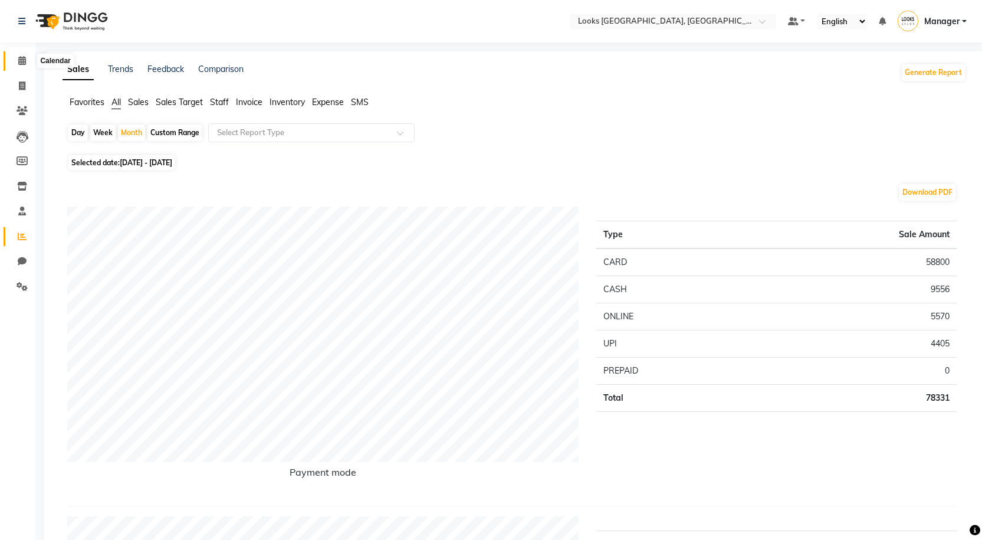
click at [17, 67] on span at bounding box center [22, 61] width 21 height 14
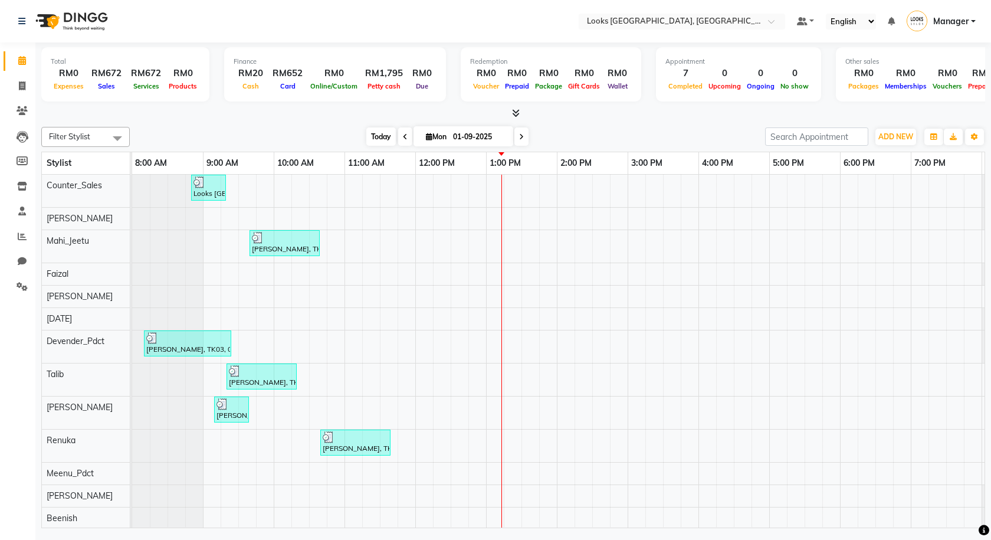
click at [378, 141] on span "Today" at bounding box center [381, 136] width 30 height 18
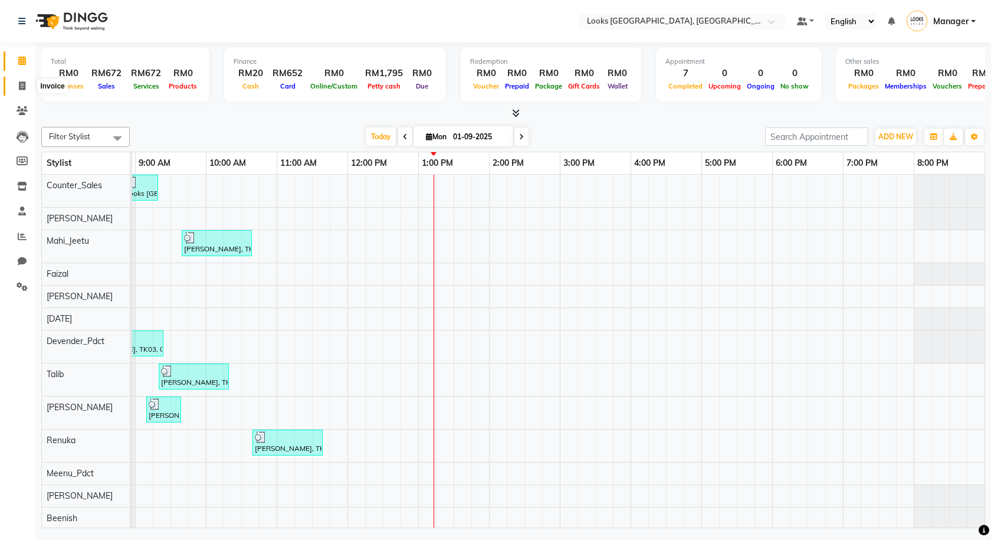
click at [28, 90] on span at bounding box center [22, 87] width 21 height 14
select select "service"
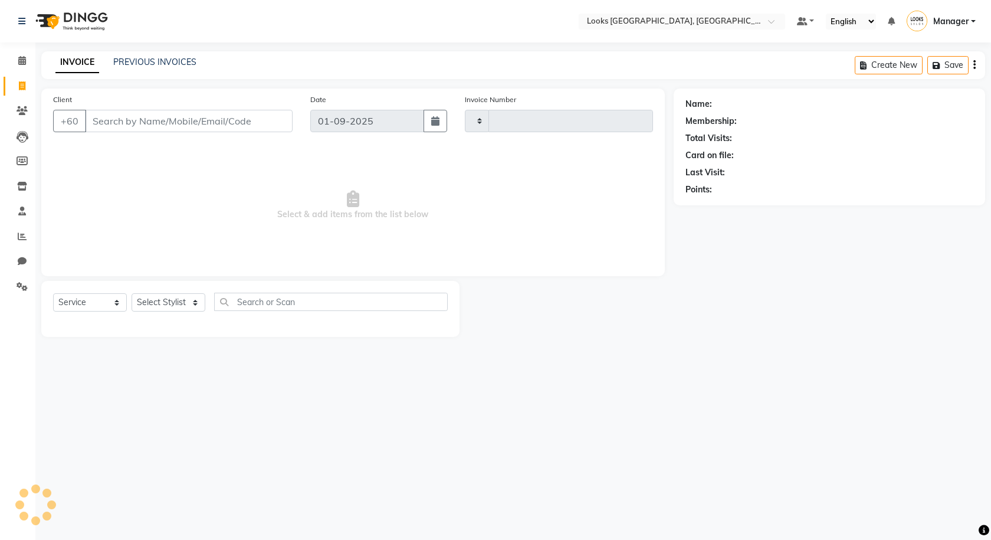
type input "1210"
select select "8109"
click at [133, 65] on link "PREVIOUS INVOICES" at bounding box center [154, 62] width 83 height 11
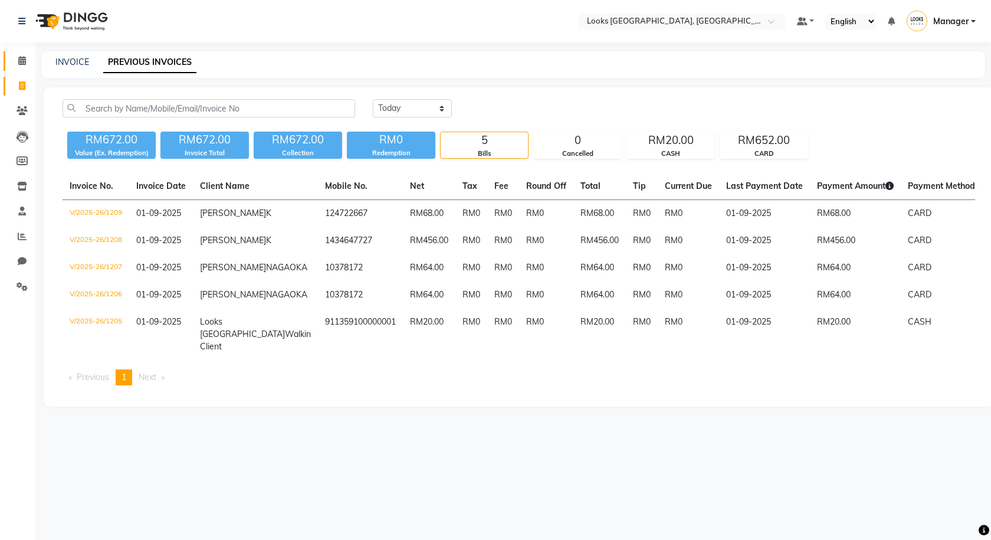
click at [25, 54] on link "Calendar" at bounding box center [18, 60] width 28 height 19
